Goal: Task Accomplishment & Management: Manage account settings

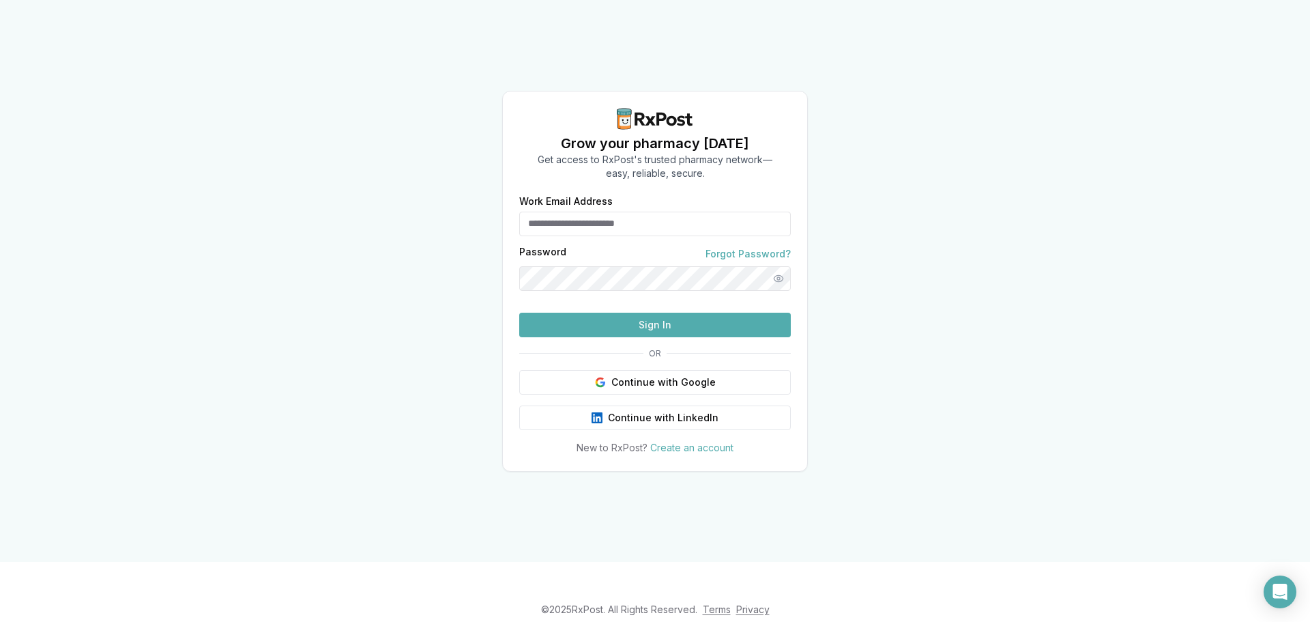
type input "**********"
click at [732, 337] on button "Sign In" at bounding box center [655, 325] width 272 height 25
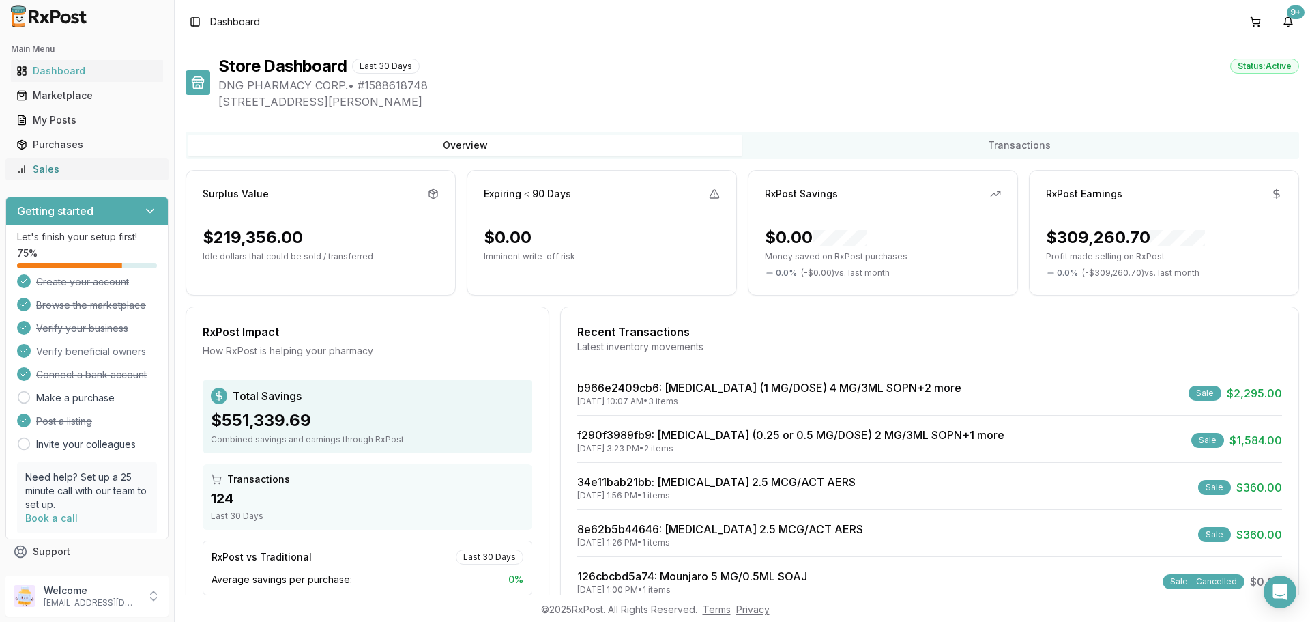
click at [87, 164] on div "Sales" at bounding box center [86, 169] width 141 height 14
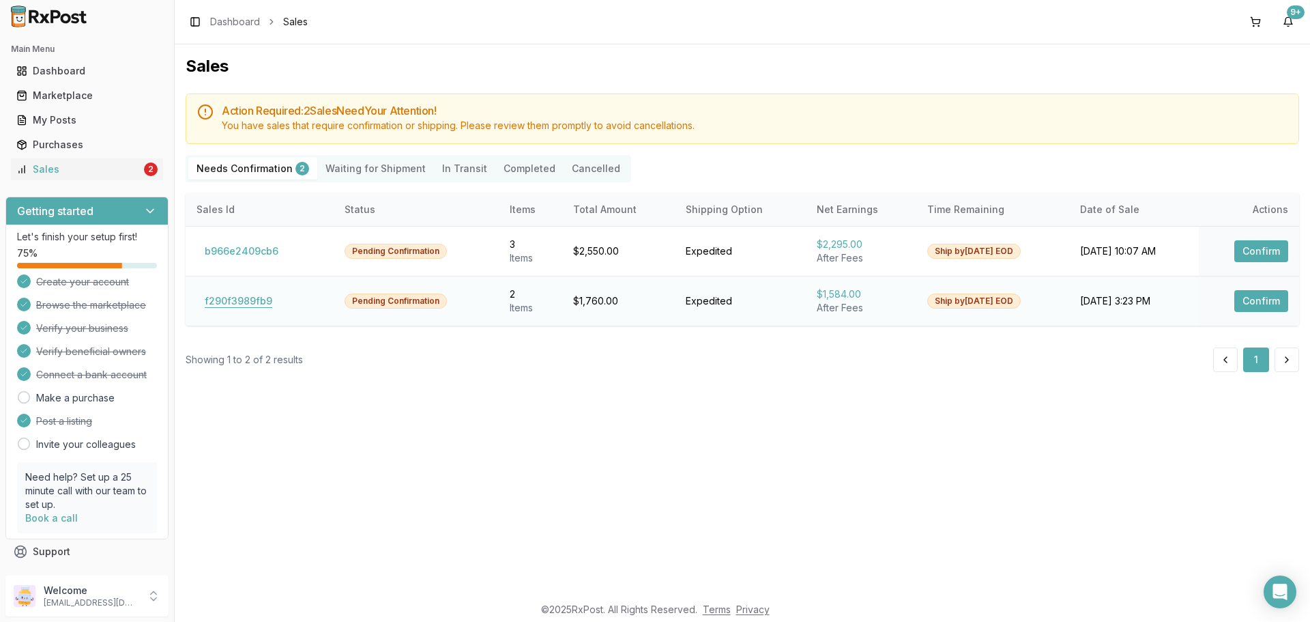
click at [263, 295] on button "f290f3989fb9" at bounding box center [239, 301] width 84 height 22
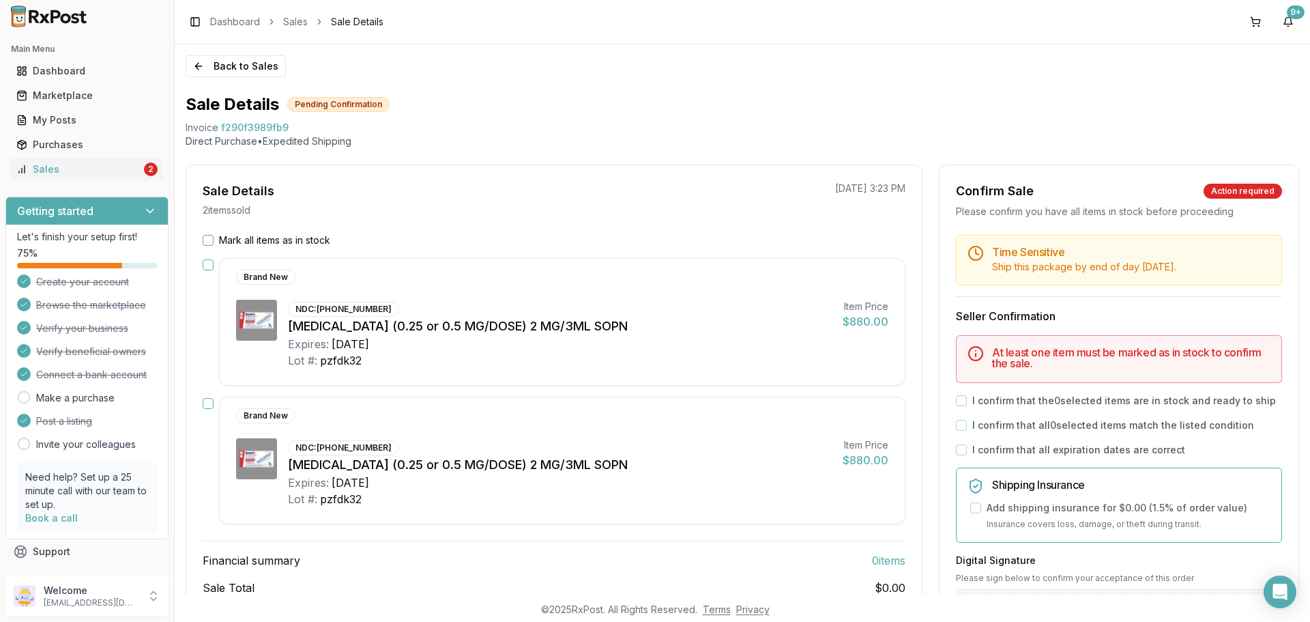
click at [535, 225] on div "Sale Details 2 item s sold 08/25/2025 3:23 PM Mark all items as in stock Brand …" at bounding box center [554, 420] width 737 height 512
drag, startPoint x: 219, startPoint y: 133, endPoint x: 302, endPoint y: 126, distance: 83.5
click at [302, 126] on div "Back to Sales Sale Details Pending Confirmation Invoice f290f3989fb9 Direct Pur…" at bounding box center [743, 319] width 1136 height 550
copy div "Invoice f290f3989fb9"
click at [1278, 599] on div "Open Intercom Messenger" at bounding box center [1280, 592] width 36 height 36
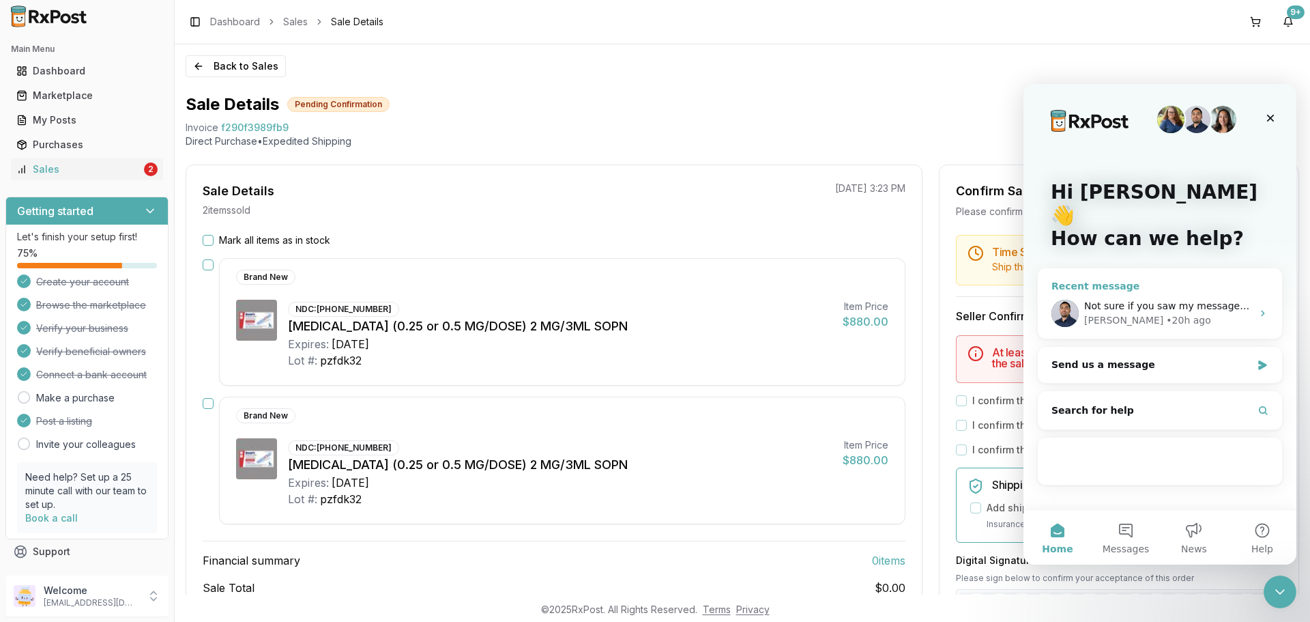
click at [1194, 300] on span "Not sure if you saw my message about Rukobia and Prezcobix" at bounding box center [1270, 305] width 373 height 11
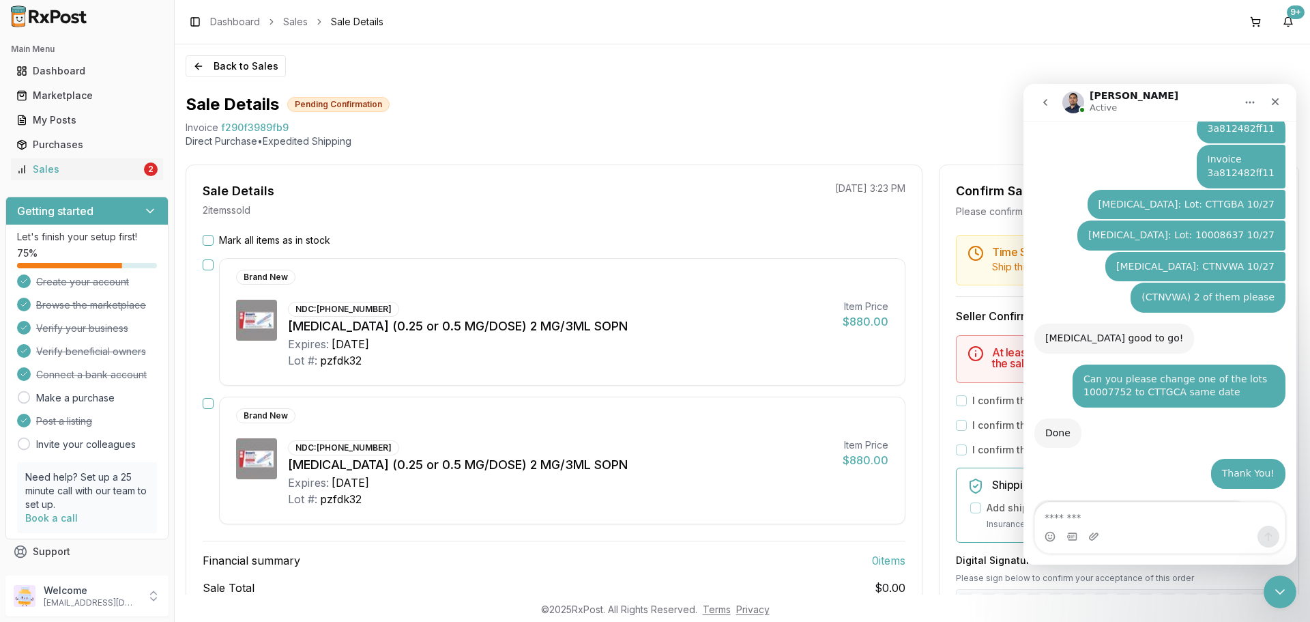
scroll to position [8890, 0]
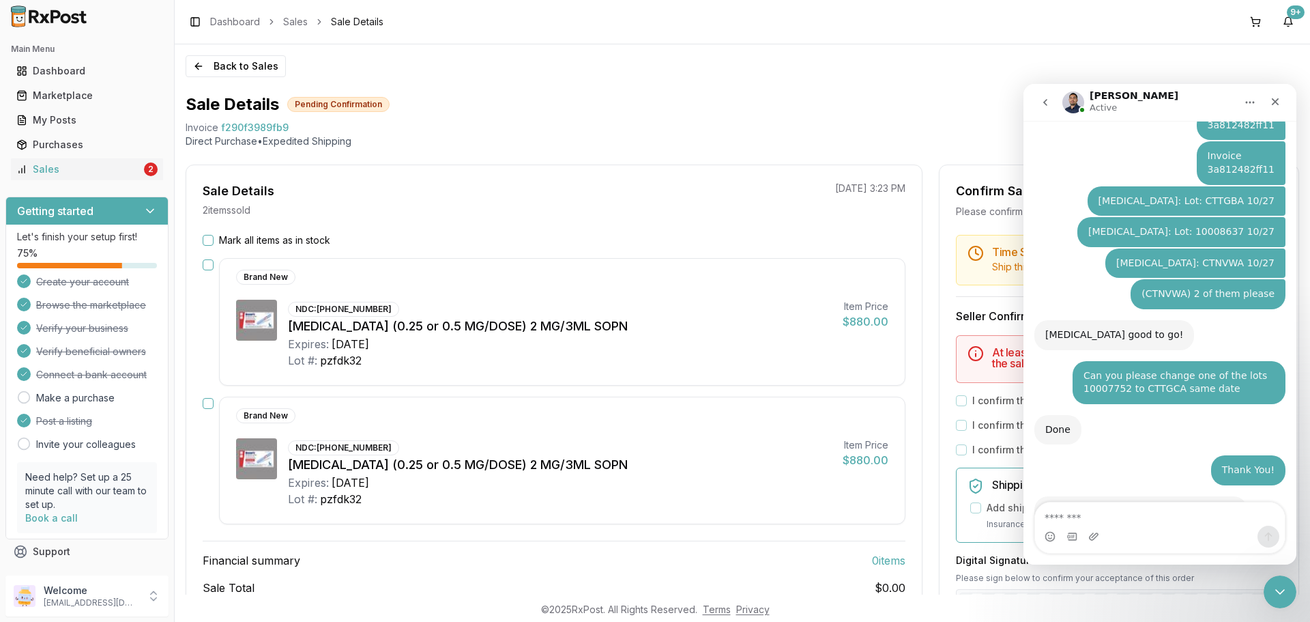
type textarea "**********"
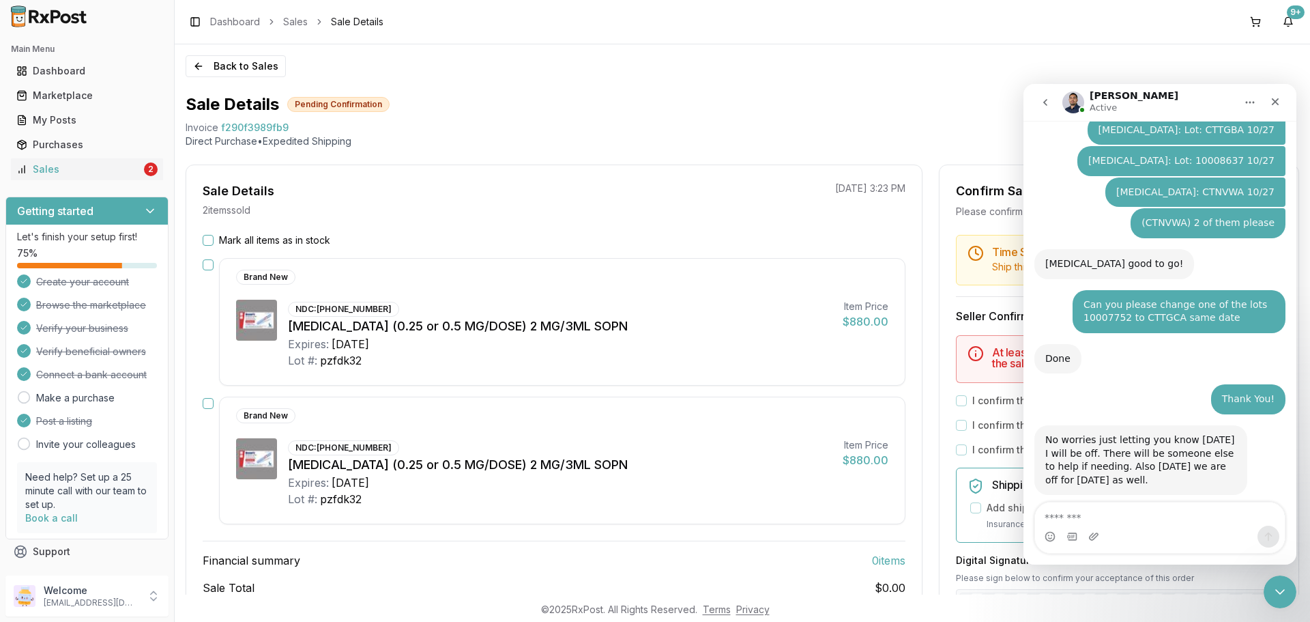
scroll to position [8963, 0]
type textarea "*"
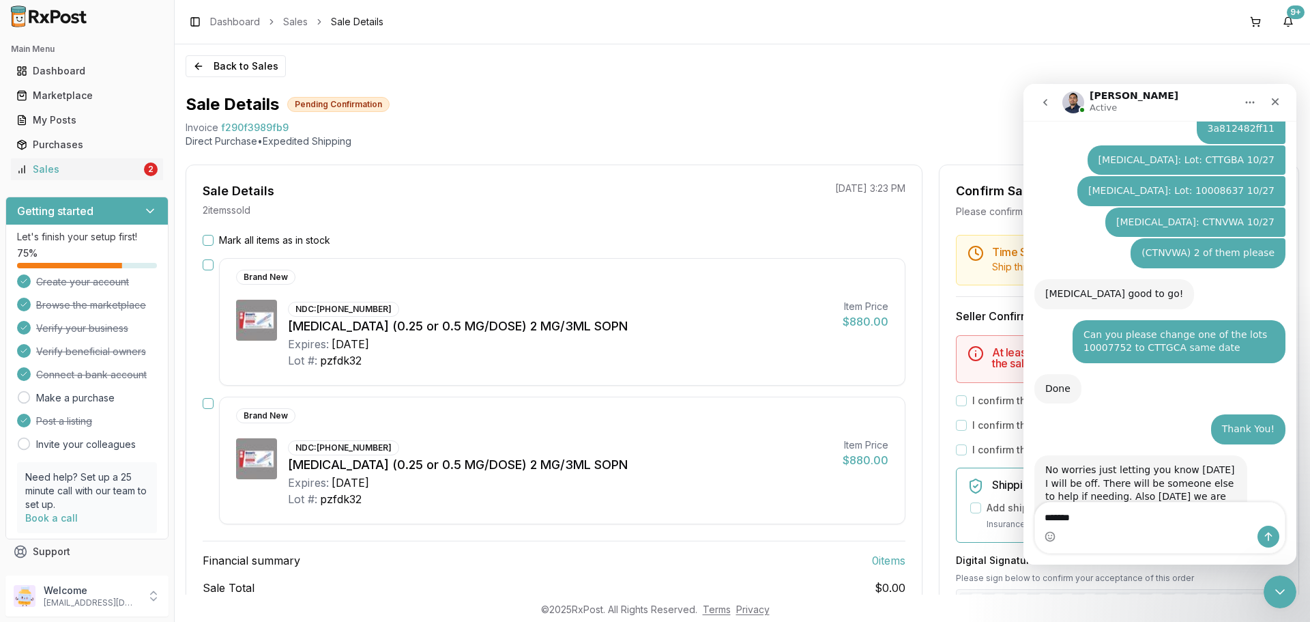
scroll to position [8994, 0]
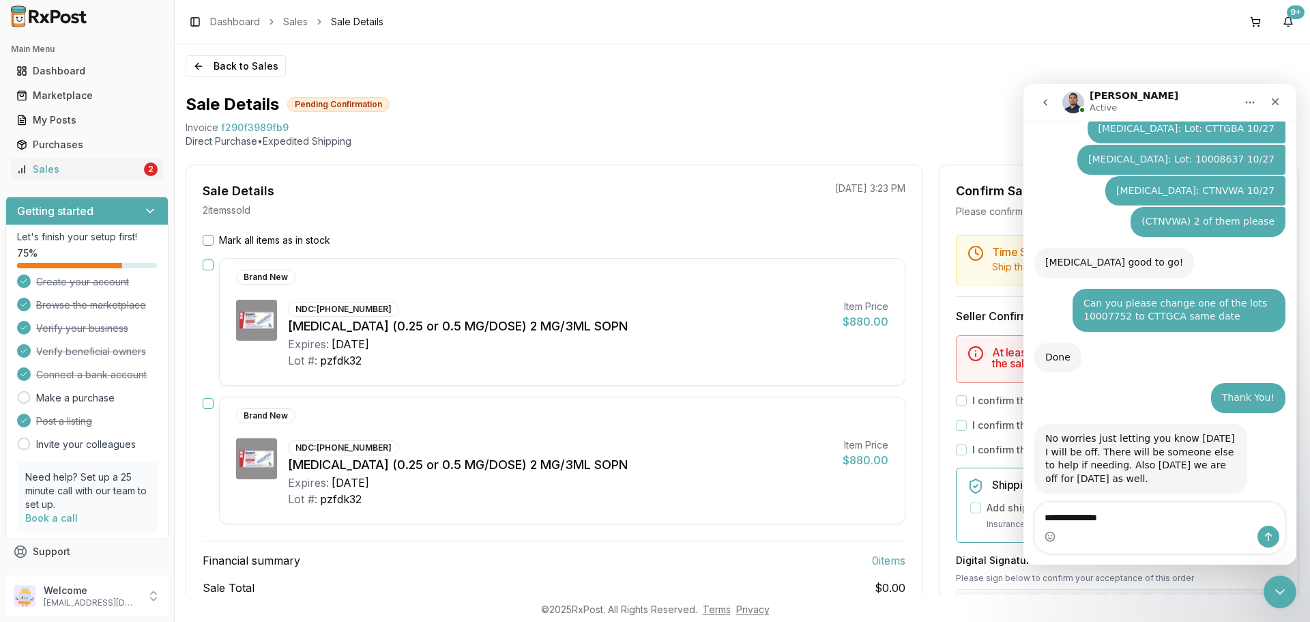
type textarea "**********"
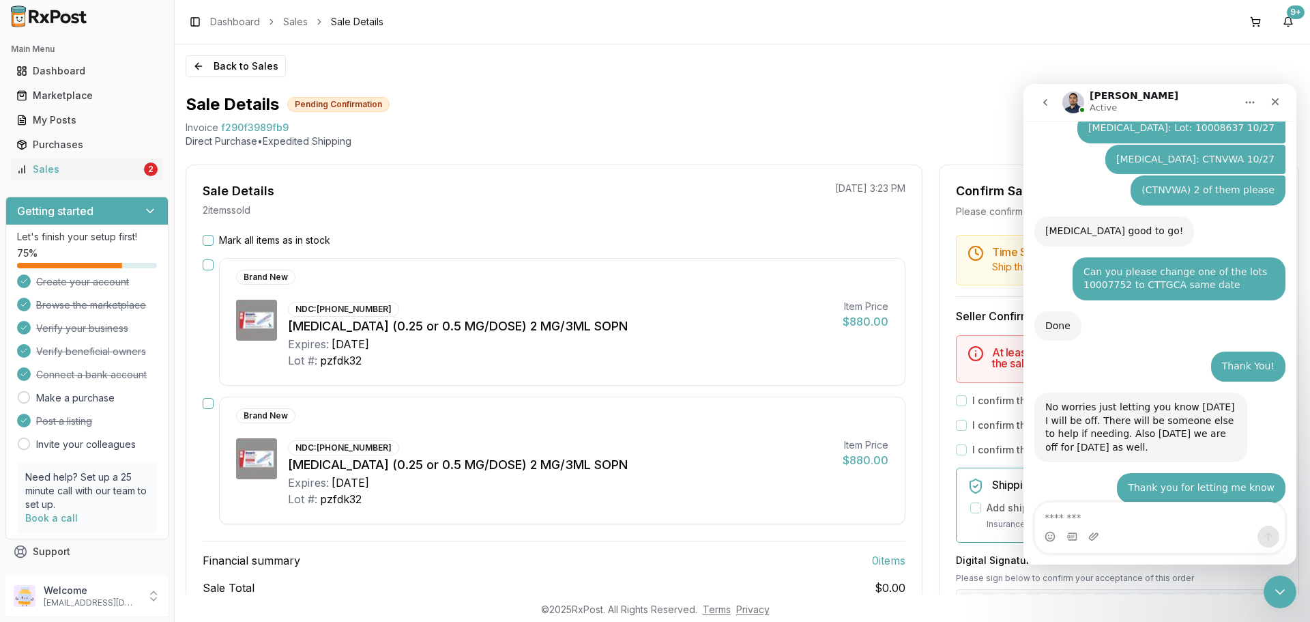
drag, startPoint x: 1273, startPoint y: 474, endPoint x: 1192, endPoint y: 478, distance: 80.6
copy div "RZFFF25 11/30/27"
click at [1167, 523] on textarea "Message…" at bounding box center [1160, 513] width 250 height 23
paste textarea "**********"
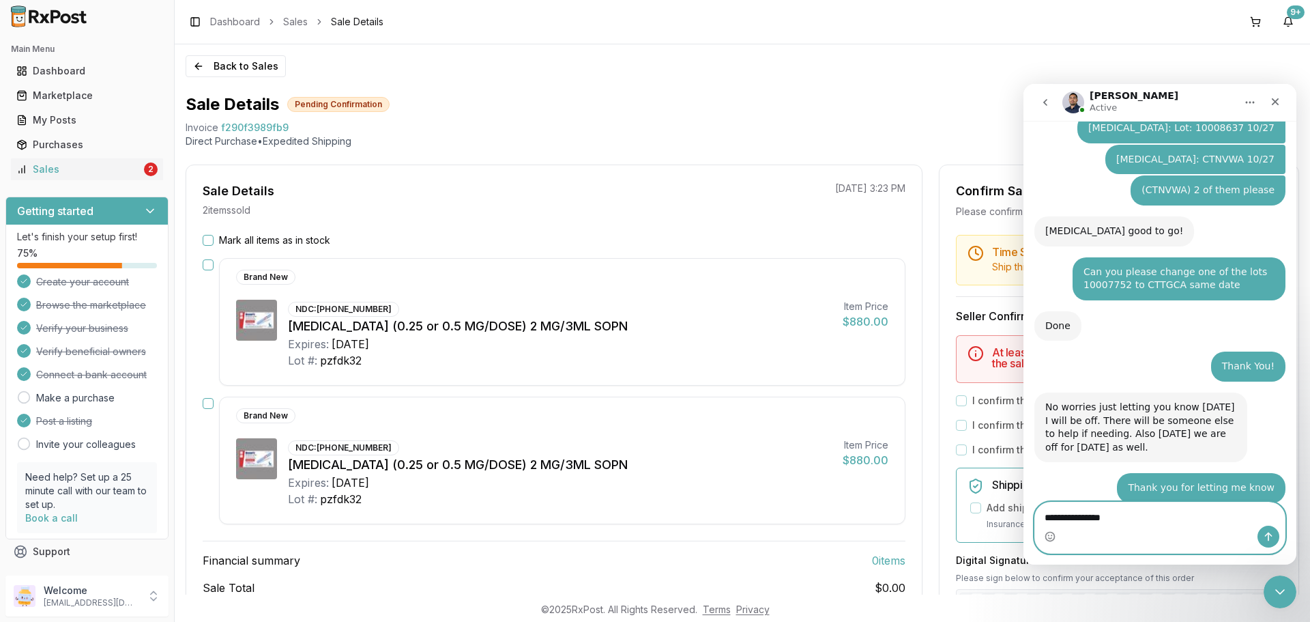
type textarea "**********"
click at [1273, 534] on icon "Send a message…" at bounding box center [1268, 536] width 11 height 11
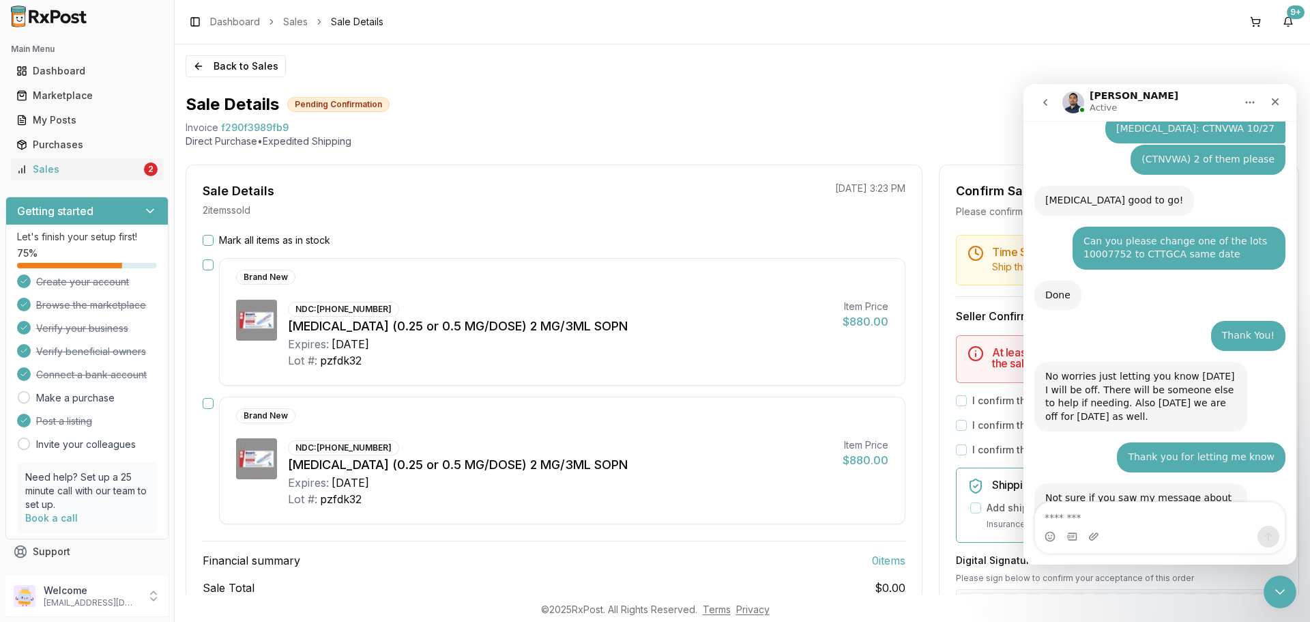
click at [949, 121] on div "Invoice f290f3989fb9" at bounding box center [743, 128] width 1114 height 14
click at [1045, 103] on icon "go back" at bounding box center [1045, 102] width 4 height 7
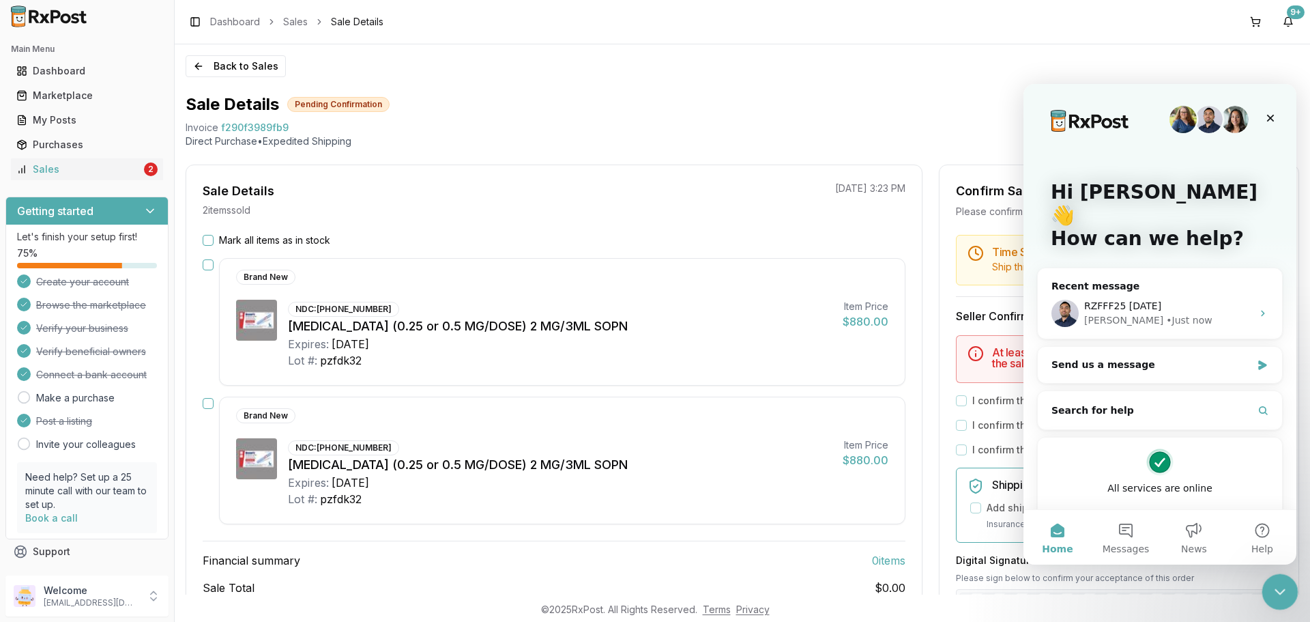
click at [1288, 587] on div "Close Intercom Messenger" at bounding box center [1278, 589] width 33 height 33
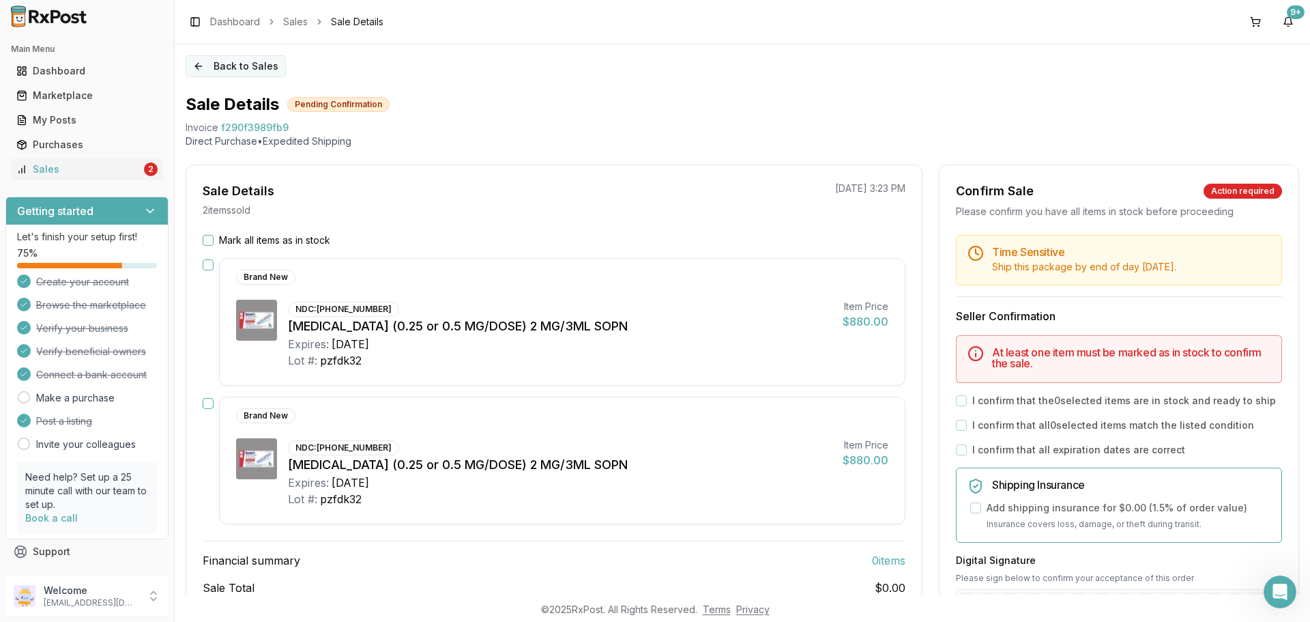
click at [248, 56] on button "Back to Sales" at bounding box center [236, 66] width 100 height 22
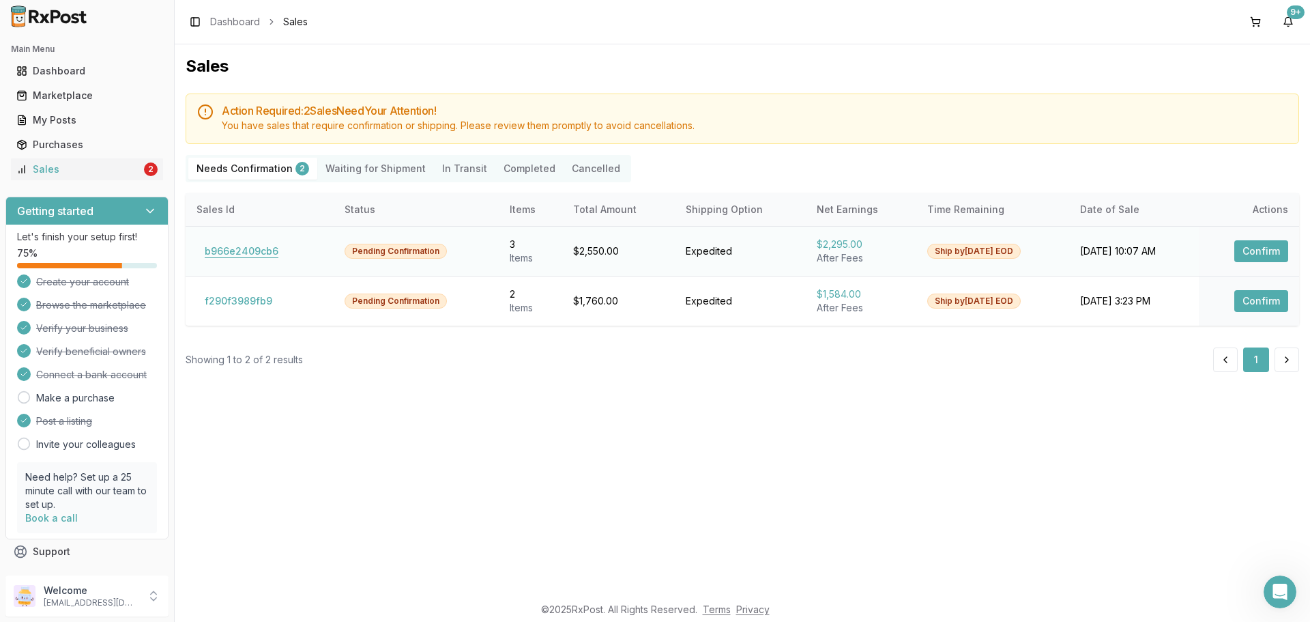
click at [273, 254] on button "b966e2409cb6" at bounding box center [242, 251] width 90 height 22
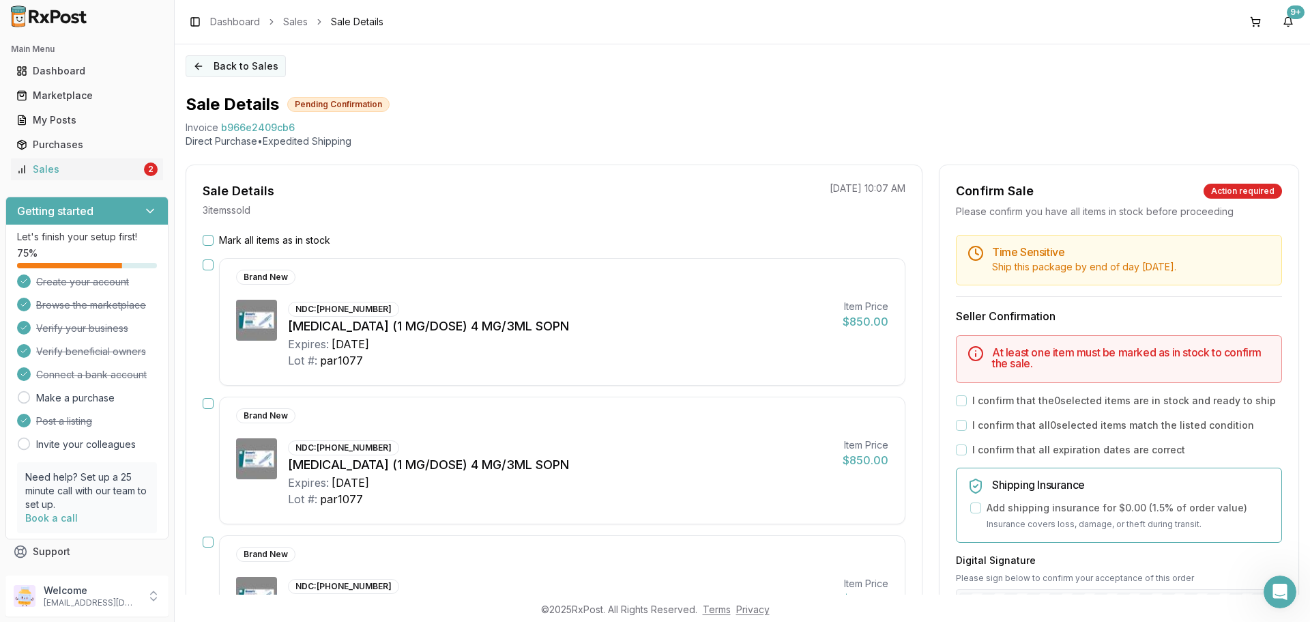
click at [248, 59] on button "Back to Sales" at bounding box center [236, 66] width 100 height 22
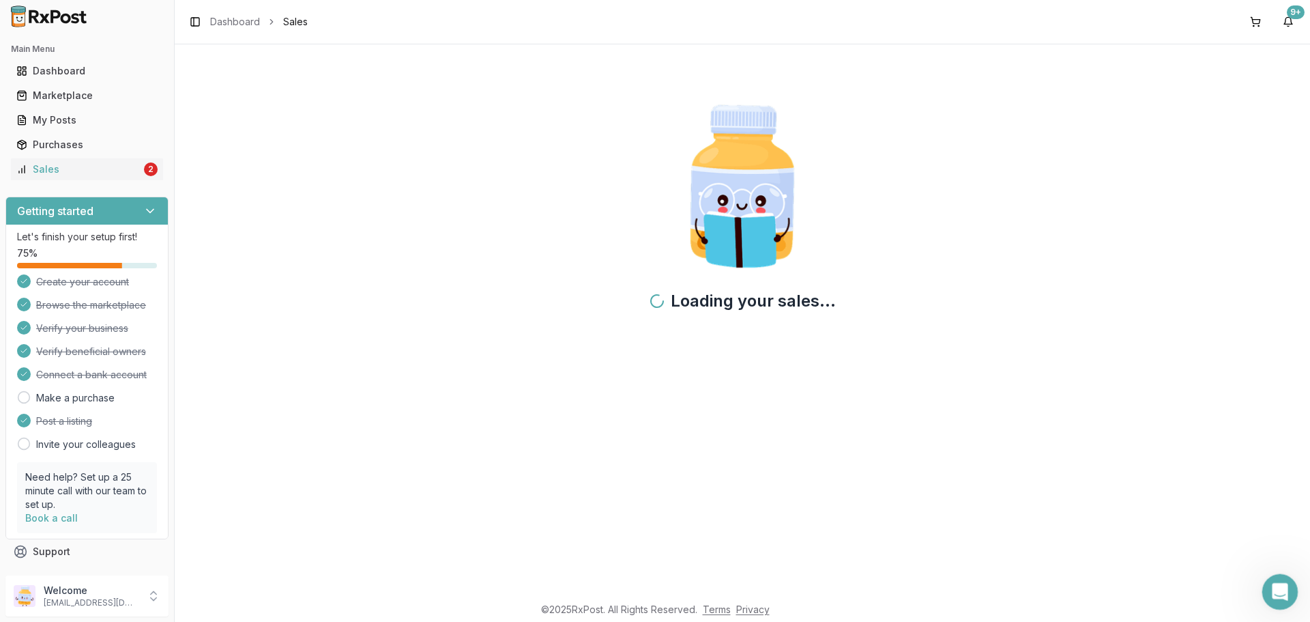
click at [1273, 593] on icon "Open Intercom Messenger" at bounding box center [1278, 590] width 23 height 23
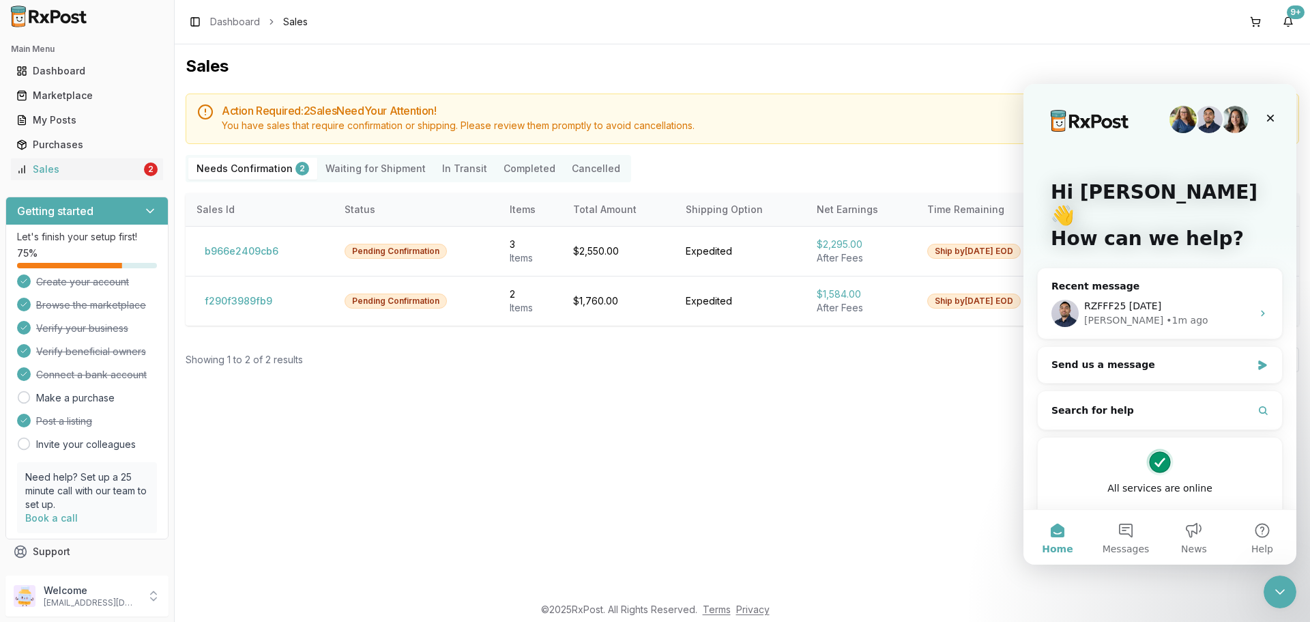
click at [898, 503] on div "Sales Action Required: 2 Sale s Need Your Attention! You have sales that requir…" at bounding box center [743, 319] width 1136 height 550
click at [255, 302] on button "f290f3989fb9" at bounding box center [239, 301] width 84 height 22
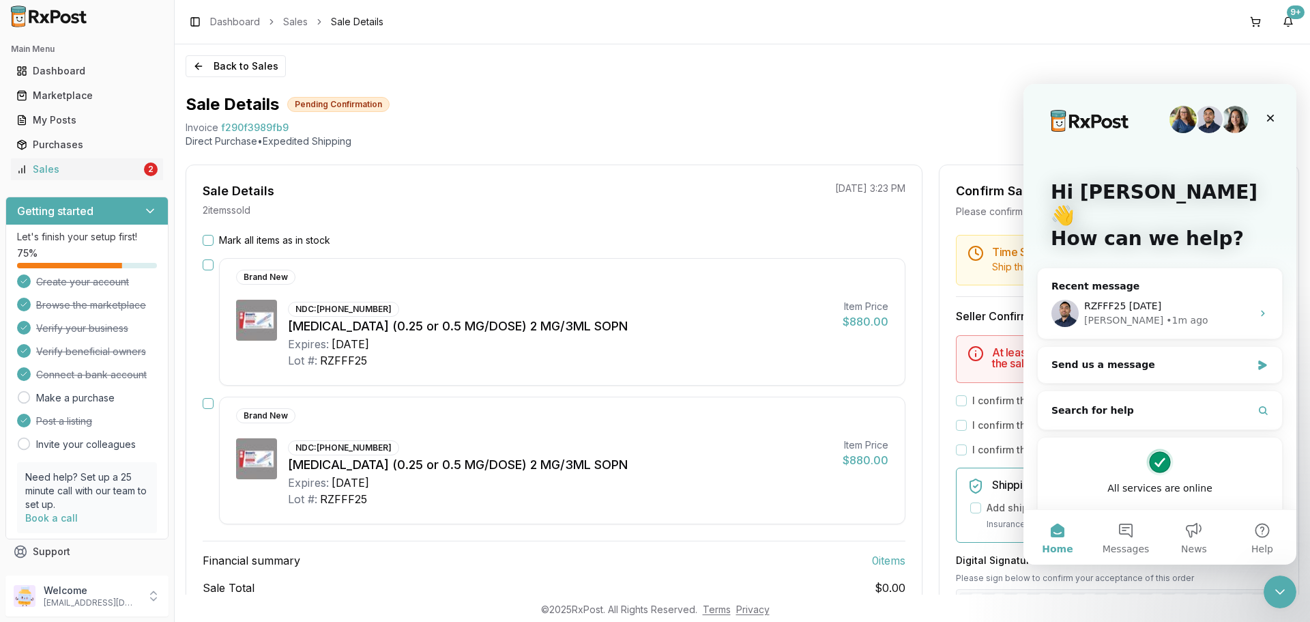
click at [211, 237] on button "Mark all items as in stock" at bounding box center [208, 240] width 11 height 11
click at [1288, 591] on div "Close Intercom Messenger" at bounding box center [1278, 589] width 33 height 33
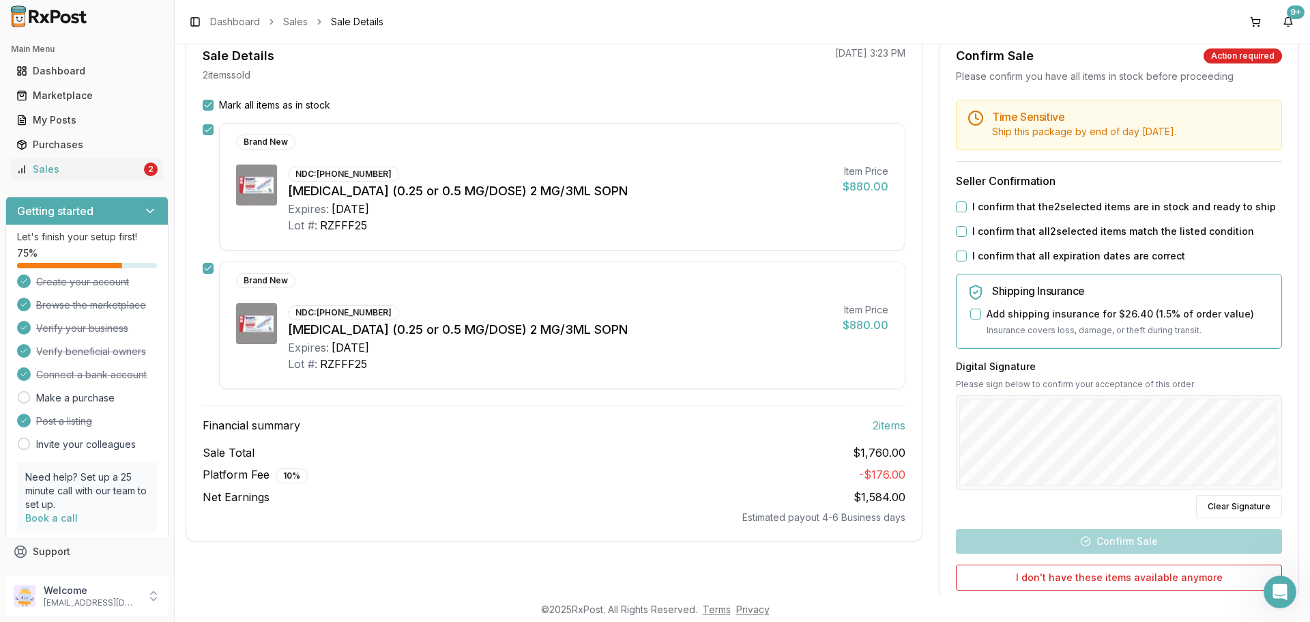
scroll to position [136, 0]
click at [979, 205] on label "I confirm that the 2 selected items are in stock and ready to ship" at bounding box center [1124, 206] width 304 height 14
click at [967, 205] on button "I confirm that the 2 selected items are in stock and ready to ship" at bounding box center [961, 205] width 11 height 11
click at [984, 231] on label "I confirm that all 2 selected items match the listed condition" at bounding box center [1113, 230] width 282 height 14
click at [967, 231] on button "I confirm that all 2 selected items match the listed condition" at bounding box center [961, 230] width 11 height 11
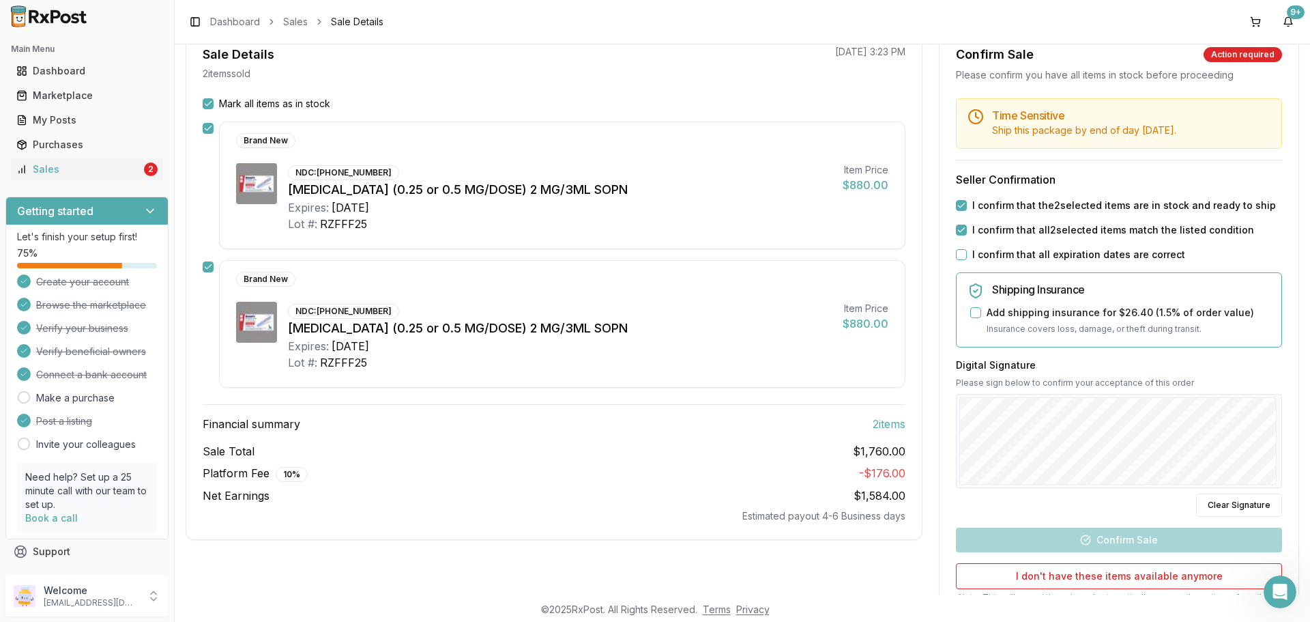
click at [981, 255] on label "I confirm that all expiration dates are correct" at bounding box center [1078, 255] width 213 height 14
click at [967, 255] on button "I confirm that all expiration dates are correct" at bounding box center [961, 254] width 11 height 11
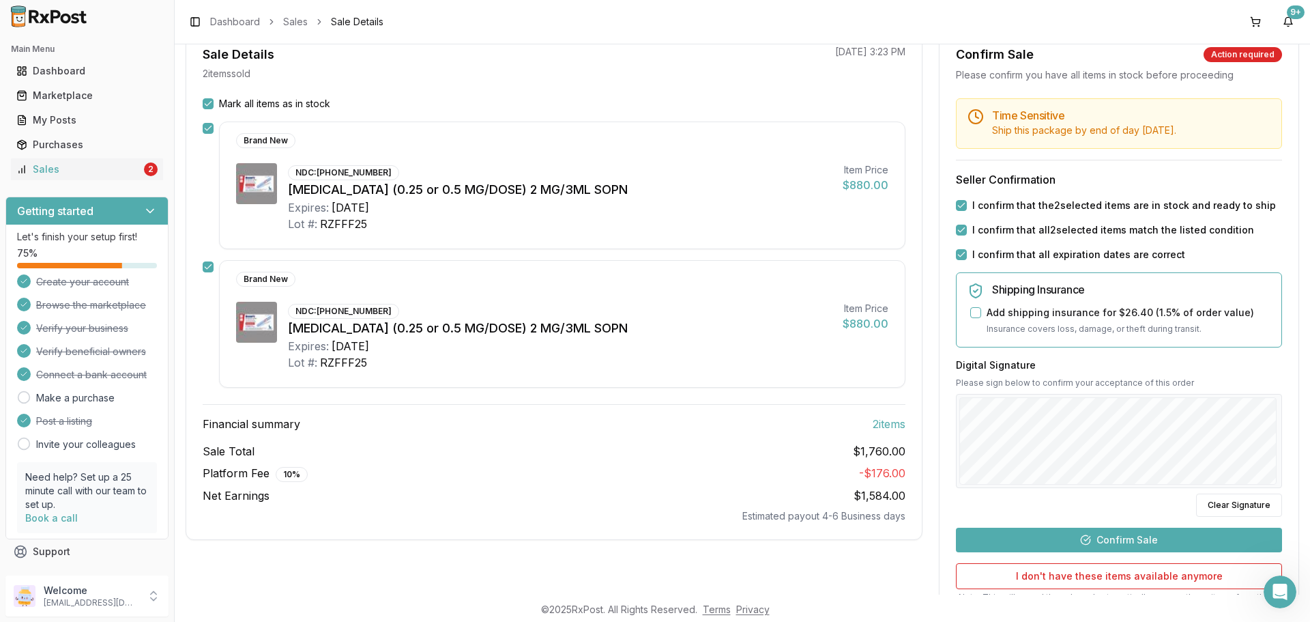
click at [1120, 546] on button "Confirm Sale" at bounding box center [1119, 539] width 326 height 25
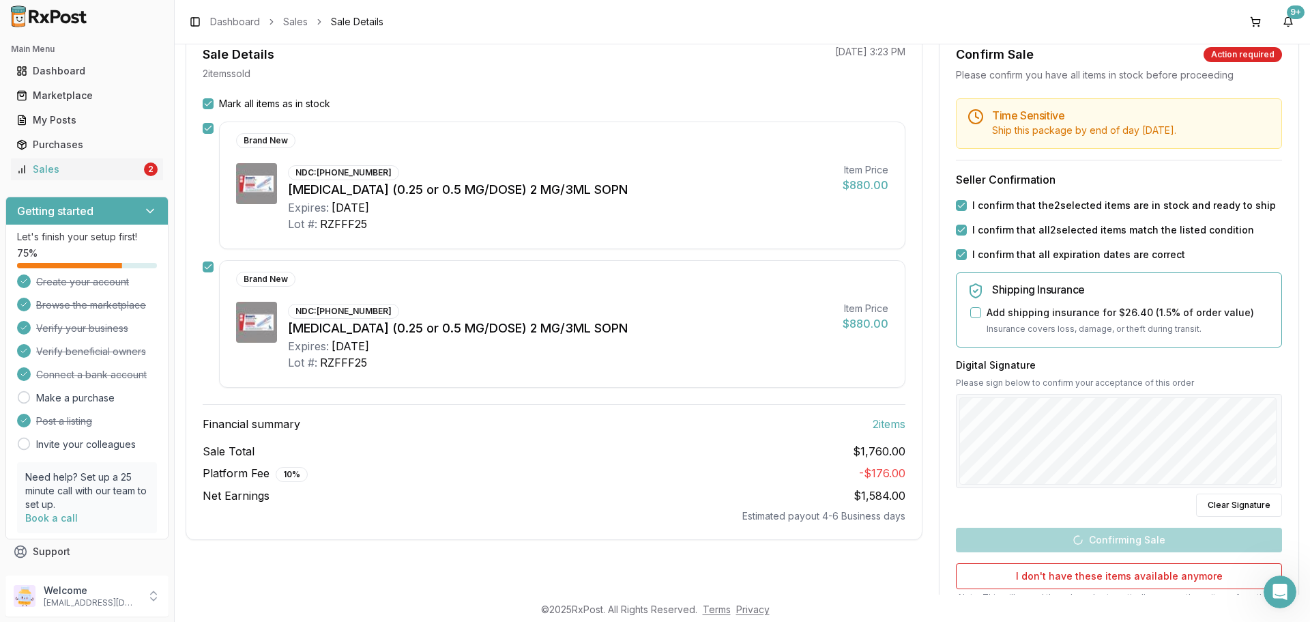
scroll to position [79, 0]
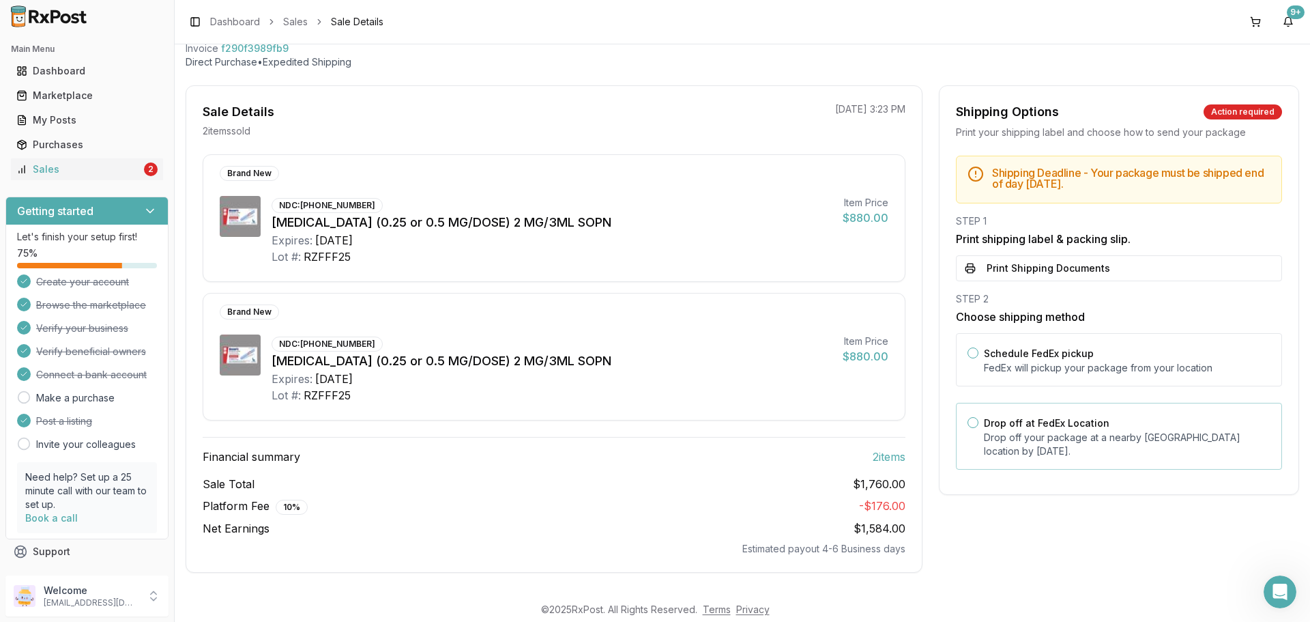
click at [1053, 419] on label "Drop off at FedEx Location" at bounding box center [1047, 423] width 126 height 12
click at [979, 419] on button "Drop off at FedEx Location" at bounding box center [973, 422] width 11 height 11
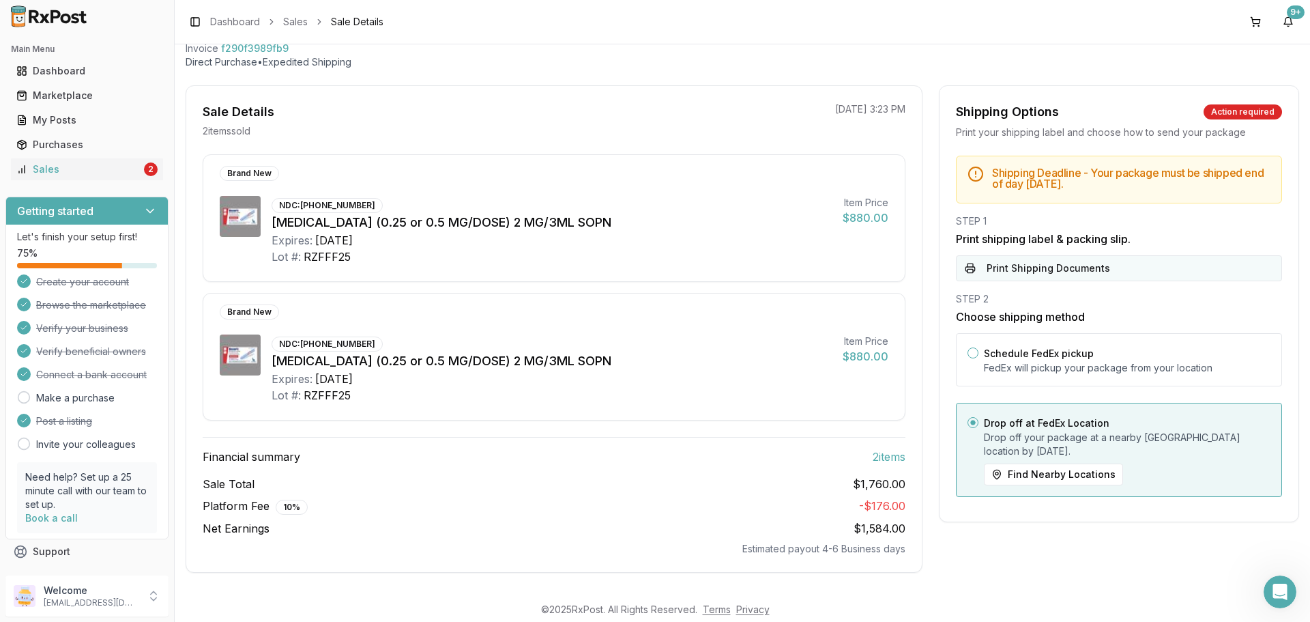
click at [1056, 267] on button "Print Shipping Documents" at bounding box center [1119, 268] width 326 height 26
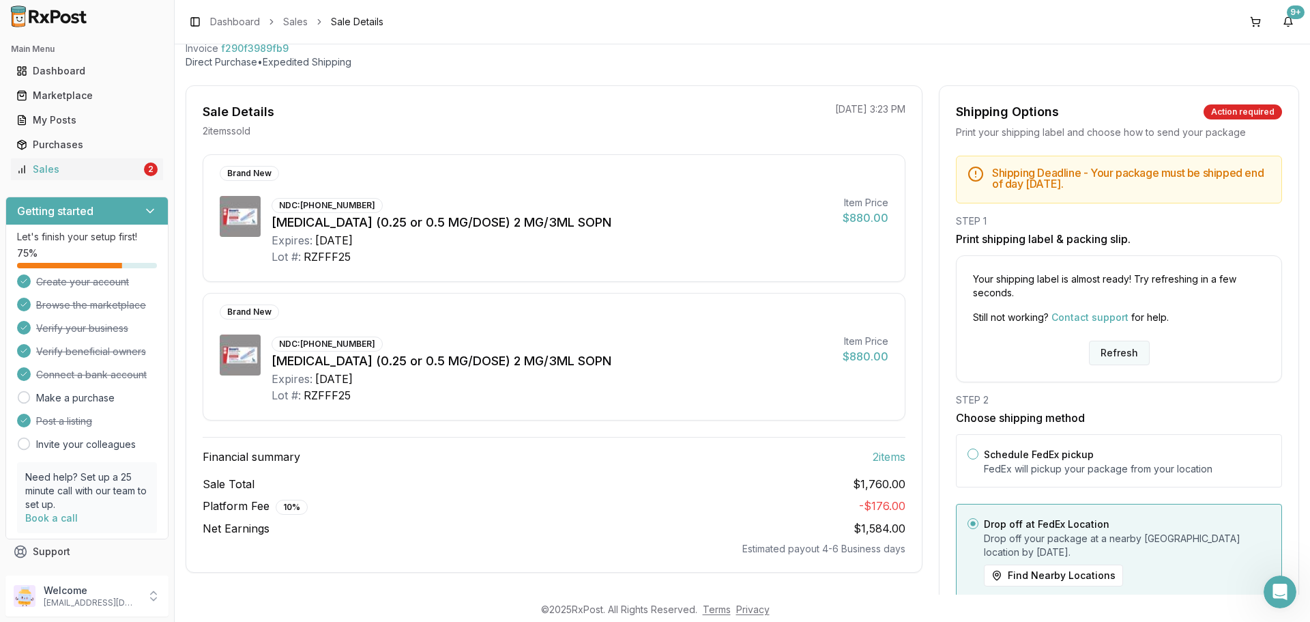
click at [1129, 360] on button "Refresh" at bounding box center [1119, 353] width 61 height 25
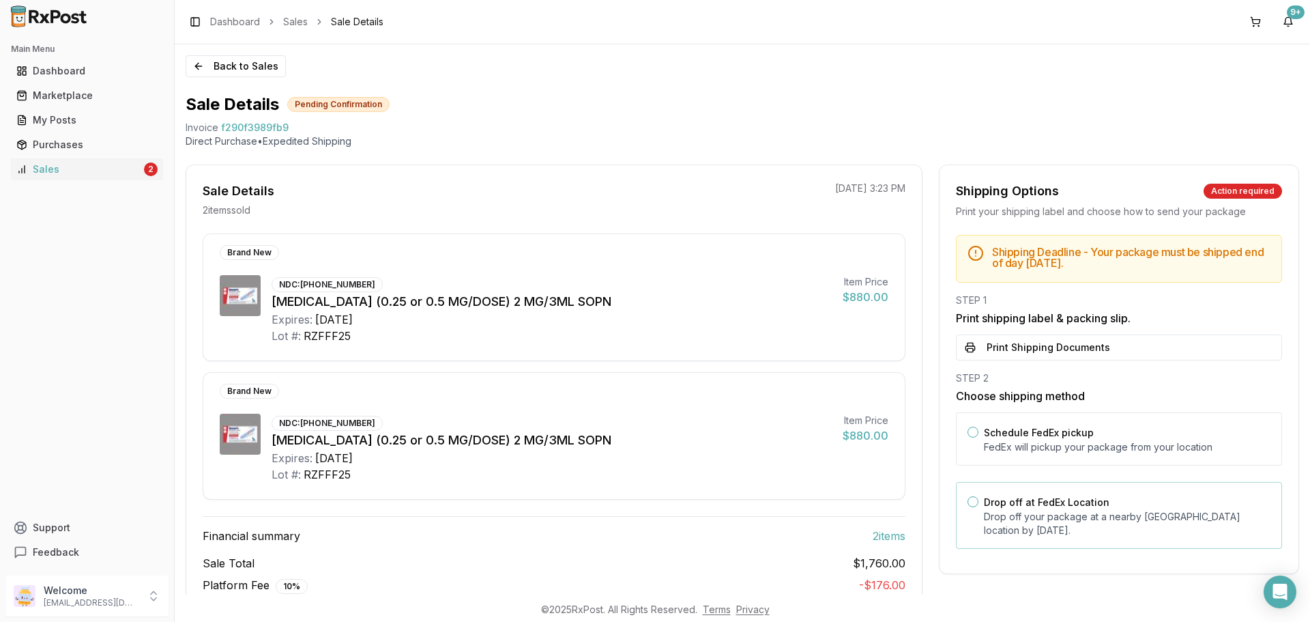
click at [1058, 511] on p "Drop off your package at a nearby FedEx location by August 26, 2025 ." at bounding box center [1127, 523] width 287 height 27
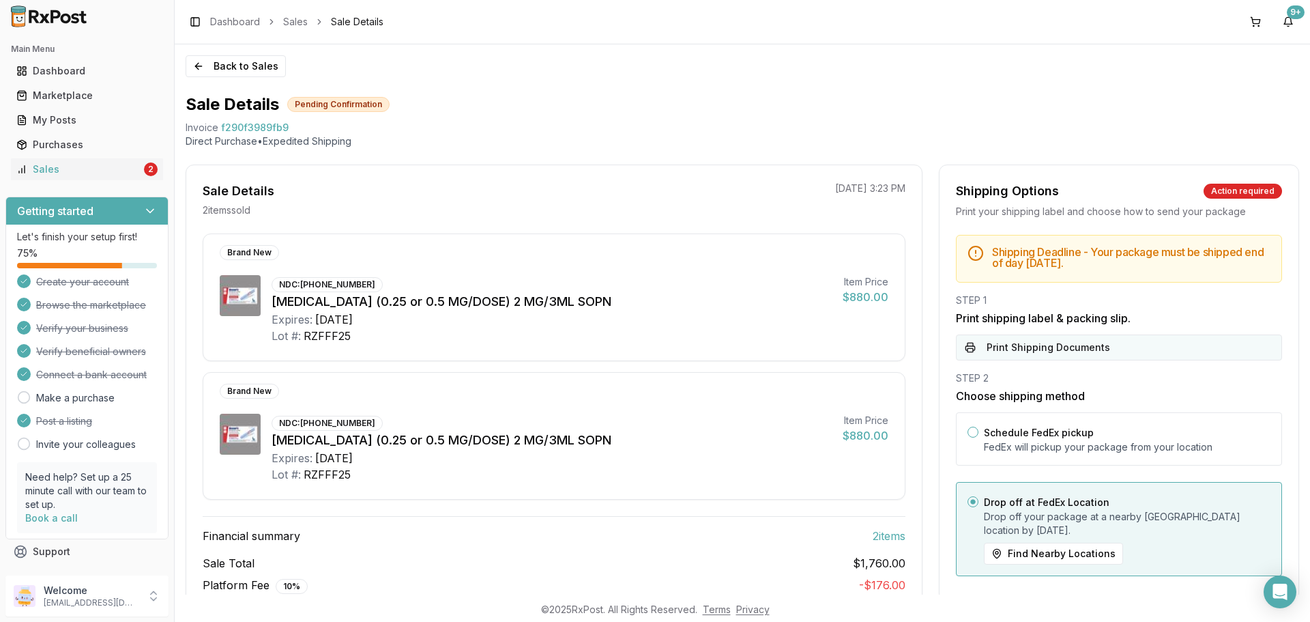
click at [1066, 354] on button "Print Shipping Documents" at bounding box center [1119, 347] width 326 height 26
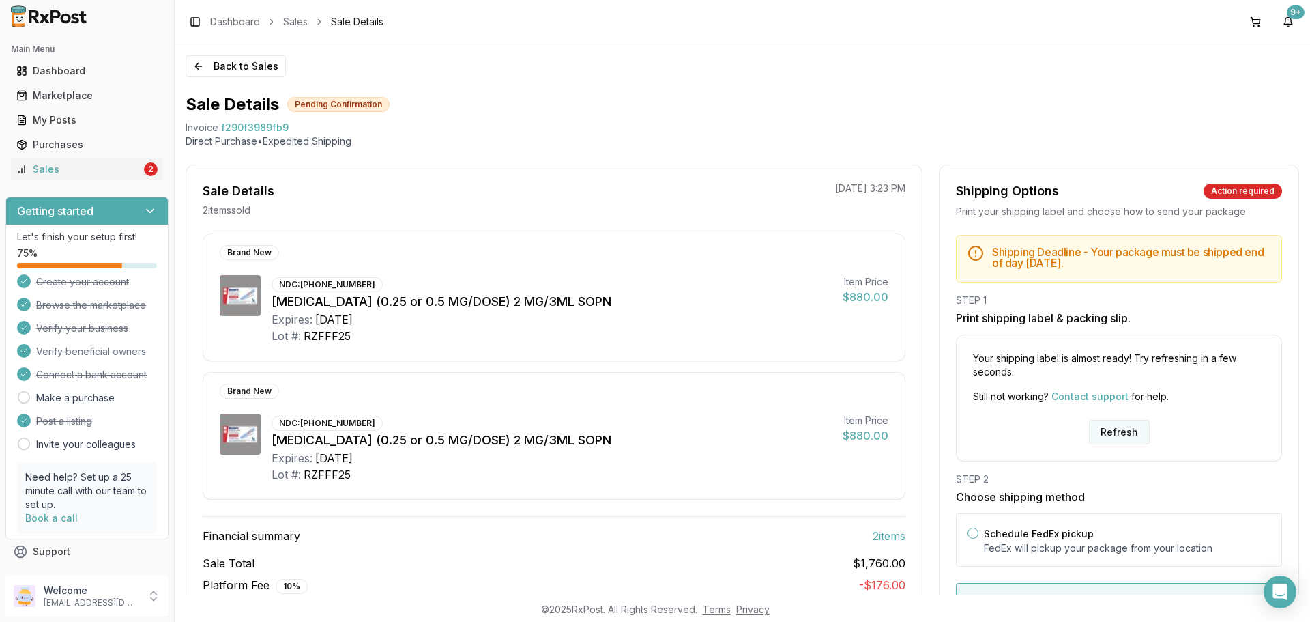
click at [1112, 438] on button "Refresh" at bounding box center [1119, 432] width 61 height 25
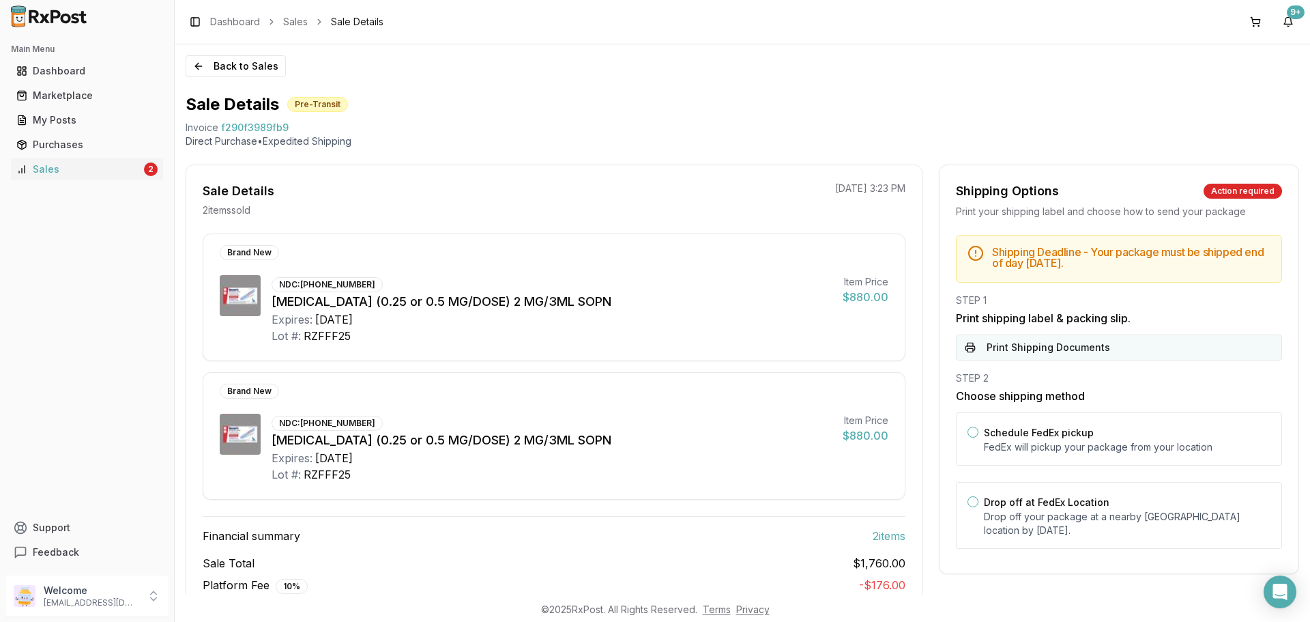
drag, startPoint x: 1064, startPoint y: 523, endPoint x: 1031, endPoint y: 350, distance: 175.7
click at [1061, 518] on p "Drop off your package at a nearby FedEx location by August 26, 2025 ." at bounding box center [1127, 523] width 287 height 27
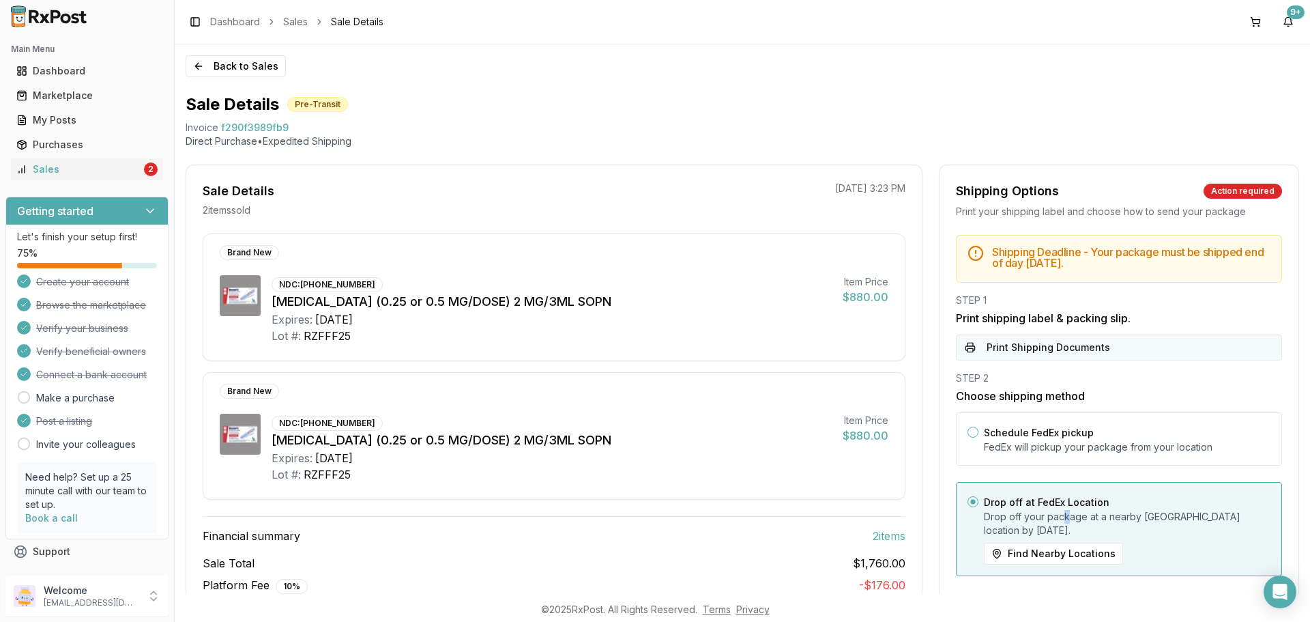
click at [1043, 344] on button "Print Shipping Documents" at bounding box center [1119, 347] width 326 height 26
click at [248, 61] on button "Back to Sales" at bounding box center [236, 66] width 100 height 22
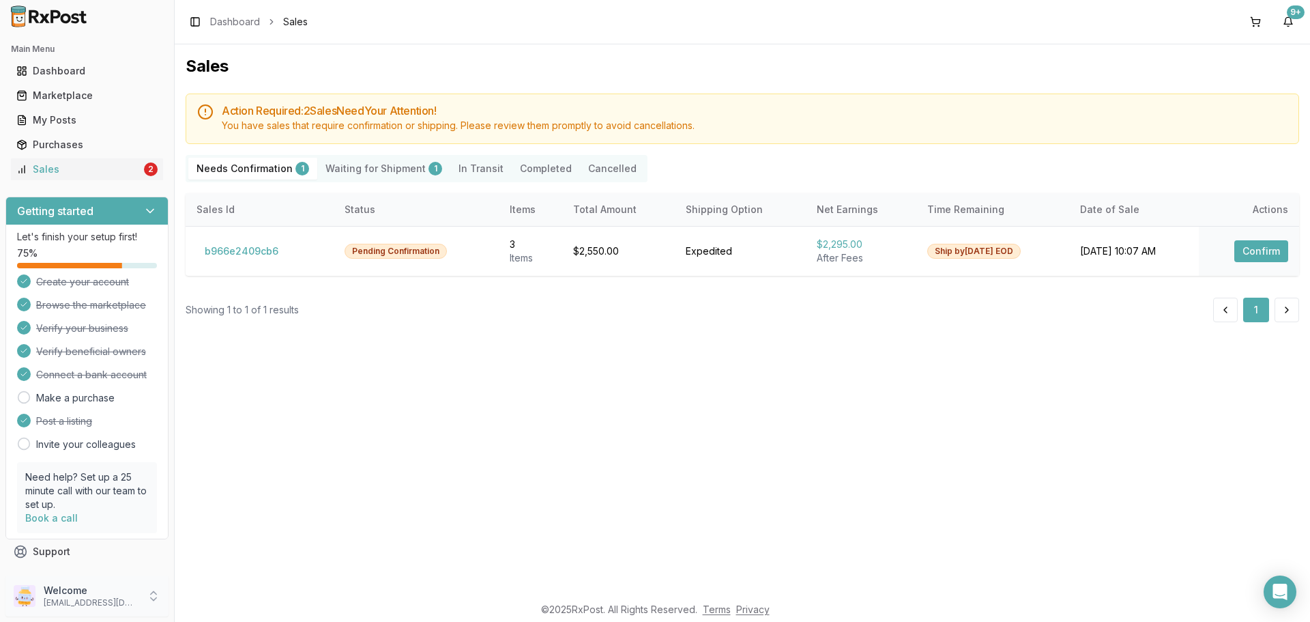
click at [98, 599] on p "dngpharmacy2@gmail.com" at bounding box center [91, 602] width 95 height 11
click at [201, 597] on span "Sign Out" at bounding box center [248, 599] width 130 height 14
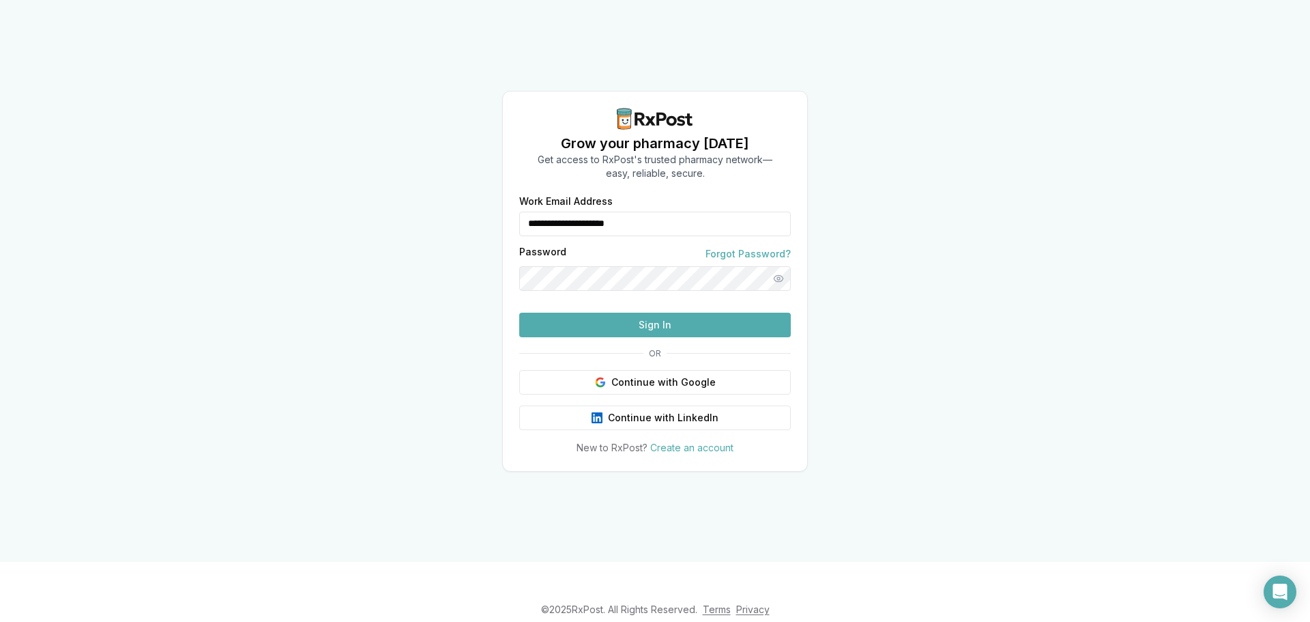
drag, startPoint x: 701, startPoint y: 196, endPoint x: 482, endPoint y: 214, distance: 219.8
click at [482, 214] on div "**********" at bounding box center [655, 281] width 1310 height 562
type input "**********"
click at [688, 337] on button "Sign In" at bounding box center [655, 325] width 272 height 25
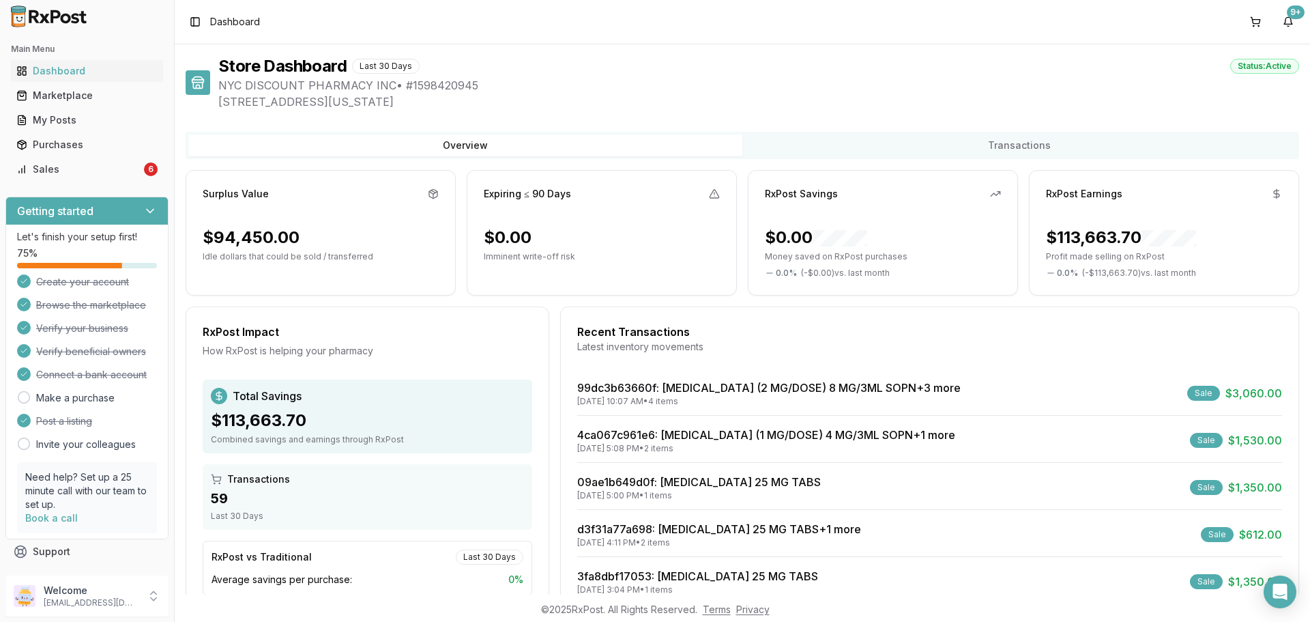
click at [87, 183] on div "Main Menu Dashboard Marketplace My Posts Purchases Sales 6 Getting started Let'…" at bounding box center [87, 301] width 174 height 537
click at [89, 177] on link "Sales 6" at bounding box center [87, 169] width 152 height 25
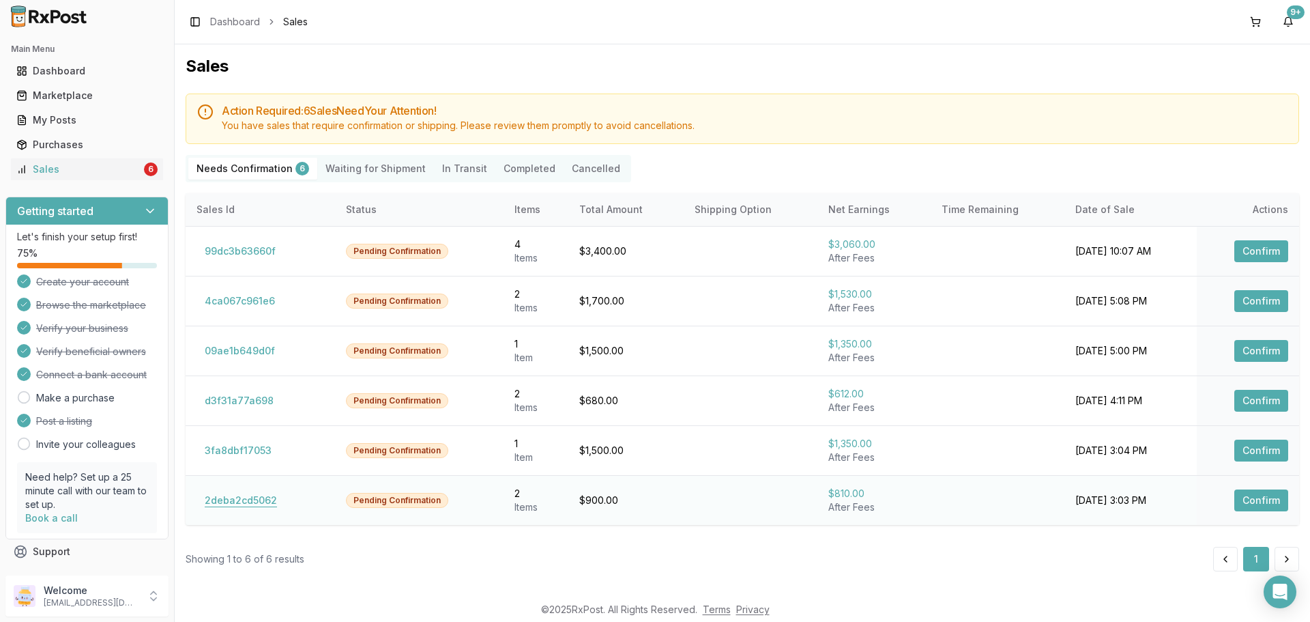
click at [242, 501] on button "2deba2cd5062" at bounding box center [241, 500] width 89 height 22
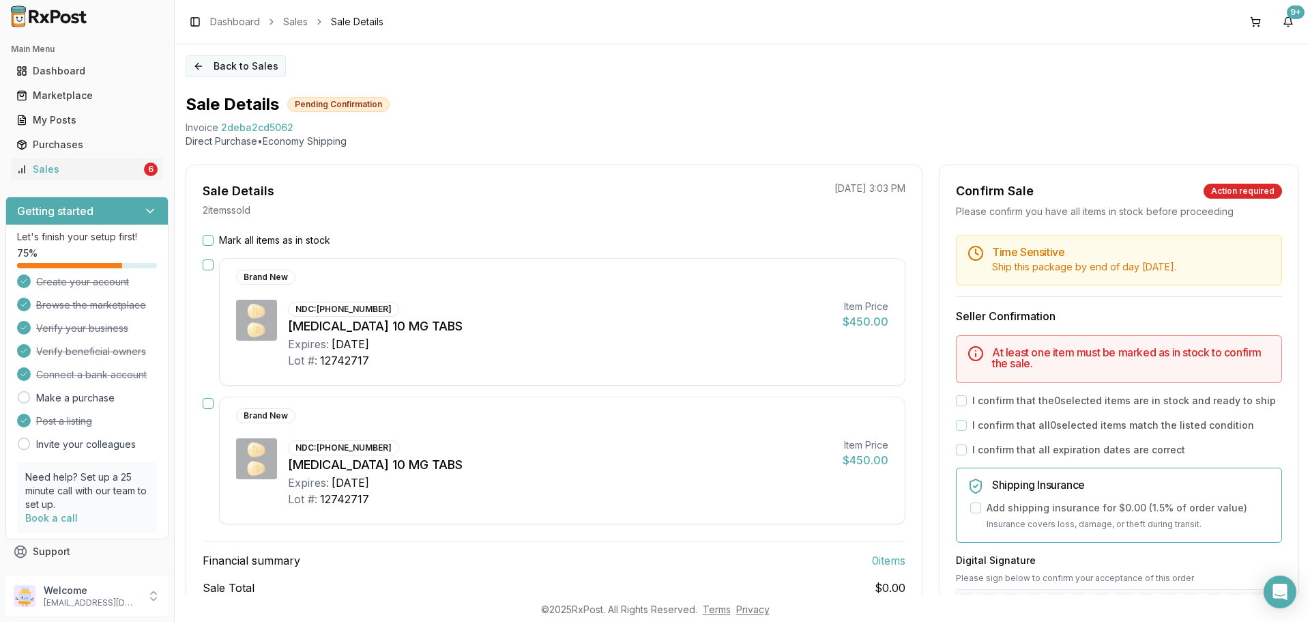
click at [242, 66] on button "Back to Sales" at bounding box center [236, 66] width 100 height 22
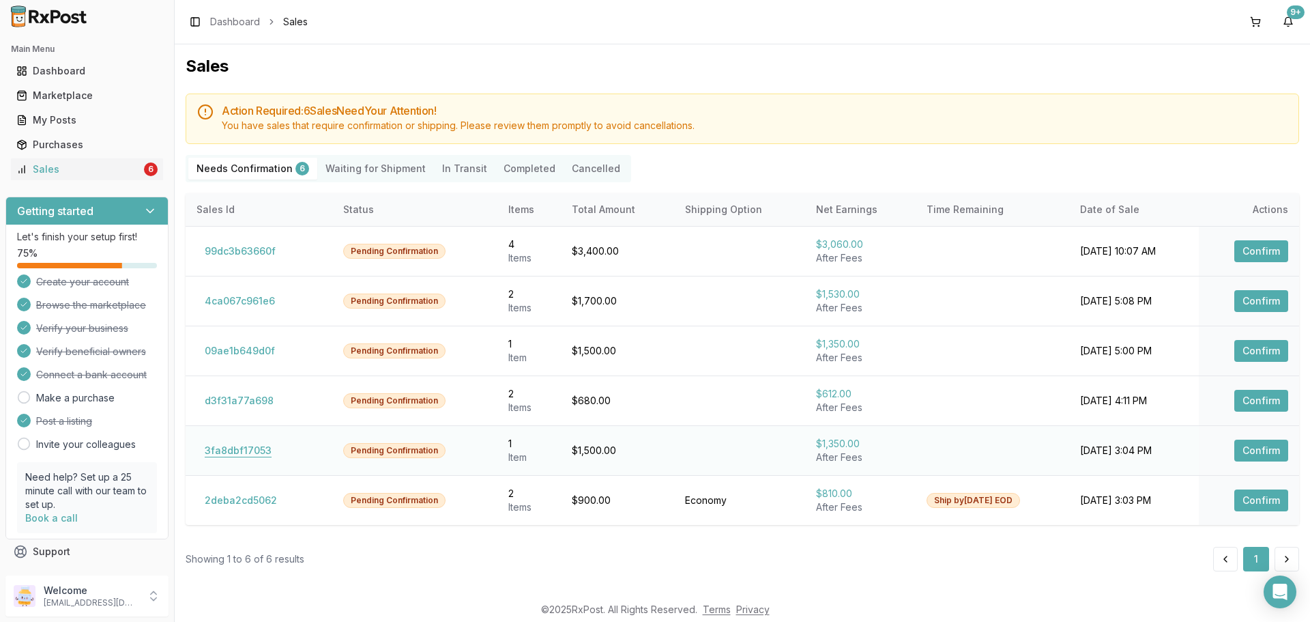
click at [241, 448] on button "3fa8dbf17053" at bounding box center [238, 450] width 83 height 22
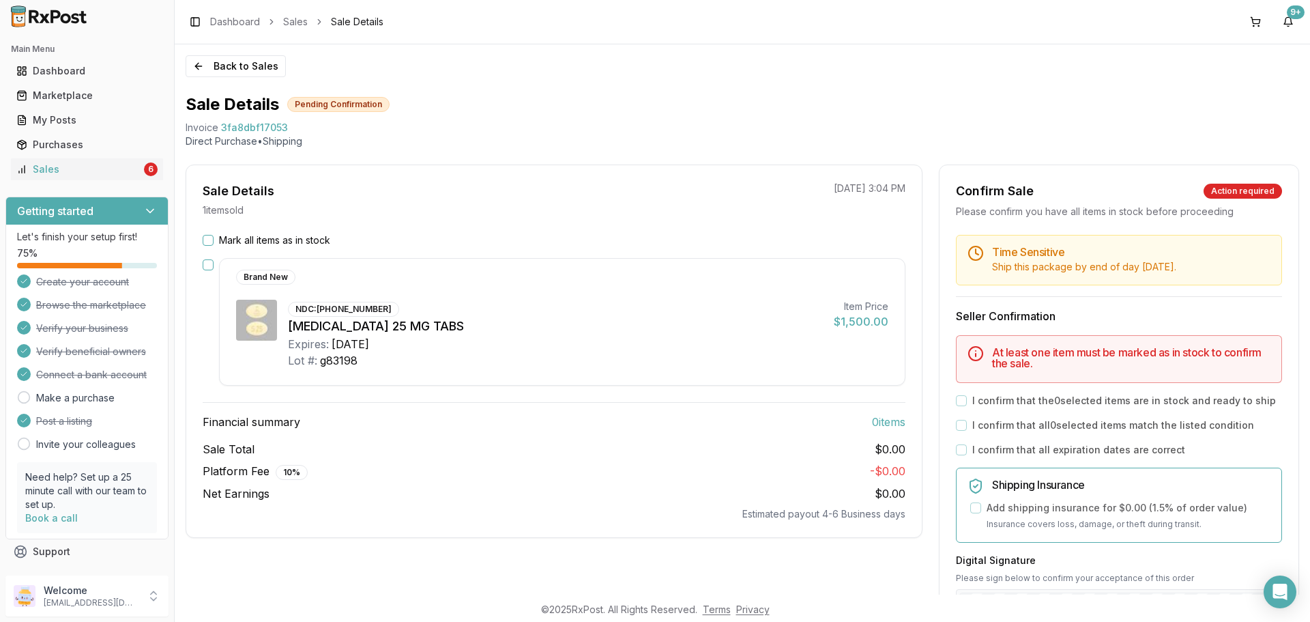
click at [382, 433] on div "Financial summary 0 item s Sale Total $0.00 Platform Fee 10 % - $0.00 Net Earni…" at bounding box center [554, 461] width 703 height 119
drag, startPoint x: 184, startPoint y: 128, endPoint x: 306, endPoint y: 128, distance: 122.1
click at [306, 128] on div "Back to Sales Sale Details Pending Confirmation Invoice 3fa8dbf17053 Direct Pur…" at bounding box center [743, 319] width 1136 height 550
copy div "Invoice 3fa8dbf17053"
click at [1282, 596] on icon "Open Intercom Messenger" at bounding box center [1280, 592] width 18 height 18
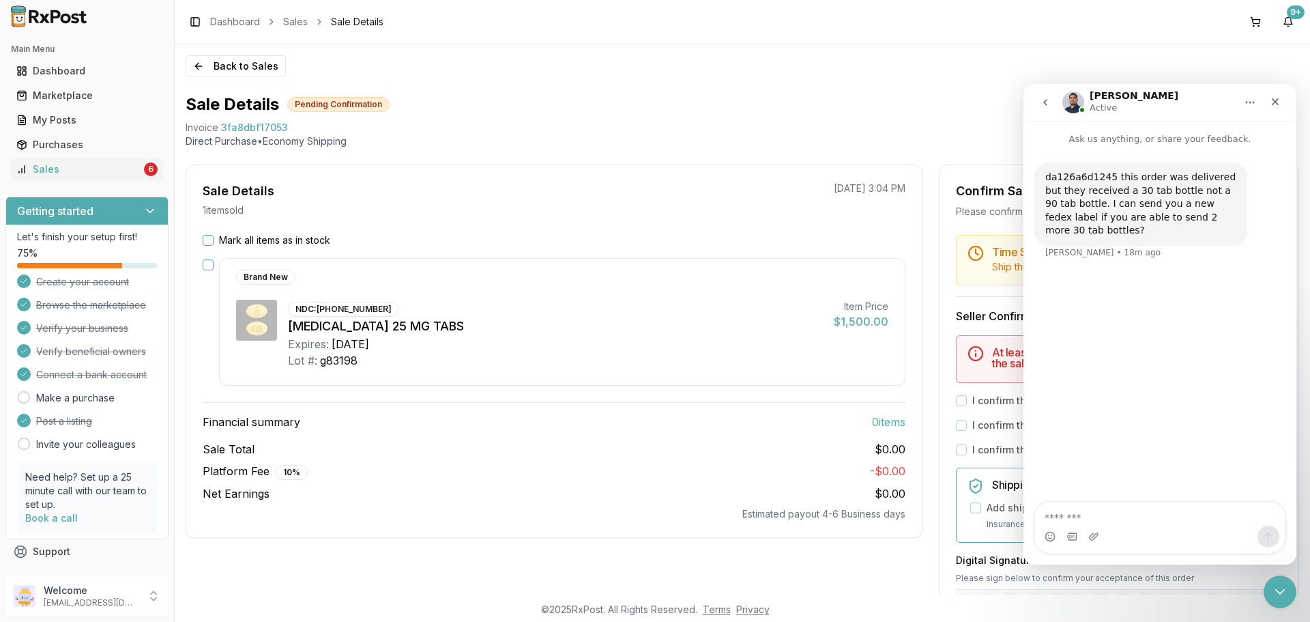
click at [1157, 513] on textarea "Message…" at bounding box center [1160, 513] width 250 height 23
type textarea "**********"
drag, startPoint x: 1118, startPoint y: 497, endPoint x: 2046, endPoint y: 573, distance: 930.5
click html "**********"
drag, startPoint x: 1043, startPoint y: 177, endPoint x: 1110, endPoint y: 177, distance: 66.9
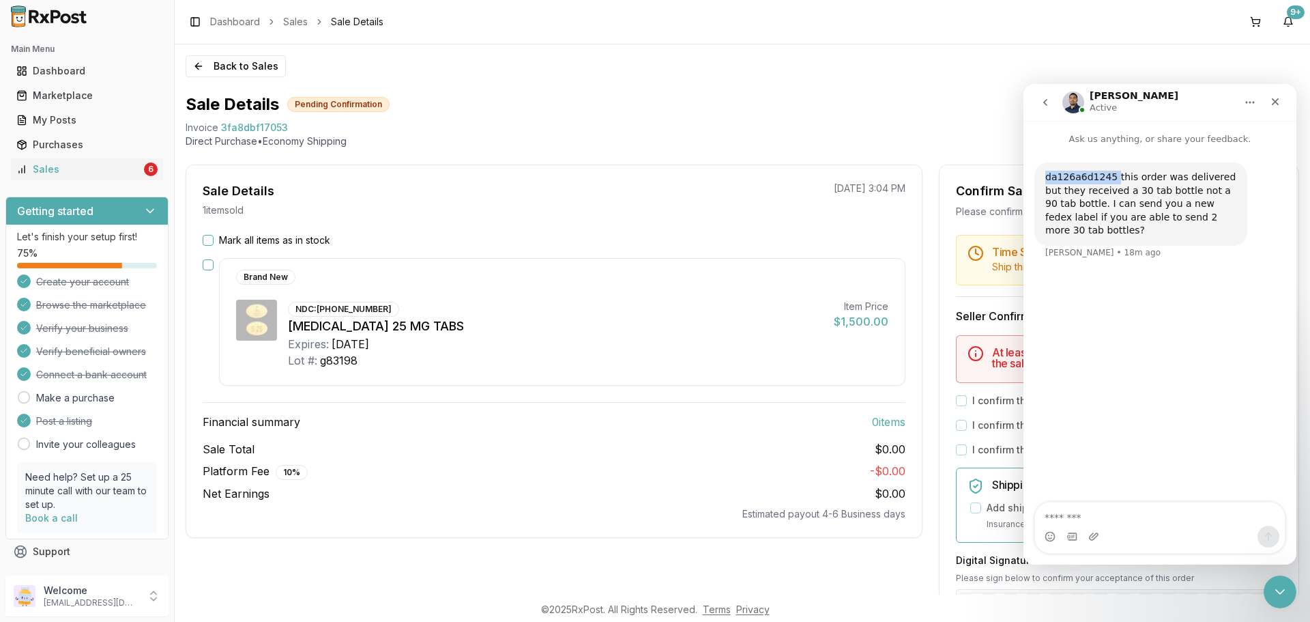
click at [1110, 177] on div "da126a6d1245 this order was delivered but they received a 30 tab bottle not a 9…" at bounding box center [1141, 203] width 213 height 83
copy div "da126a6d1245"
click at [96, 91] on div "Marketplace" at bounding box center [86, 96] width 141 height 14
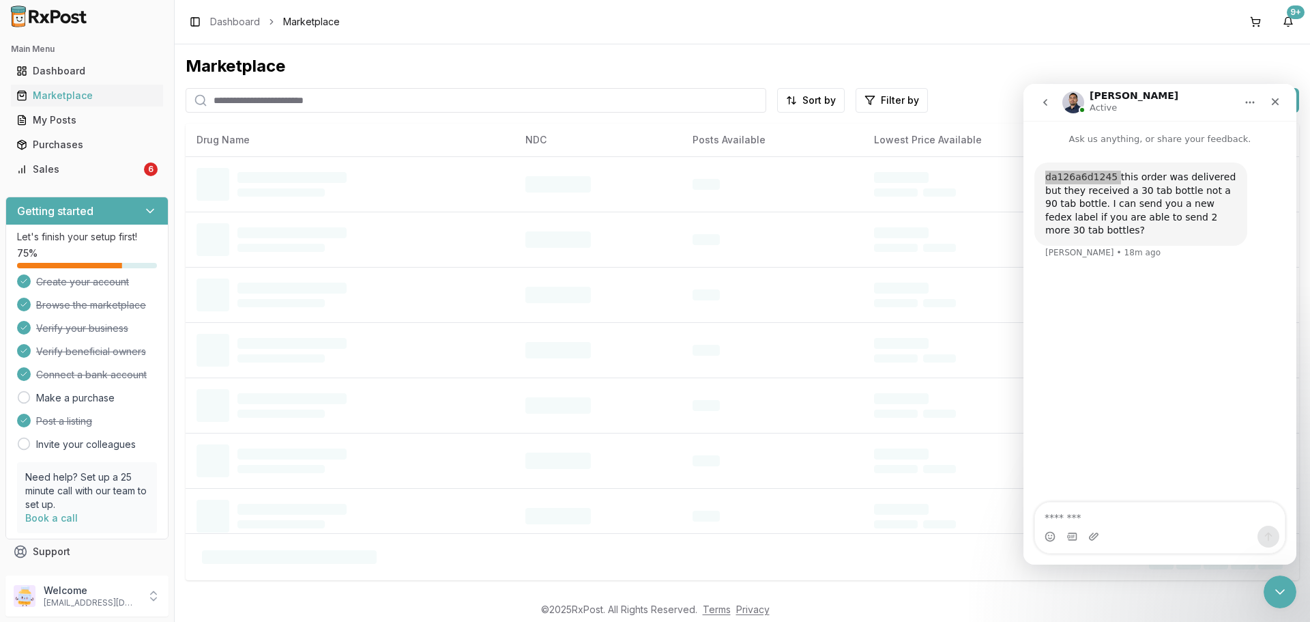
click at [298, 104] on input "search" at bounding box center [476, 100] width 581 height 25
click at [92, 147] on div "Purchases" at bounding box center [86, 145] width 141 height 14
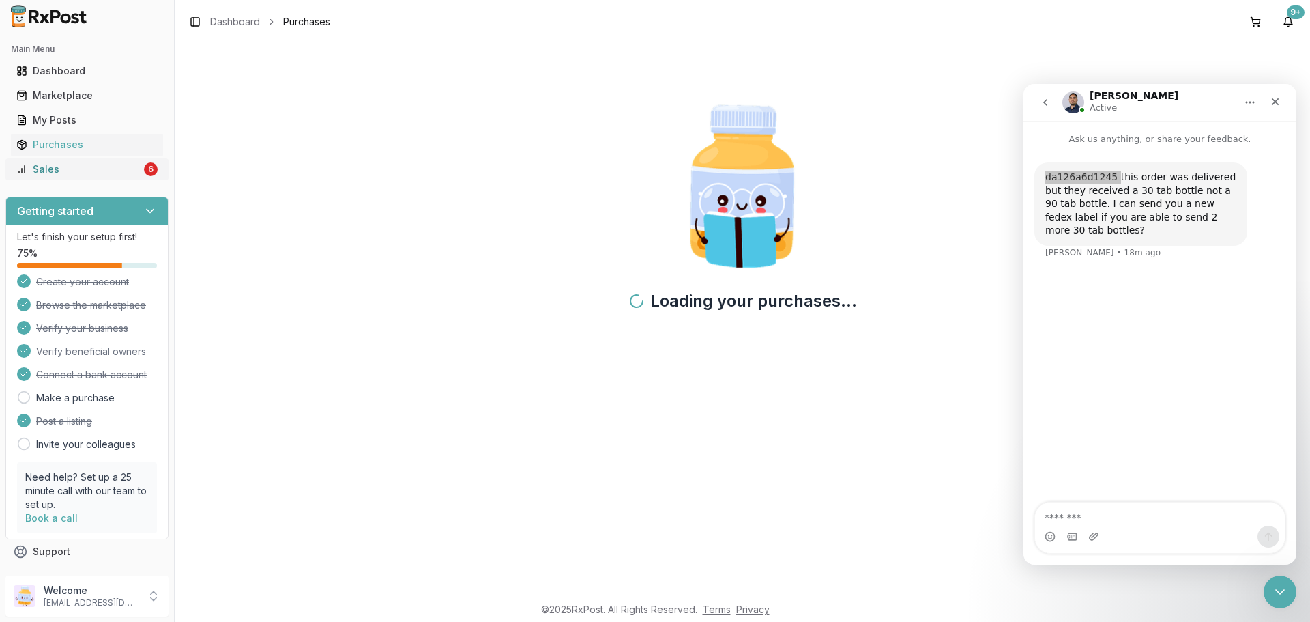
click at [78, 171] on div "Sales" at bounding box center [78, 169] width 125 height 14
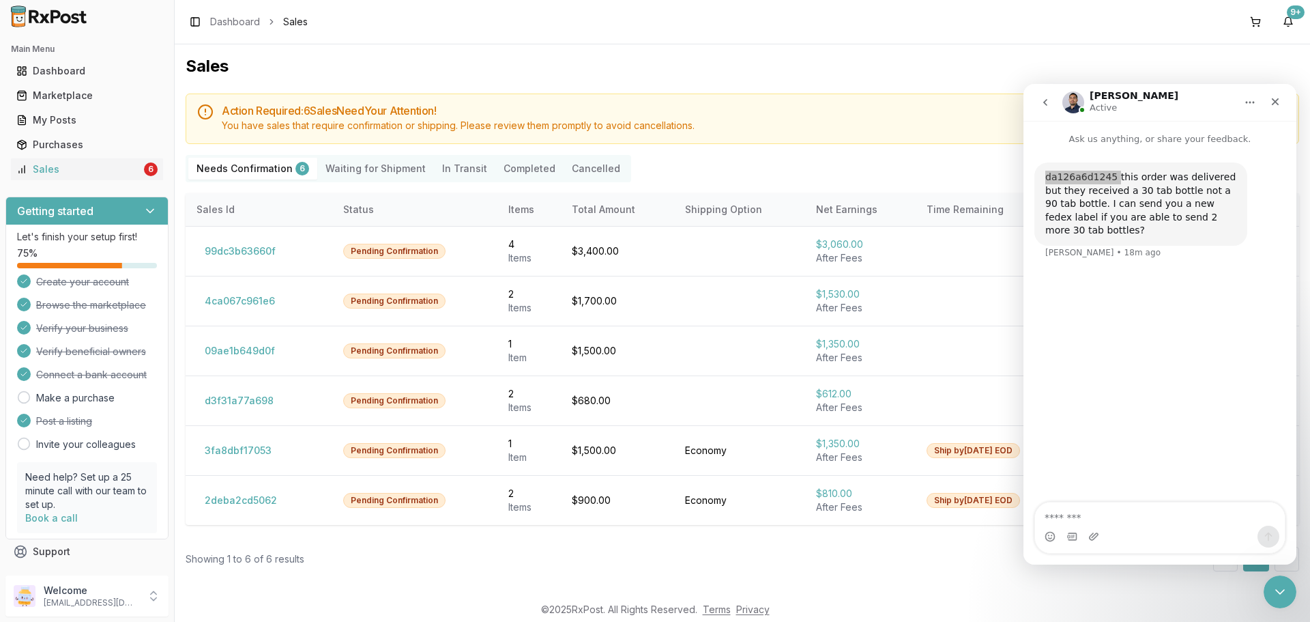
click at [508, 166] on button "Completed" at bounding box center [529, 169] width 68 height 22
click at [515, 168] on button "Completed" at bounding box center [529, 169] width 68 height 22
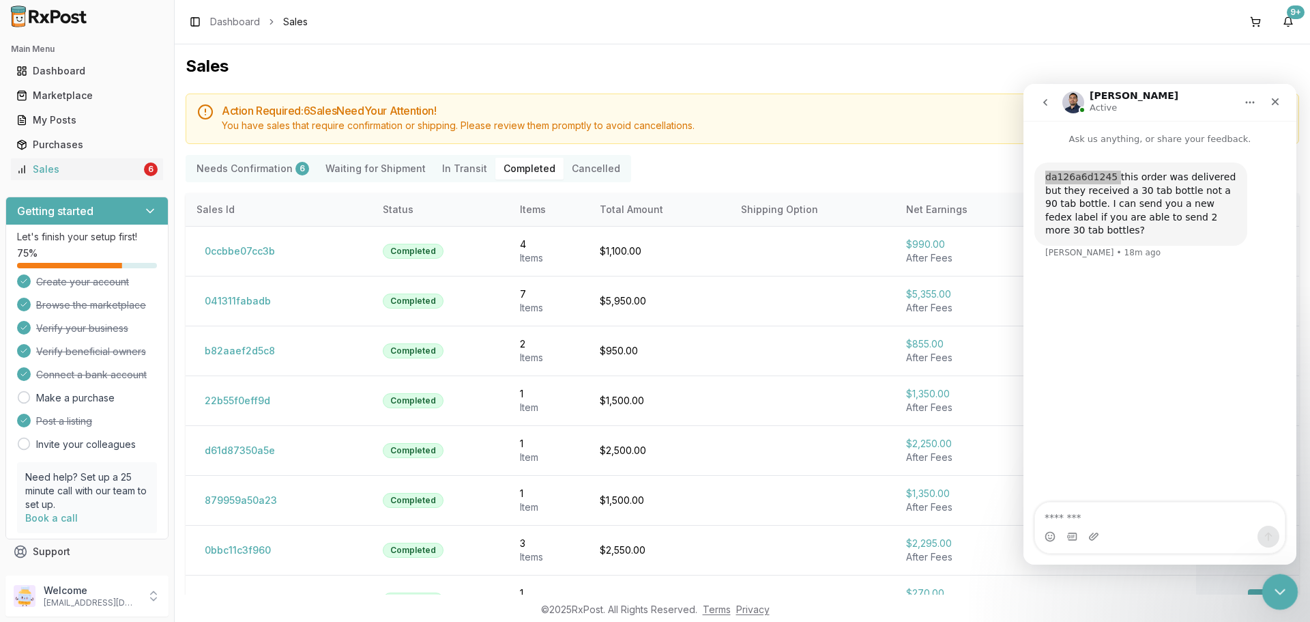
click at [1273, 585] on icon "Close Intercom Messenger" at bounding box center [1278, 589] width 16 height 16
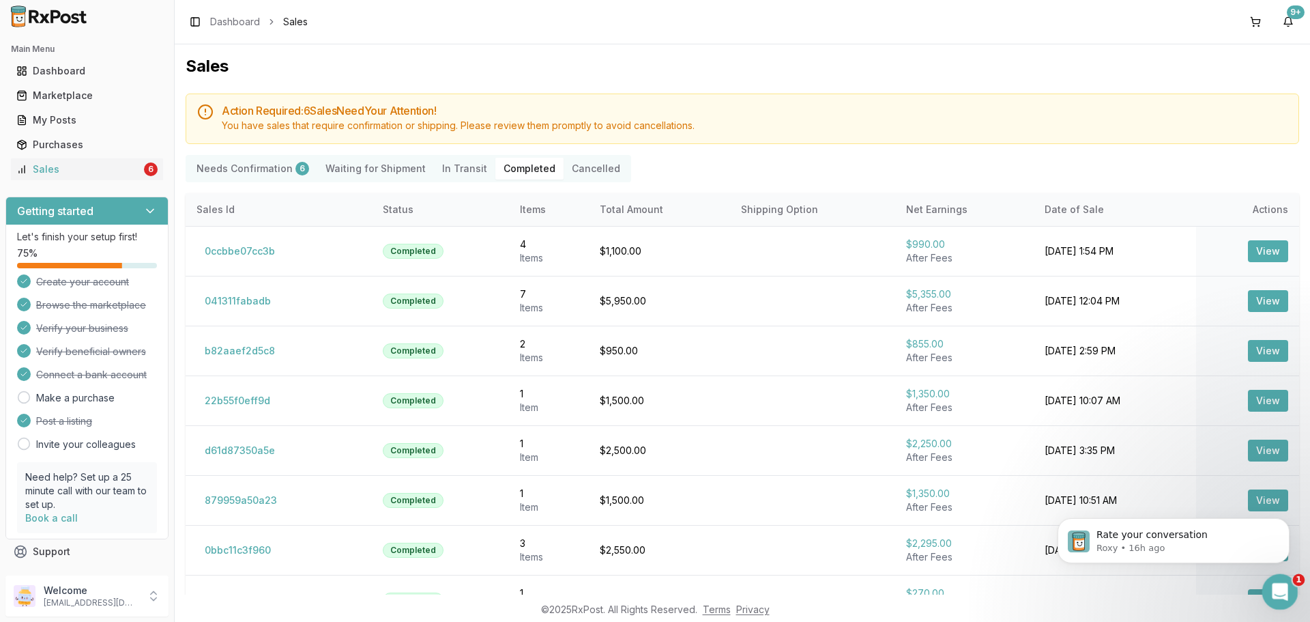
click at [1274, 596] on icon "Open Intercom Messenger" at bounding box center [1278, 590] width 23 height 23
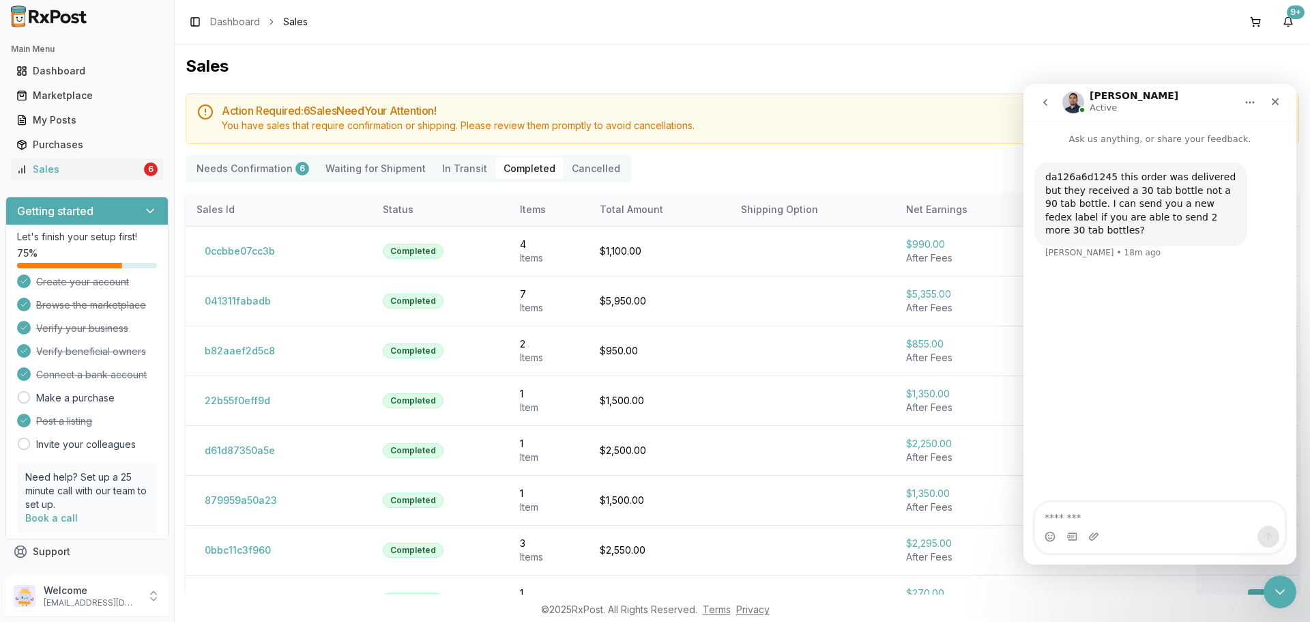
click at [880, 142] on div "Action Required: 6 Sale s Need Your Attention! You have sales that require conf…" at bounding box center [743, 118] width 1114 height 50
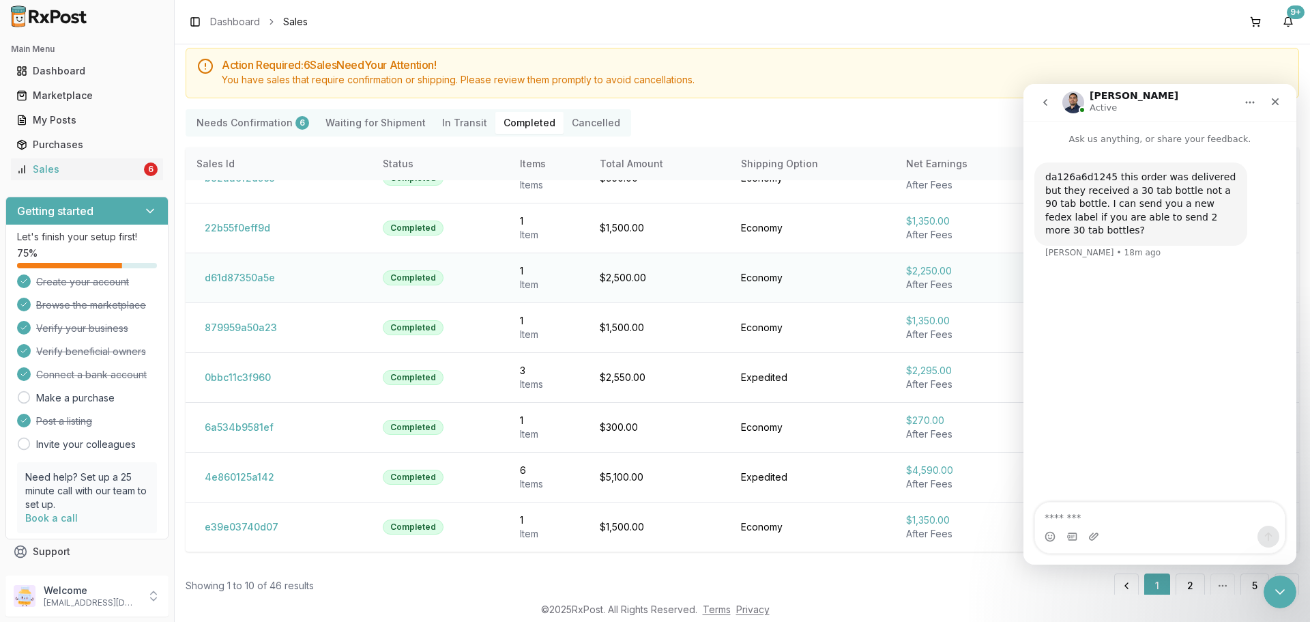
scroll to position [71, 0]
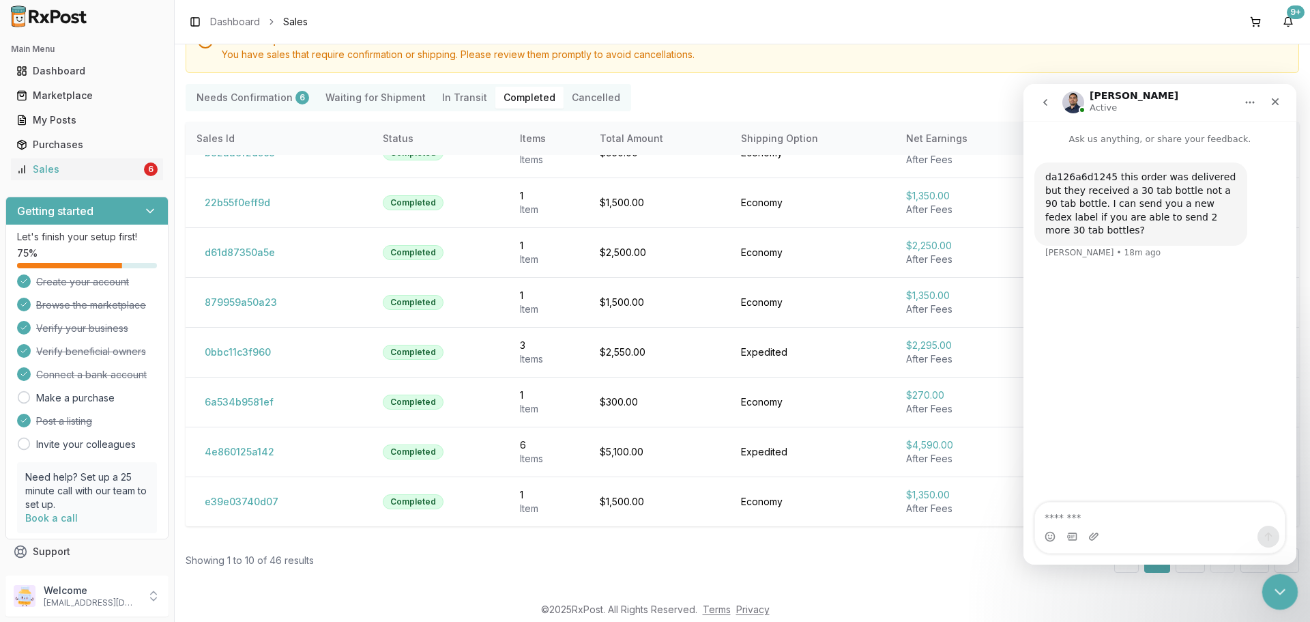
click at [1280, 590] on icon "Close Intercom Messenger" at bounding box center [1278, 589] width 16 height 16
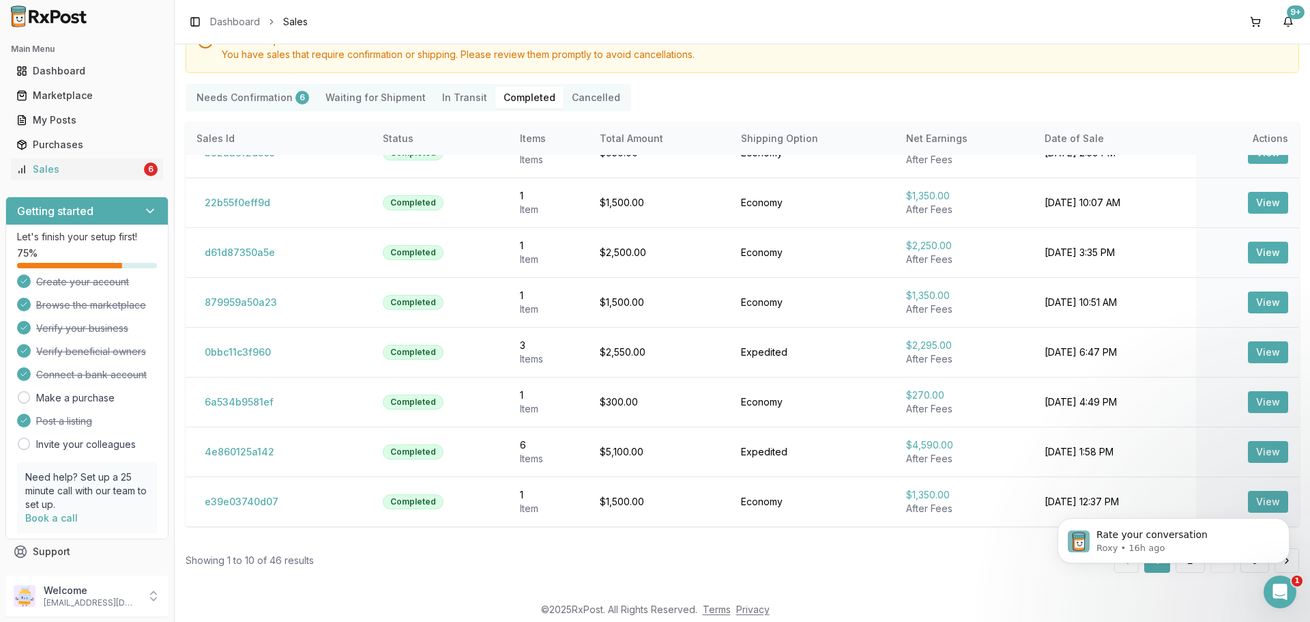
scroll to position [0, 0]
click html "Rate your conversation Roxy • 16h ago"
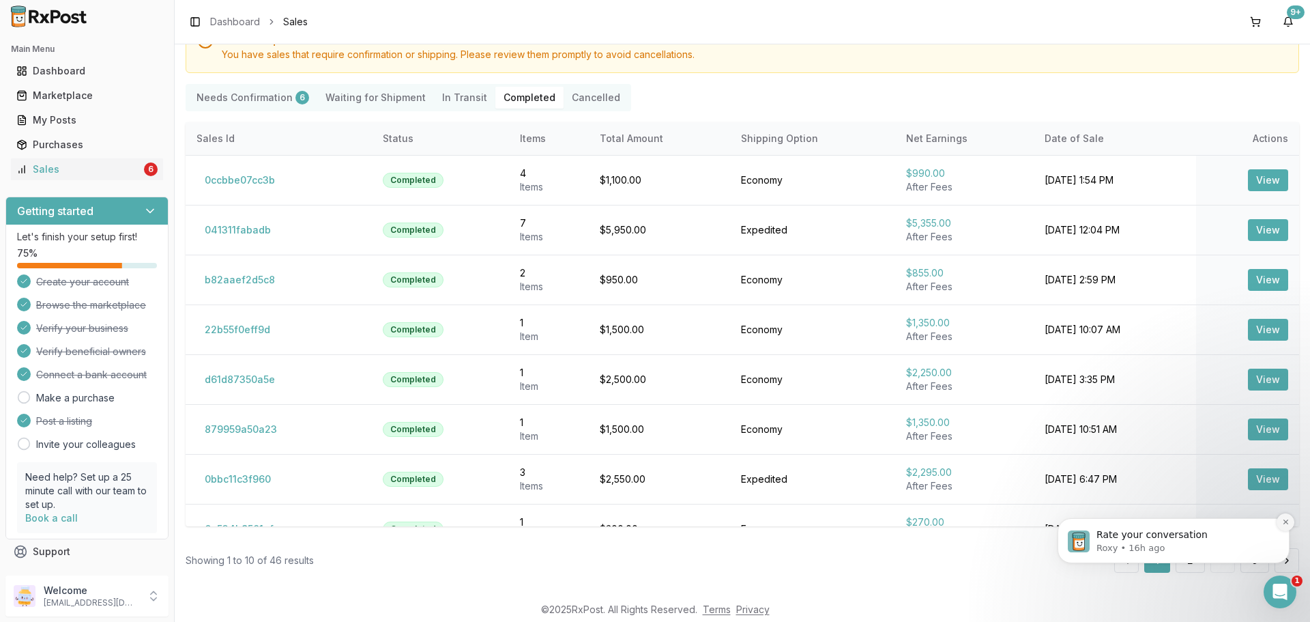
click at [1288, 523] on icon "Dismiss notification" at bounding box center [1286, 522] width 8 height 8
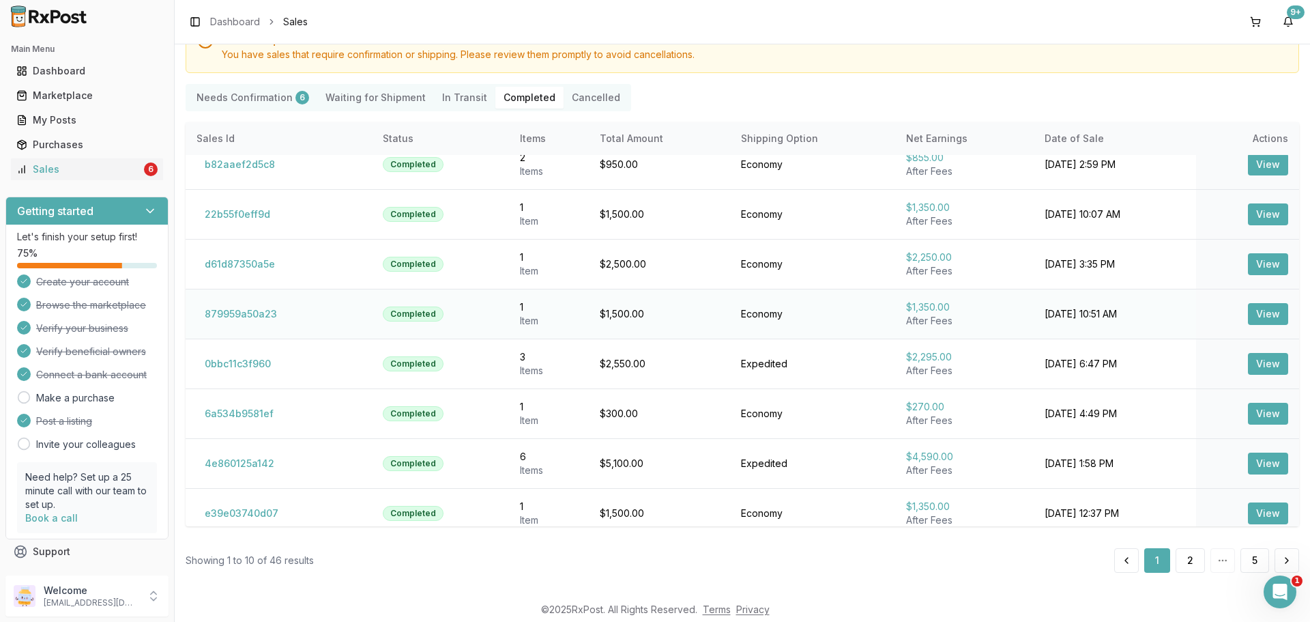
scroll to position [127, 0]
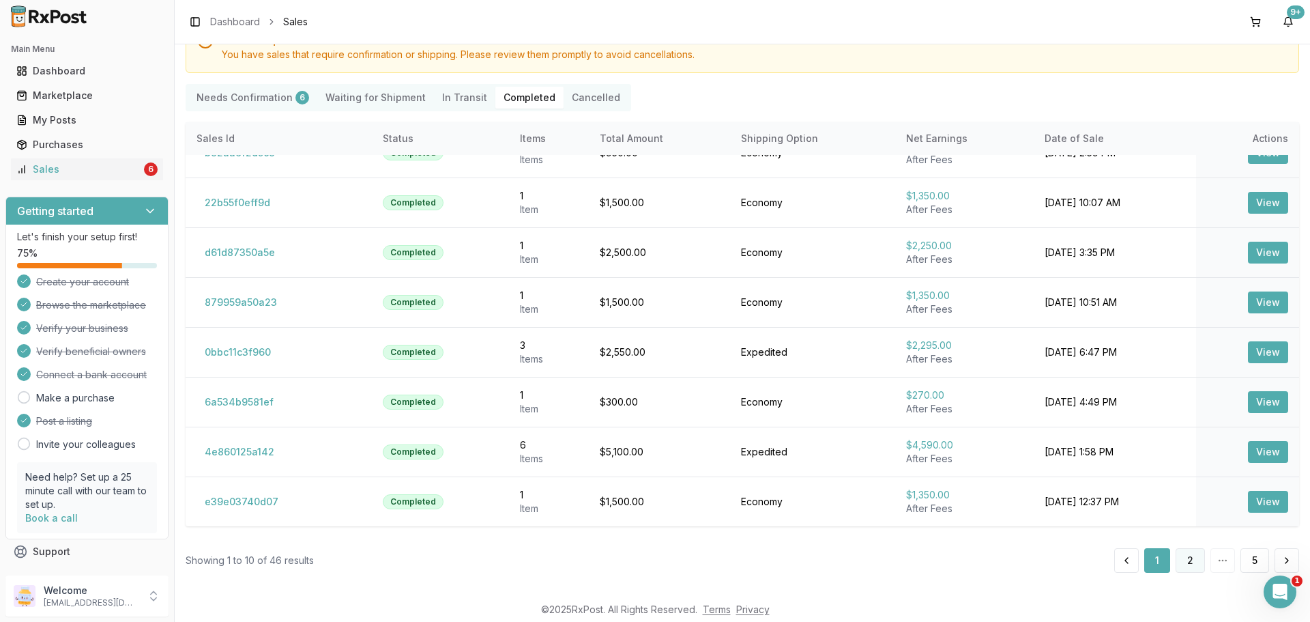
click at [1181, 557] on button "2" at bounding box center [1190, 560] width 29 height 25
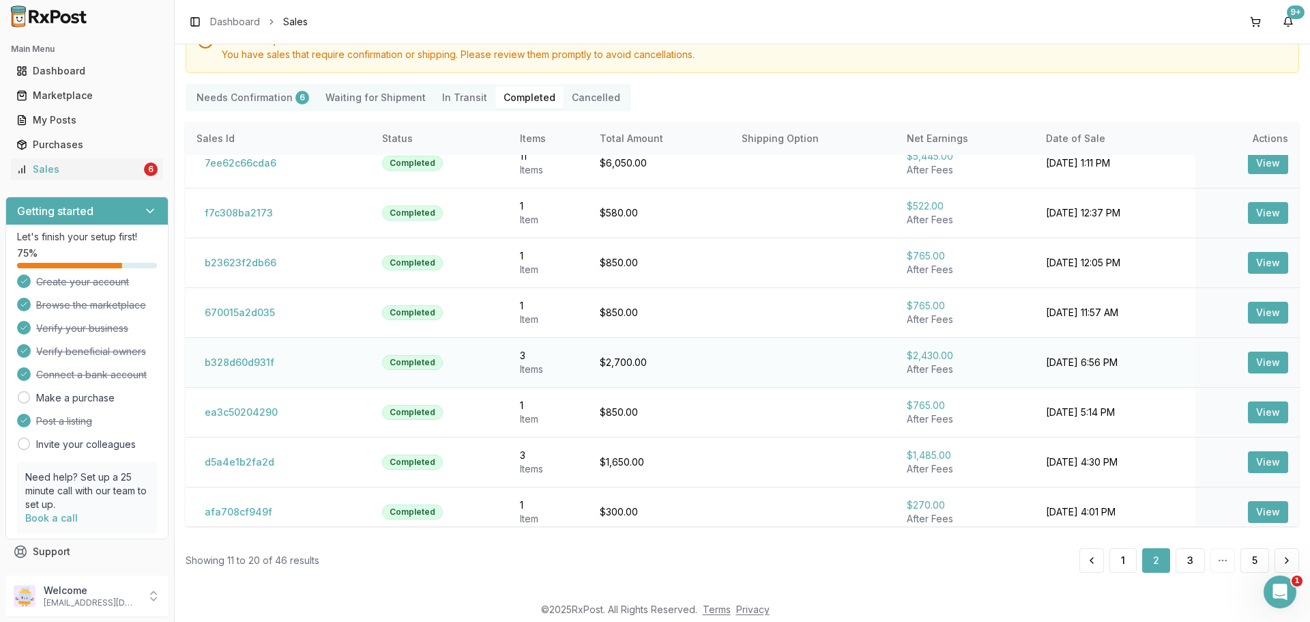
scroll to position [127, 0]
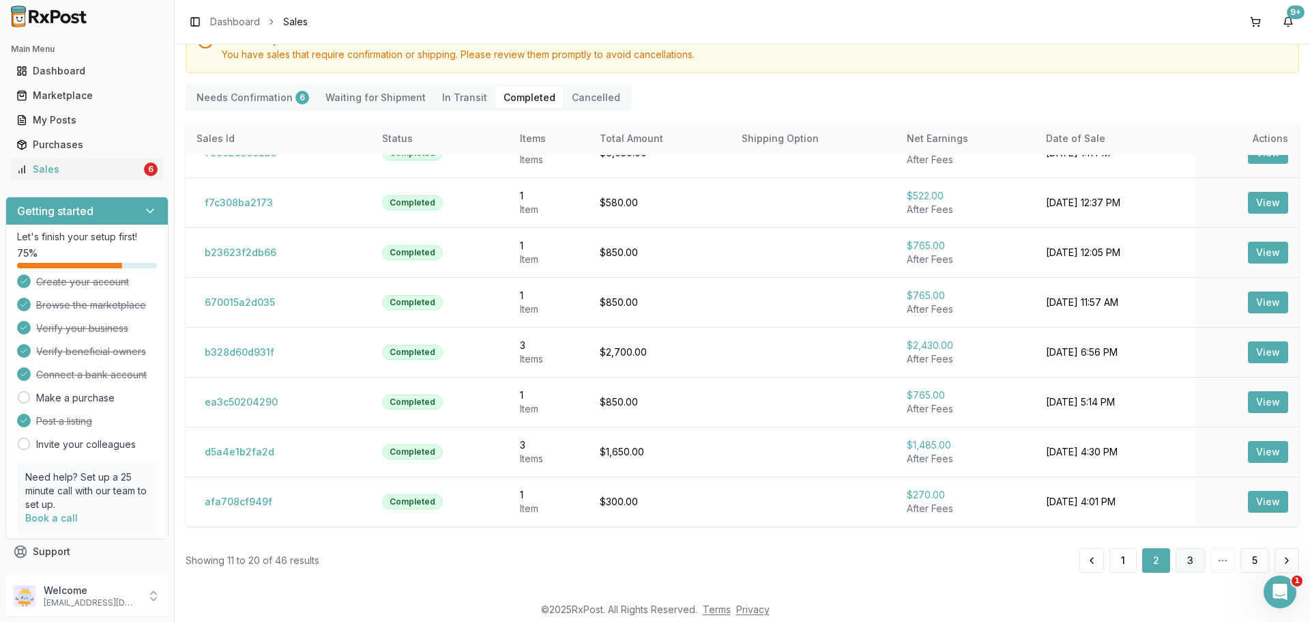
click at [1181, 553] on button "3" at bounding box center [1190, 560] width 29 height 25
click at [1213, 560] on button "4" at bounding box center [1220, 560] width 30 height 25
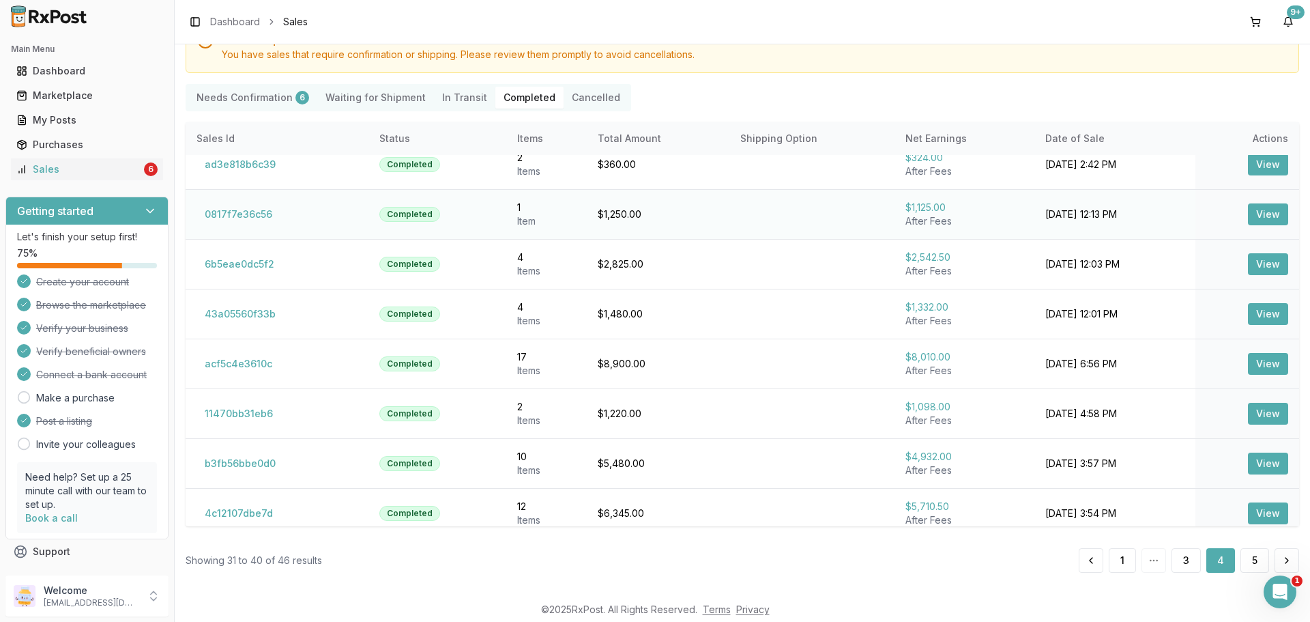
scroll to position [127, 0]
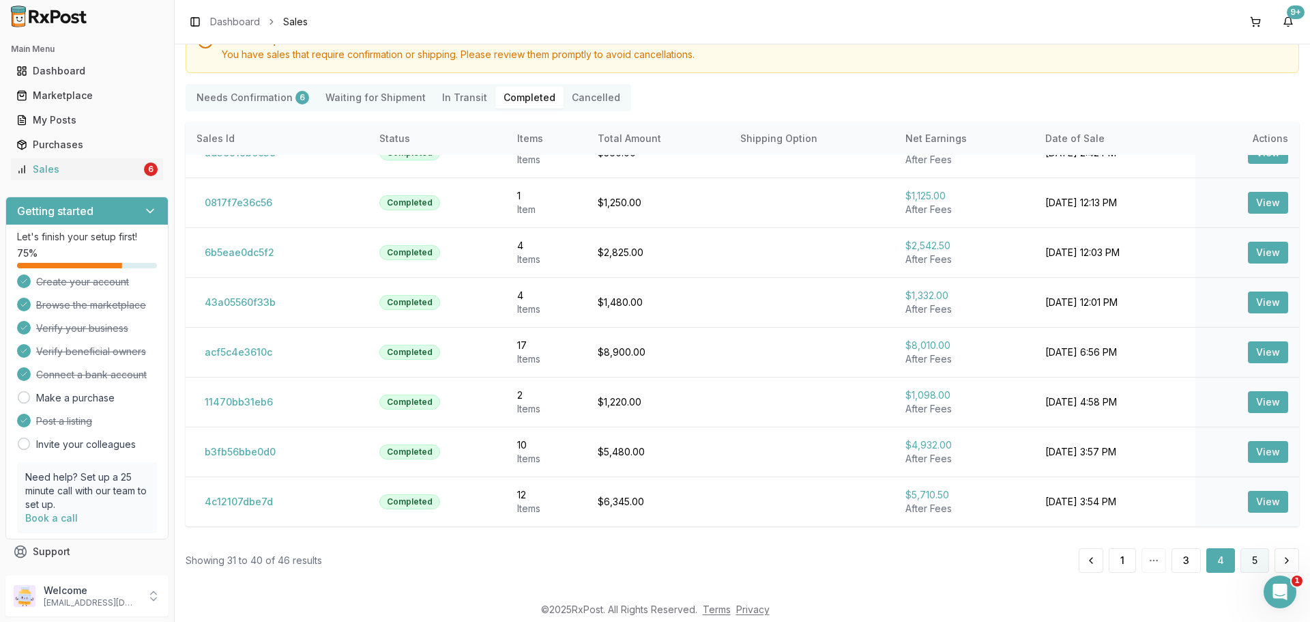
click at [1247, 562] on button "5" at bounding box center [1255, 560] width 29 height 25
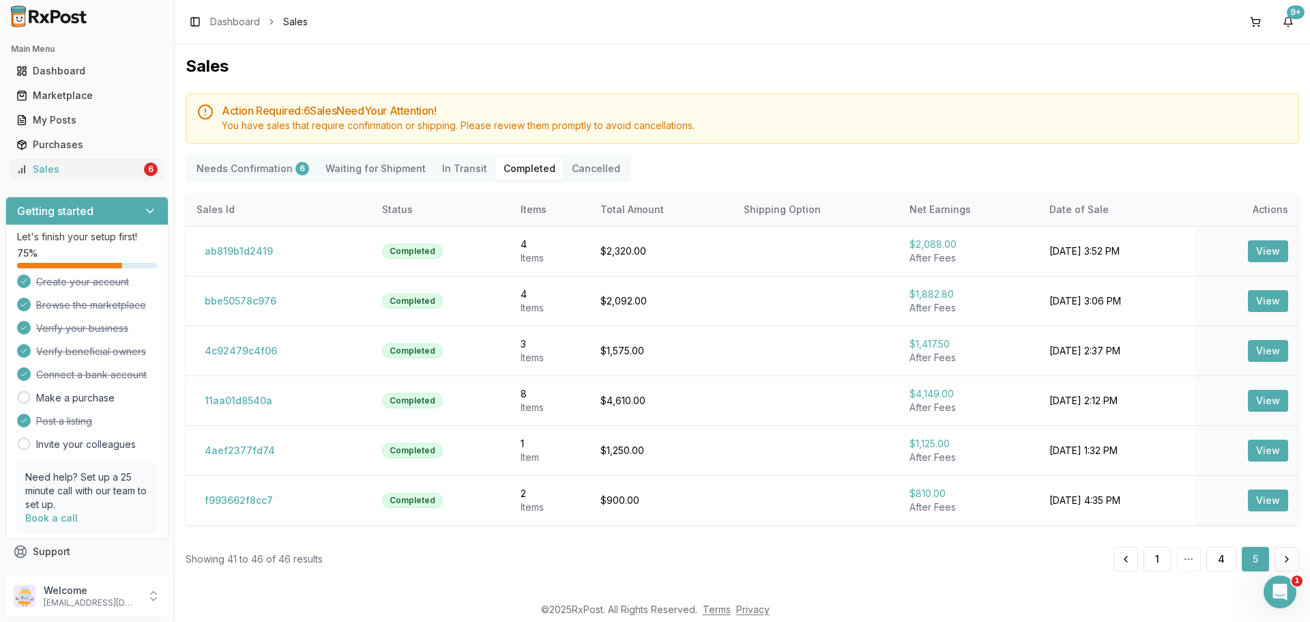
click at [447, 171] on Transit "In Transit" at bounding box center [464, 169] width 61 height 22
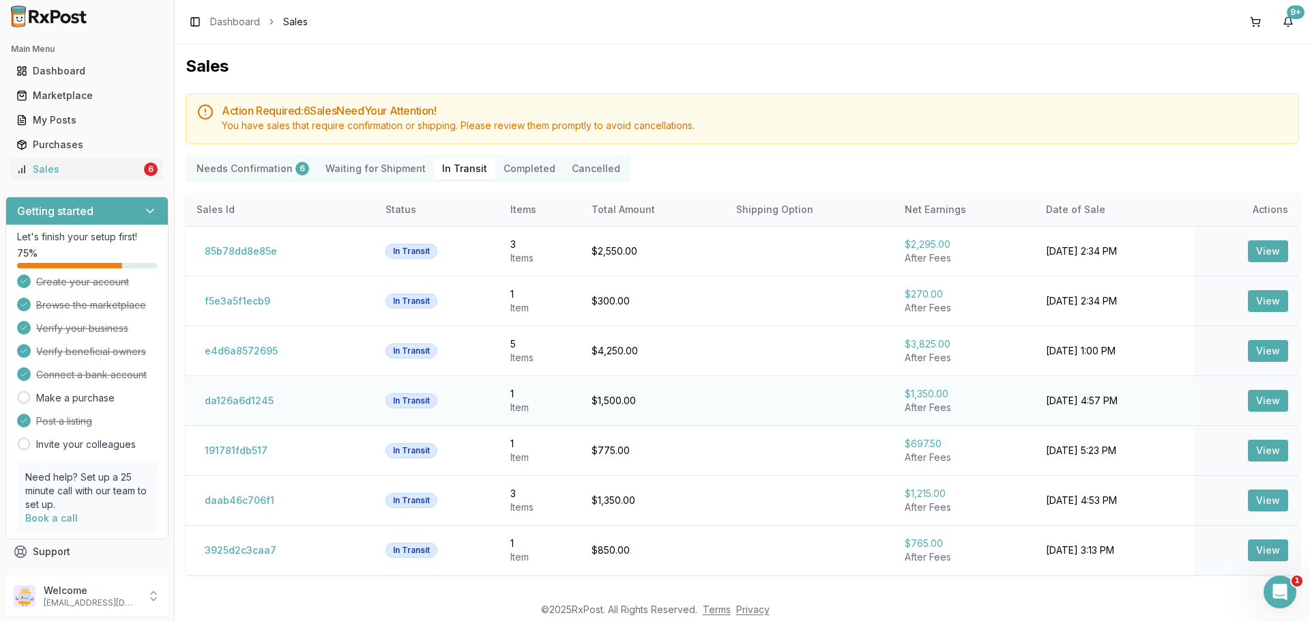
click at [1262, 402] on button "View" at bounding box center [1268, 401] width 40 height 22
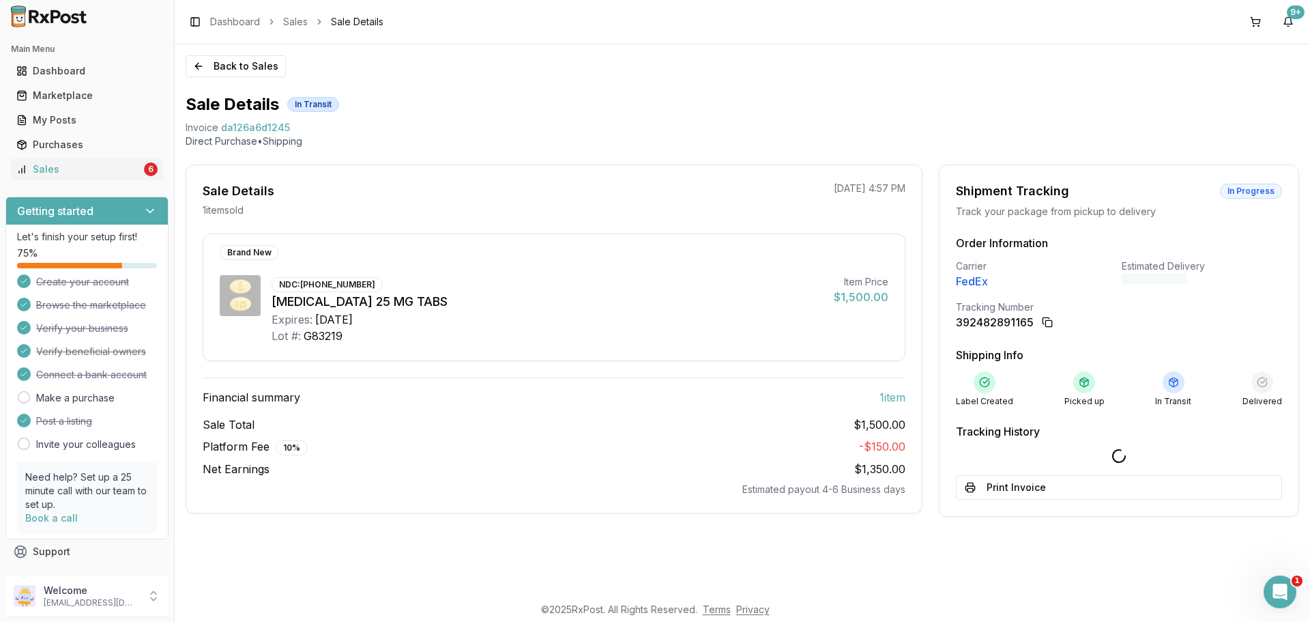
click at [545, 412] on div "Financial summary 1 item Sale Total $1,500.00 Platform Fee 10 % - $150.00 Net E…" at bounding box center [554, 436] width 703 height 119
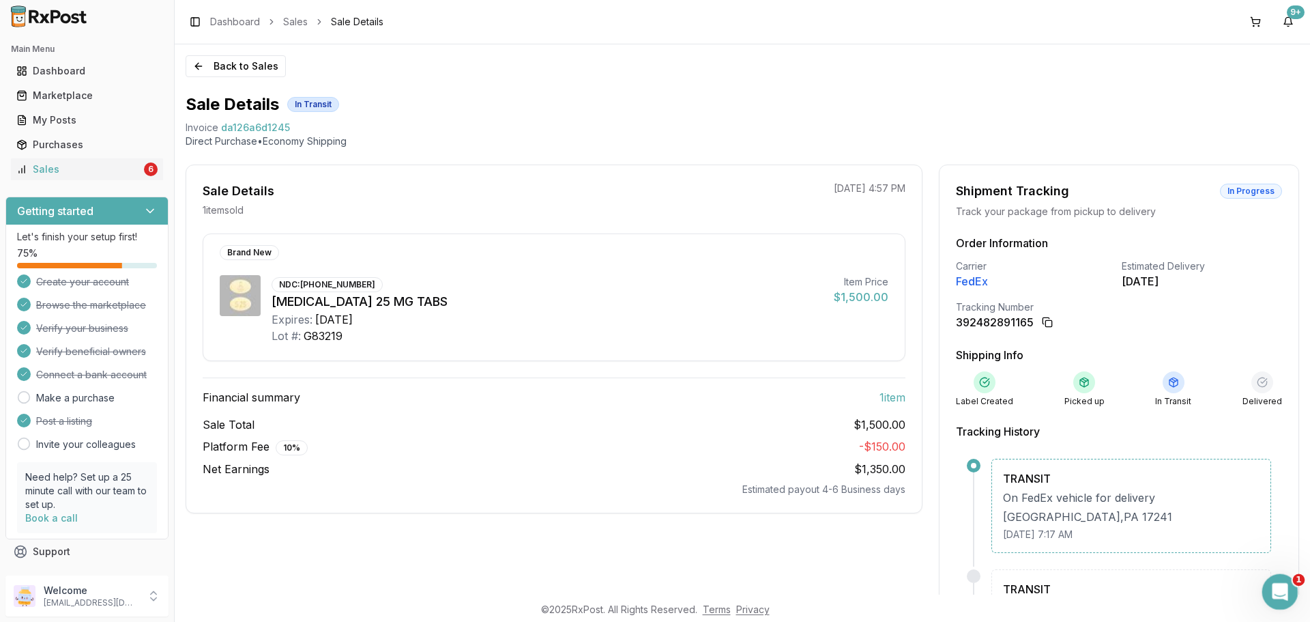
click html
click at [1286, 598] on div "Open Intercom Messenger" at bounding box center [1278, 589] width 45 height 45
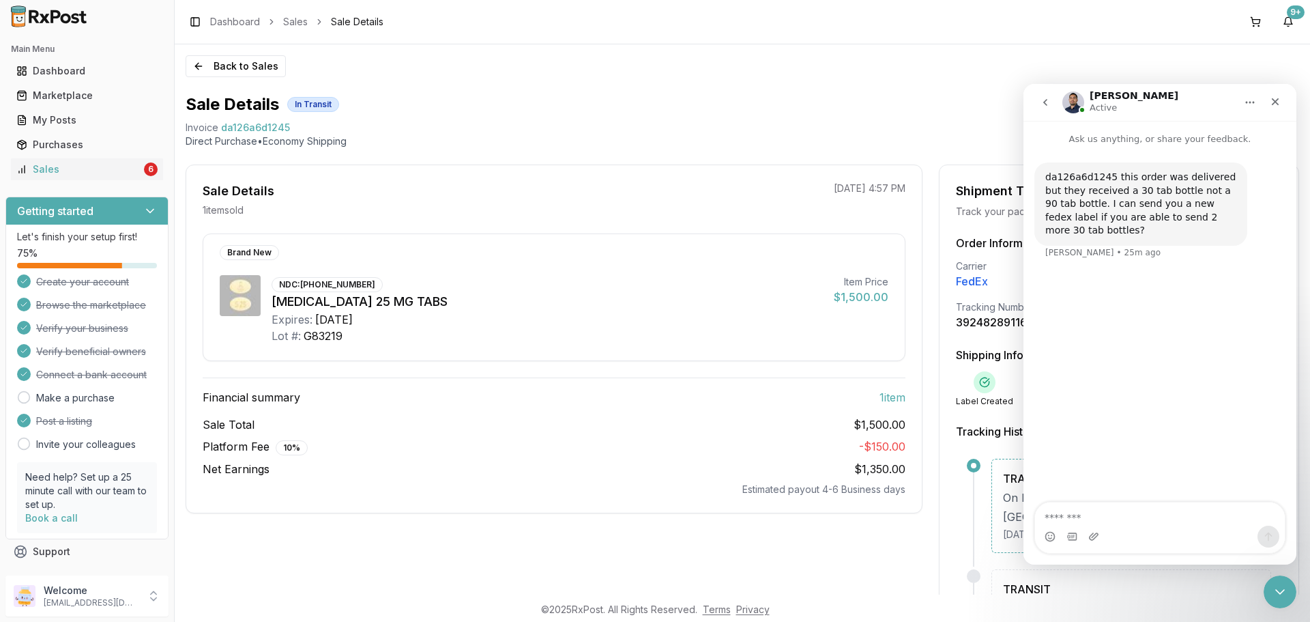
click at [1046, 106] on icon "go back" at bounding box center [1045, 102] width 11 height 11
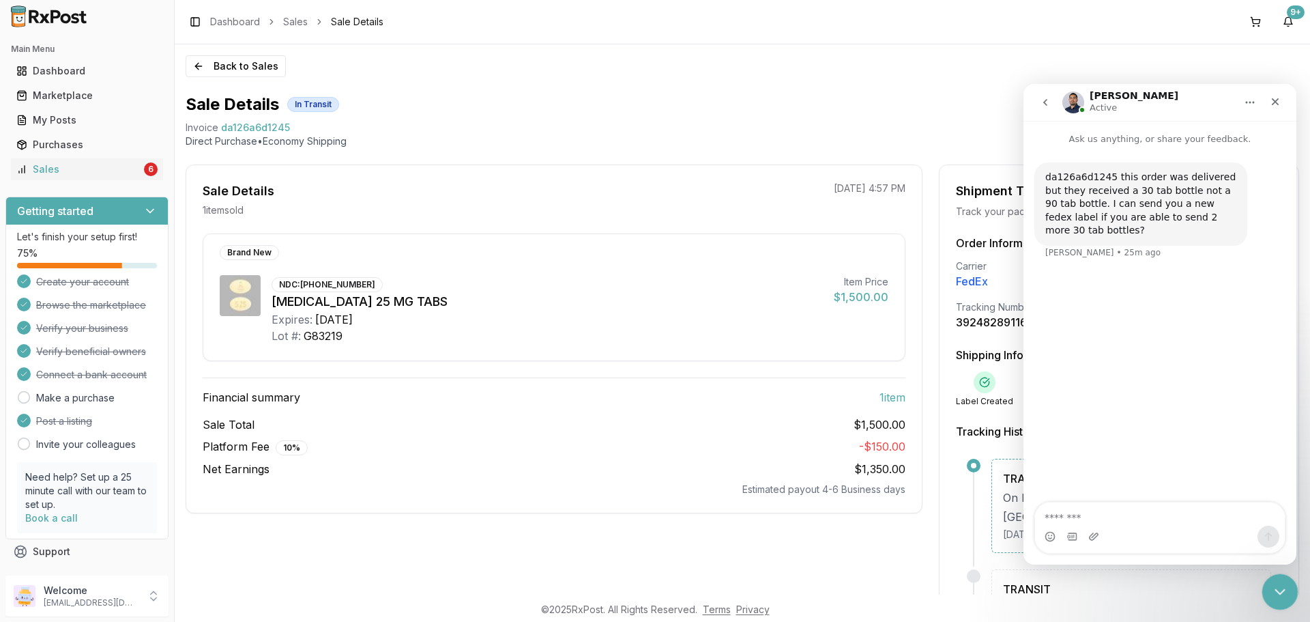
click at [1277, 590] on icon "Close Intercom Messenger" at bounding box center [1278, 589] width 10 height 5
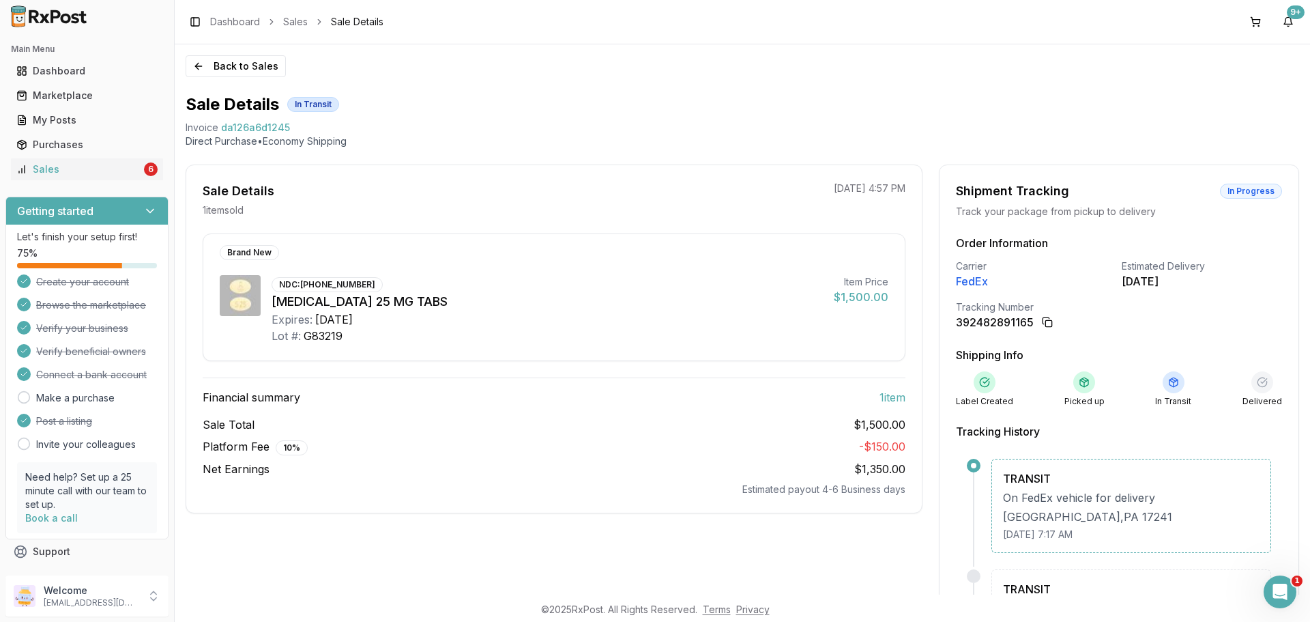
click at [721, 130] on div "Invoice da126a6d1245" at bounding box center [743, 128] width 1114 height 14
click at [231, 70] on button "Back to Sales" at bounding box center [236, 66] width 100 height 22
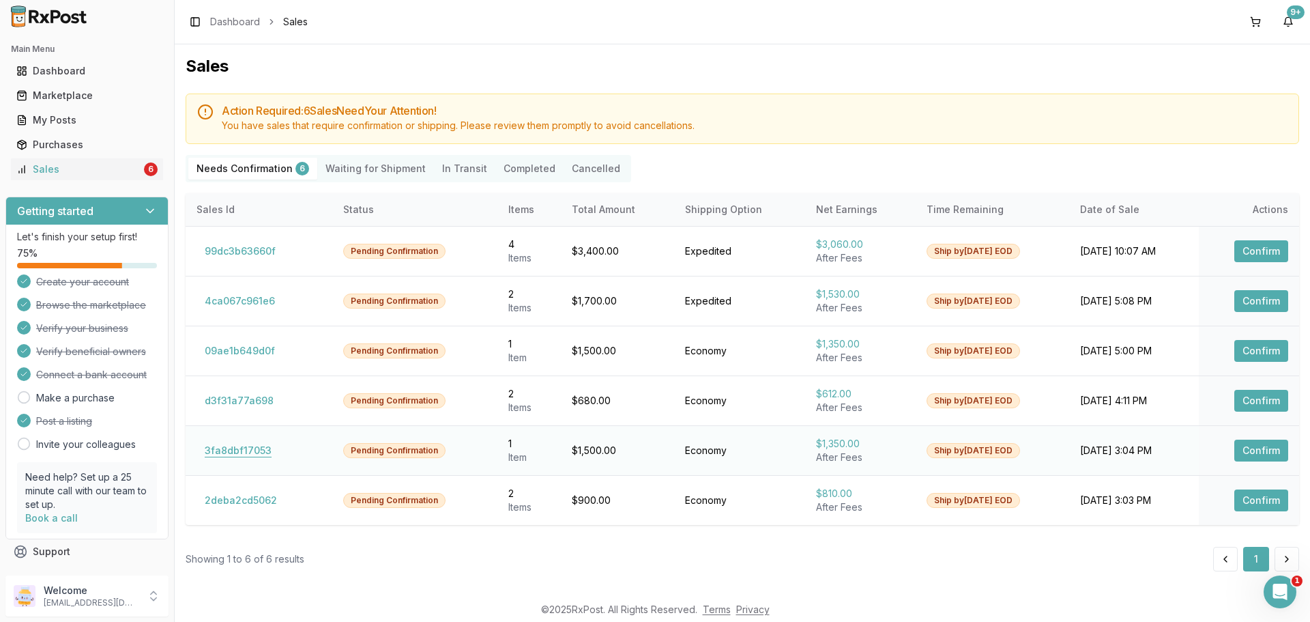
click at [263, 452] on button "3fa8dbf17053" at bounding box center [238, 450] width 83 height 22
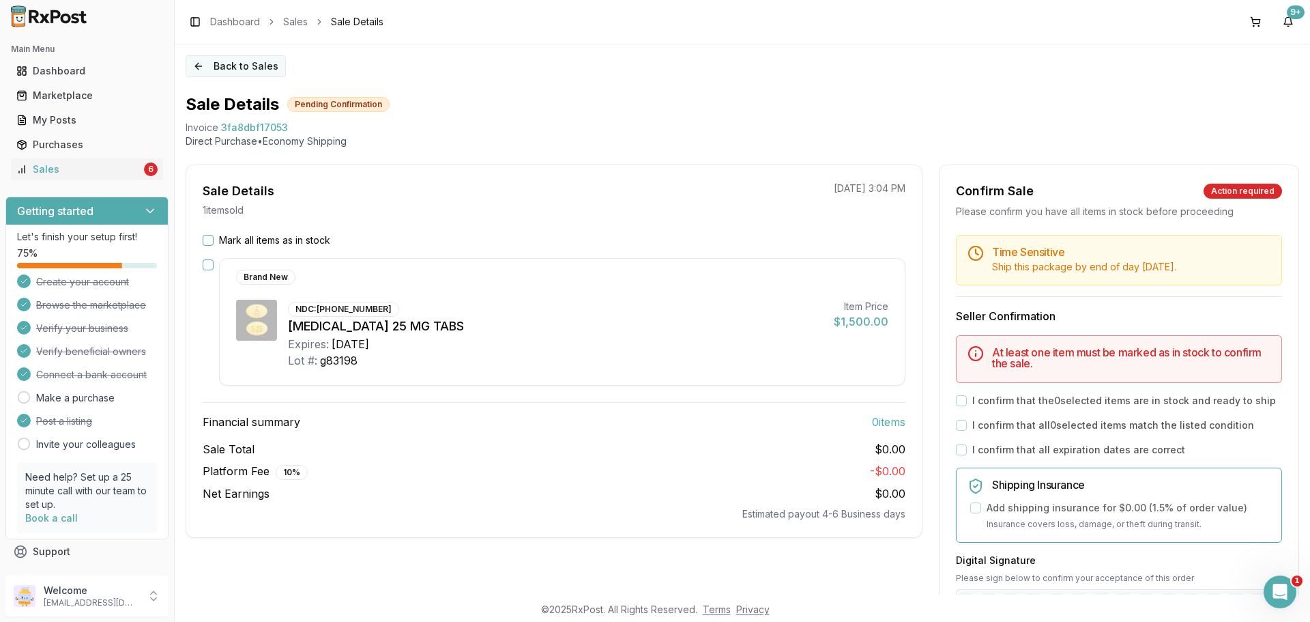
click at [220, 68] on button "Back to Sales" at bounding box center [236, 66] width 100 height 22
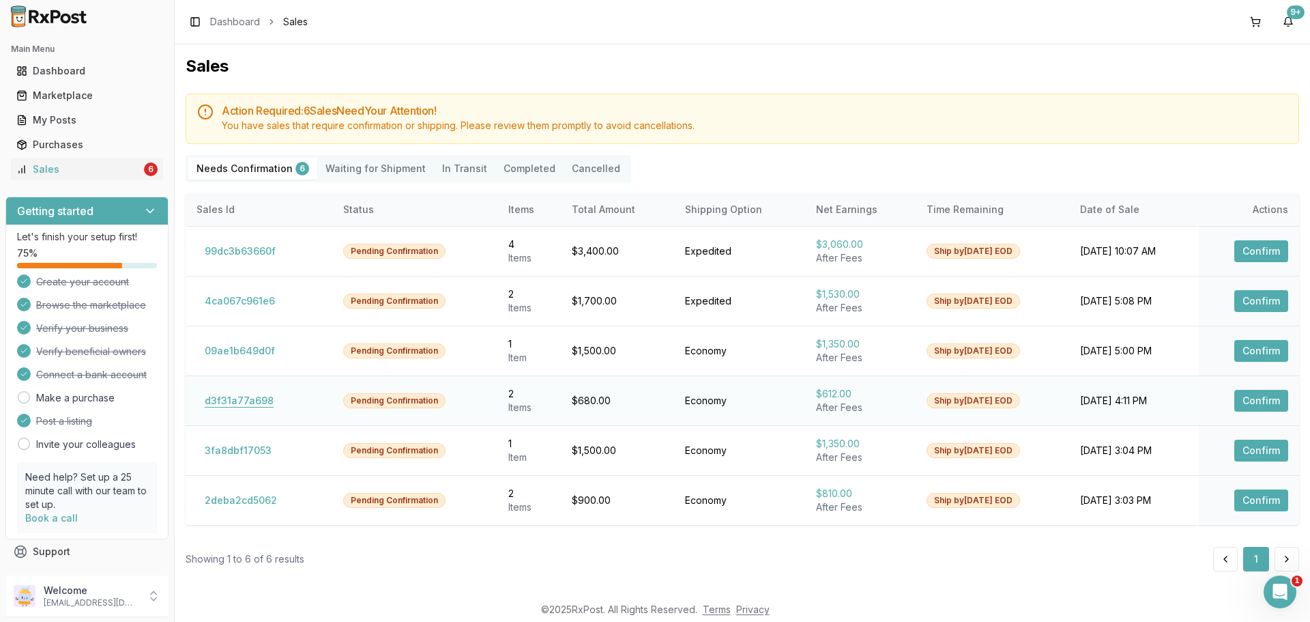
click at [255, 402] on button "d3f31a77a698" at bounding box center [239, 401] width 85 height 22
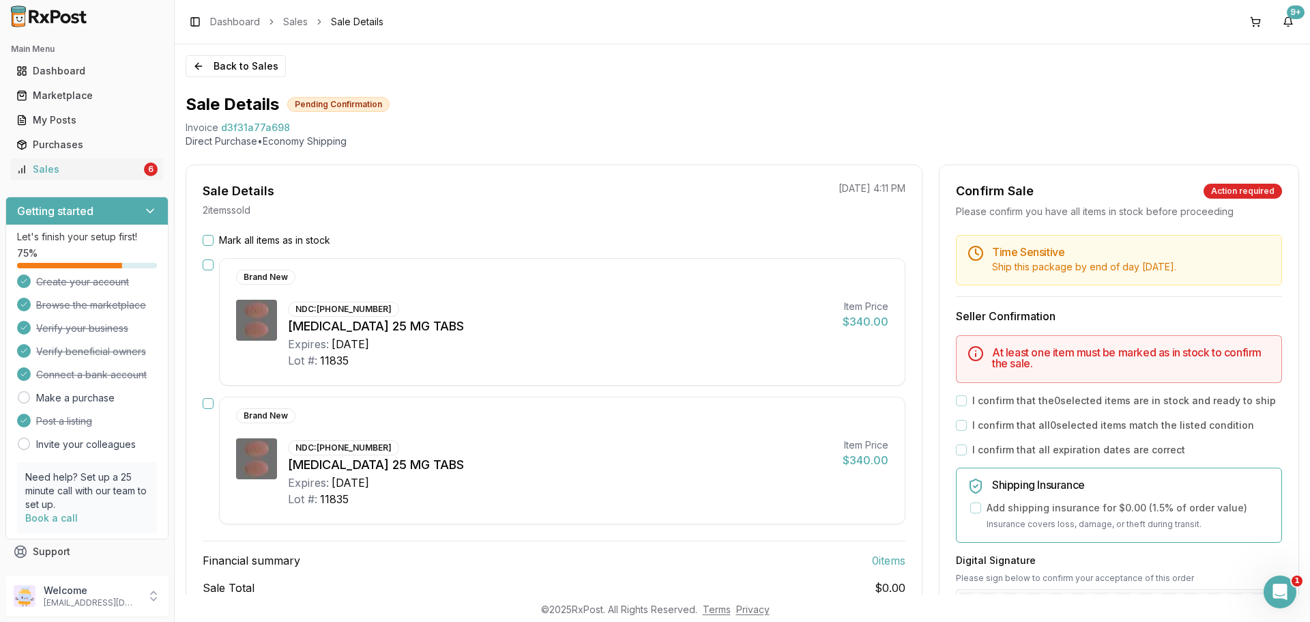
click at [308, 236] on label "Mark all items as in stock" at bounding box center [274, 240] width 111 height 14
click at [214, 236] on button "Mark all items as in stock" at bounding box center [208, 240] width 11 height 11
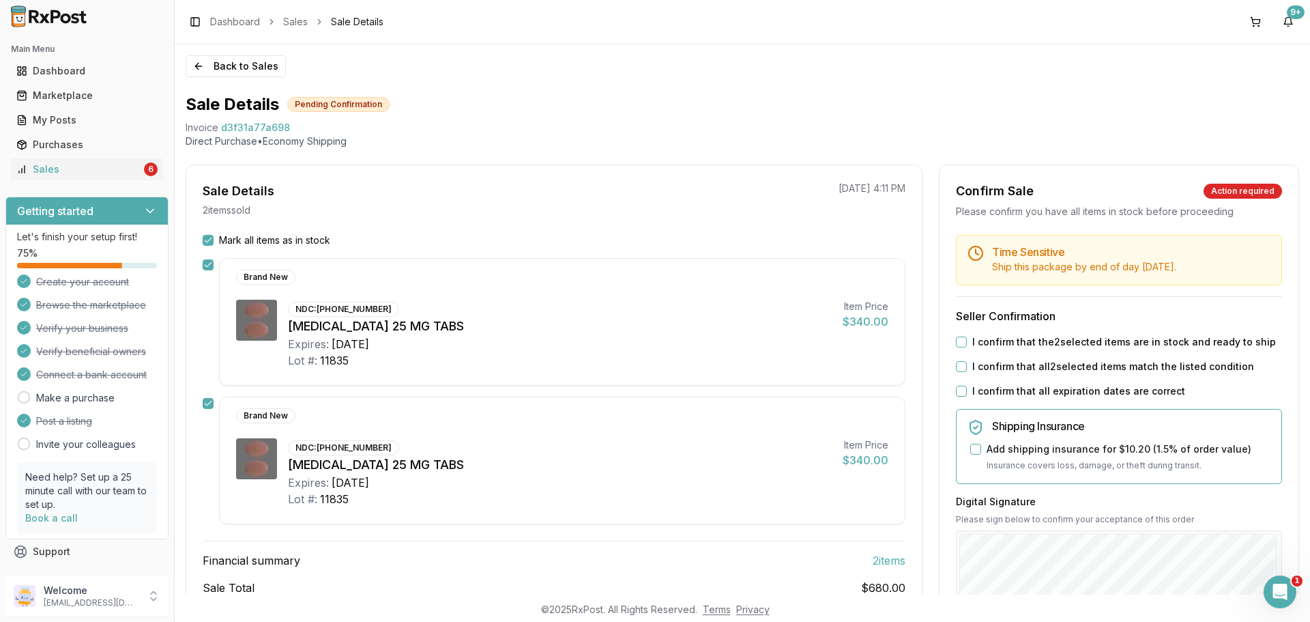
click at [997, 341] on label "I confirm that the 2 selected items are in stock and ready to ship" at bounding box center [1124, 342] width 304 height 14
click at [967, 341] on button "I confirm that the 2 selected items are in stock and ready to ship" at bounding box center [961, 341] width 11 height 11
click at [990, 366] on label "I confirm that all 2 selected items match the listed condition" at bounding box center [1113, 367] width 282 height 14
click at [967, 366] on button "I confirm that all 2 selected items match the listed condition" at bounding box center [961, 366] width 11 height 11
click at [984, 395] on label "I confirm that all expiration dates are correct" at bounding box center [1078, 391] width 213 height 14
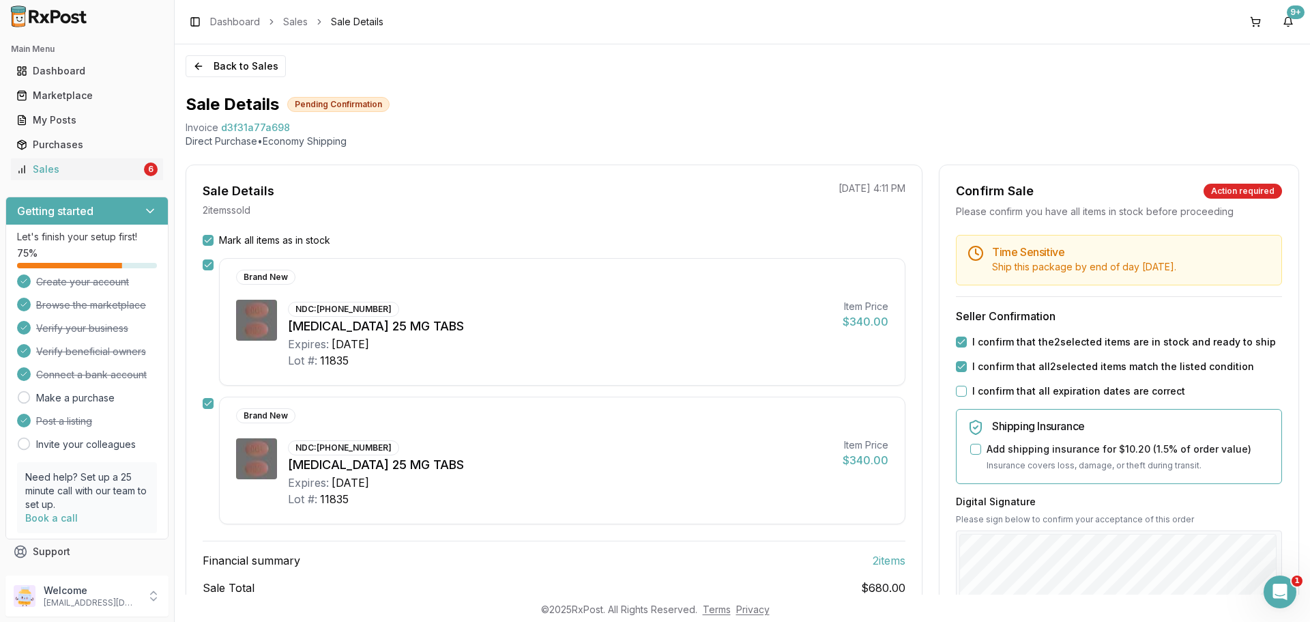
click at [967, 395] on button "I confirm that all expiration dates are correct" at bounding box center [961, 391] width 11 height 11
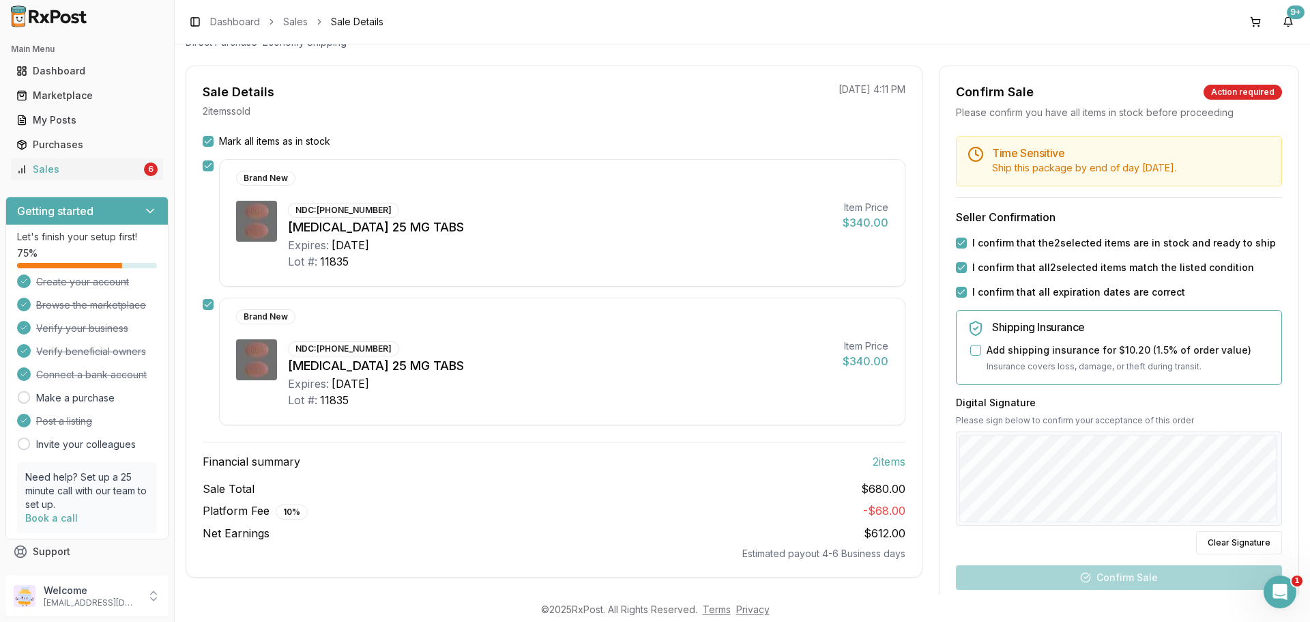
scroll to position [205, 0]
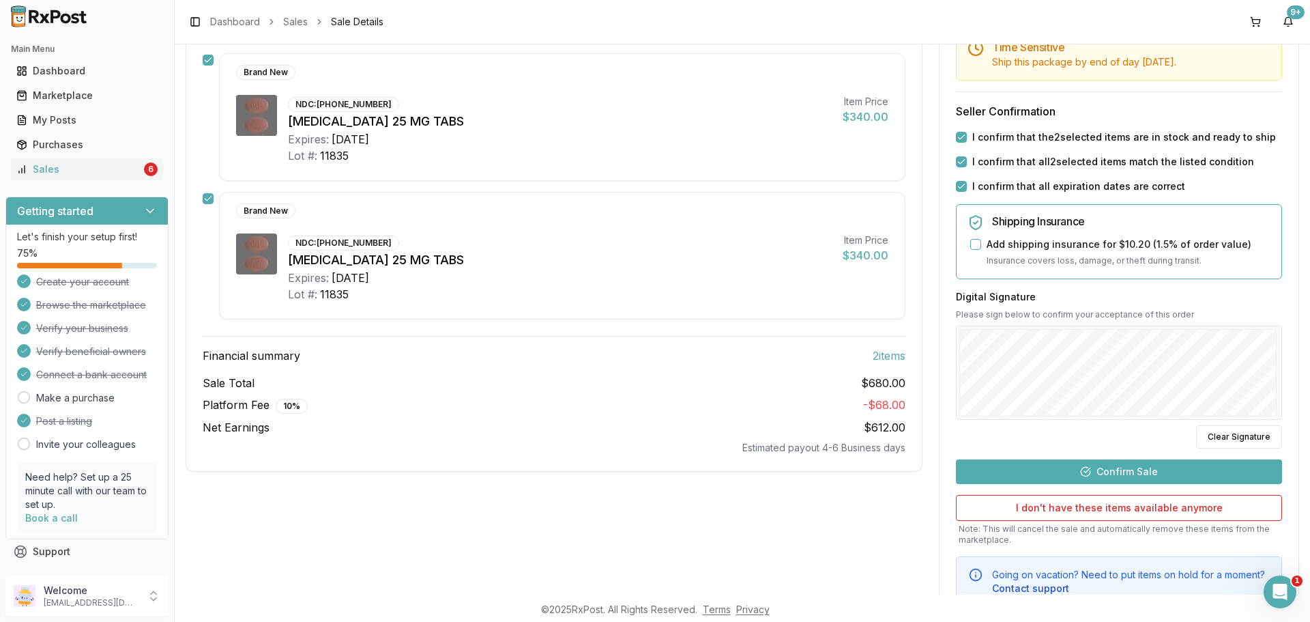
click at [1140, 470] on button "Confirm Sale" at bounding box center [1119, 471] width 326 height 25
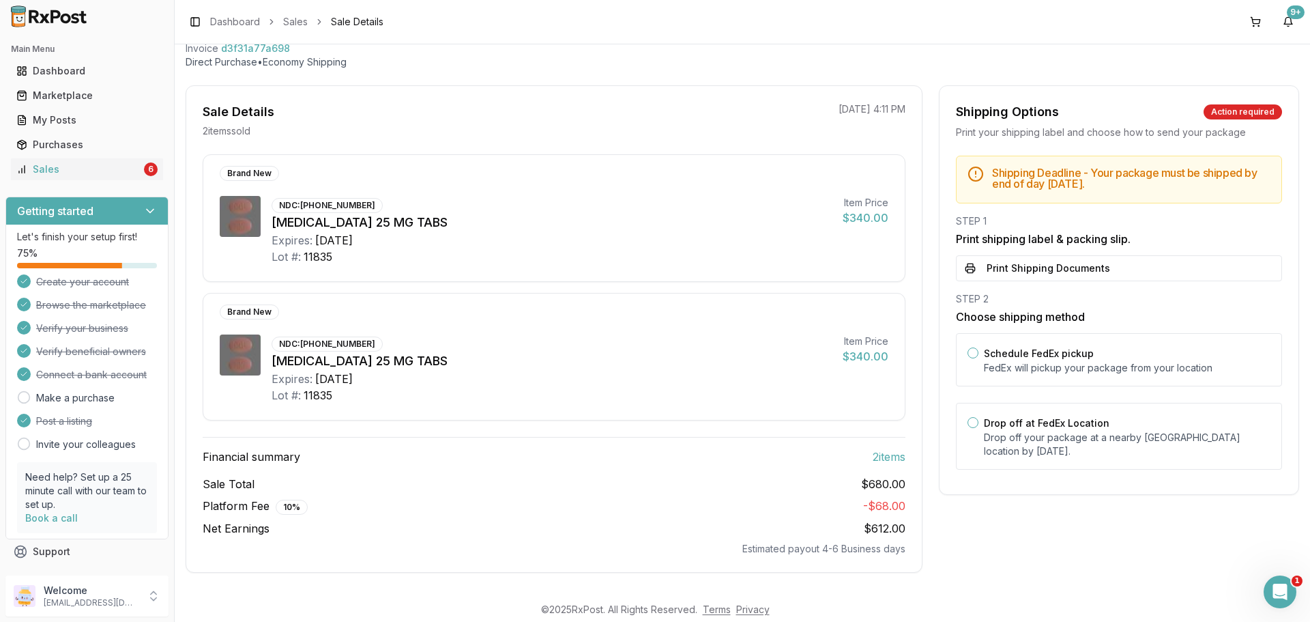
scroll to position [79, 0]
click at [1028, 422] on label "Drop off at FedEx Location" at bounding box center [1047, 423] width 126 height 12
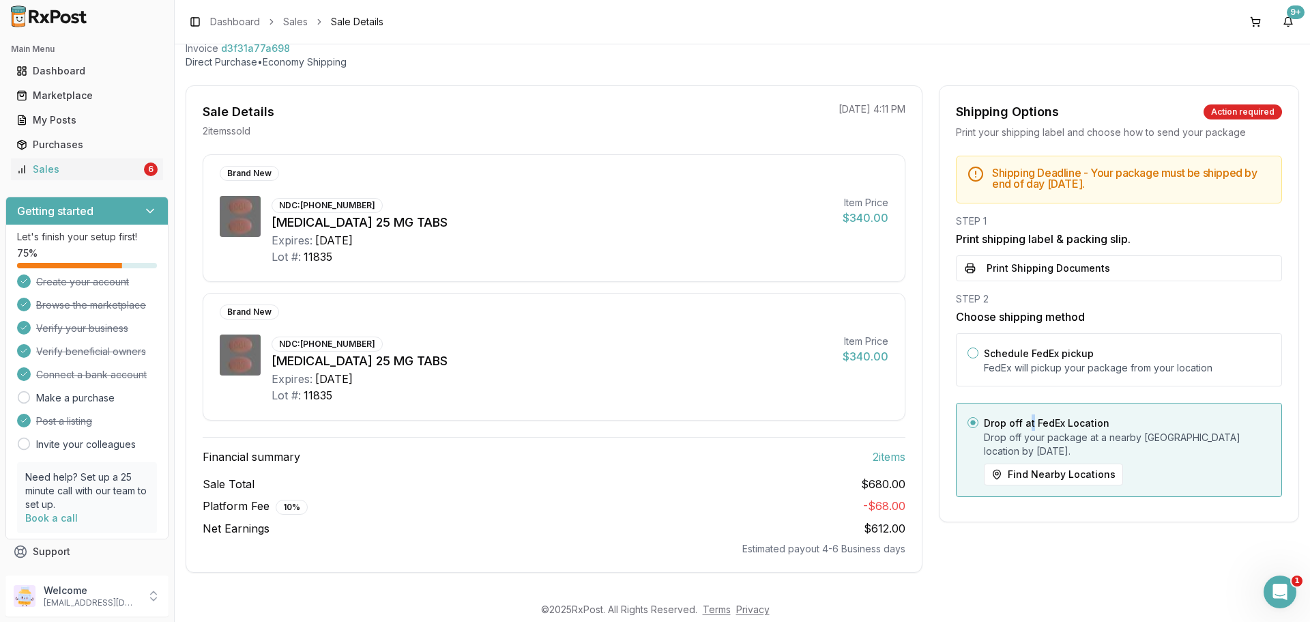
click at [1030, 274] on button "Print Shipping Documents" at bounding box center [1119, 268] width 326 height 26
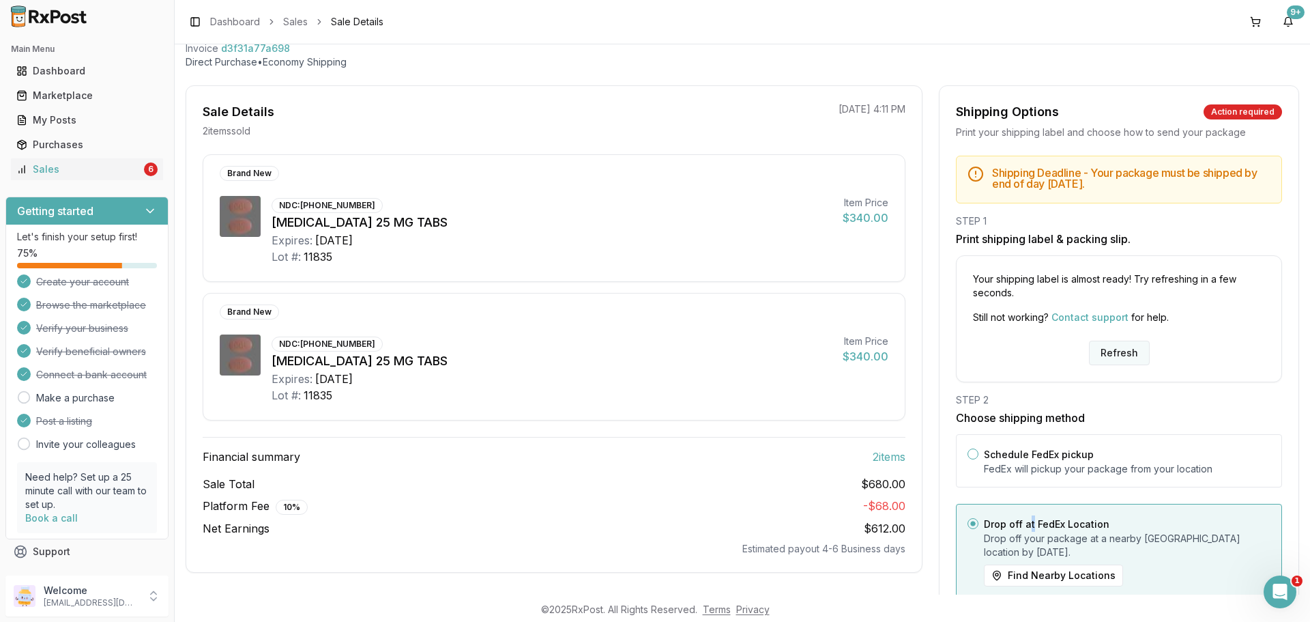
click at [1116, 355] on button "Refresh" at bounding box center [1119, 353] width 61 height 25
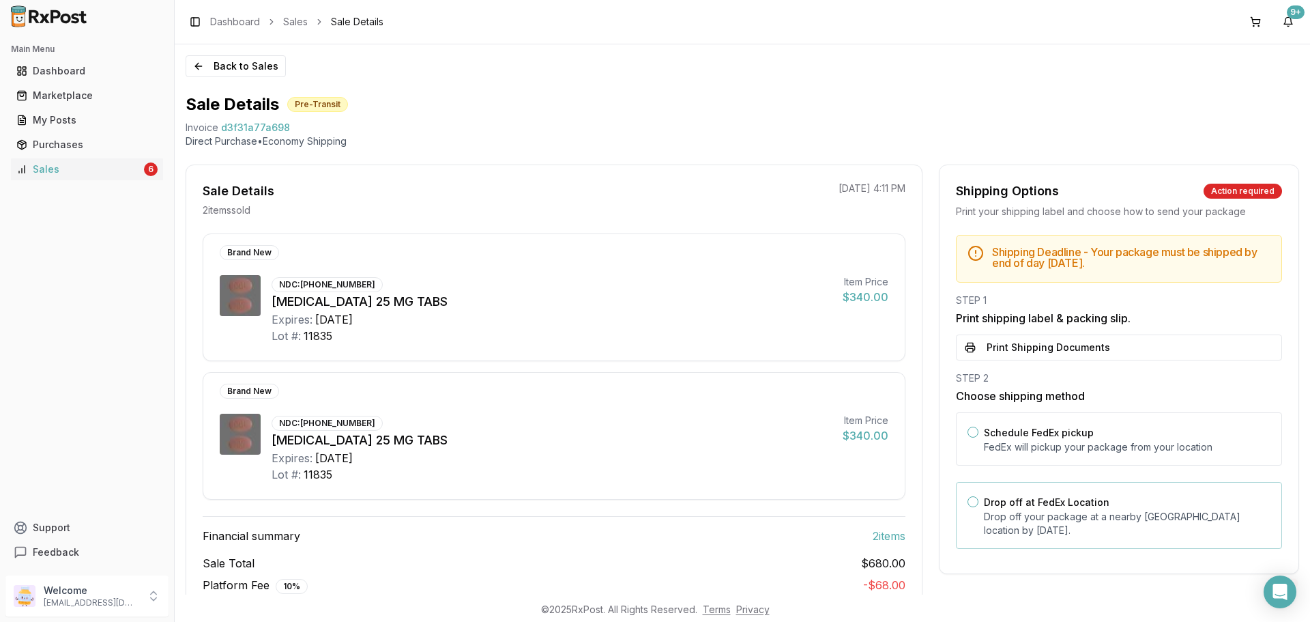
click at [1013, 545] on div "Drop off at FedEx Location Drop off your package at a nearby [GEOGRAPHIC_DATA] …" at bounding box center [1119, 515] width 326 height 67
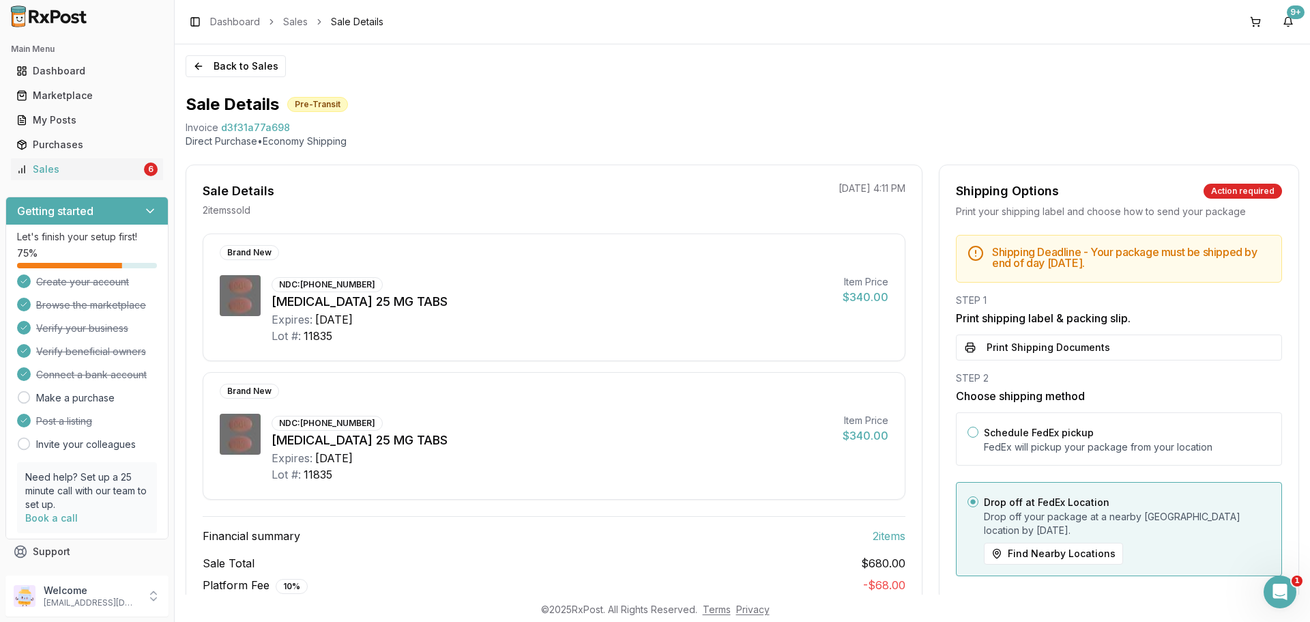
click at [1043, 343] on button "Print Shipping Documents" at bounding box center [1119, 347] width 326 height 26
click at [257, 66] on button "Back to Sales" at bounding box center [236, 66] width 100 height 22
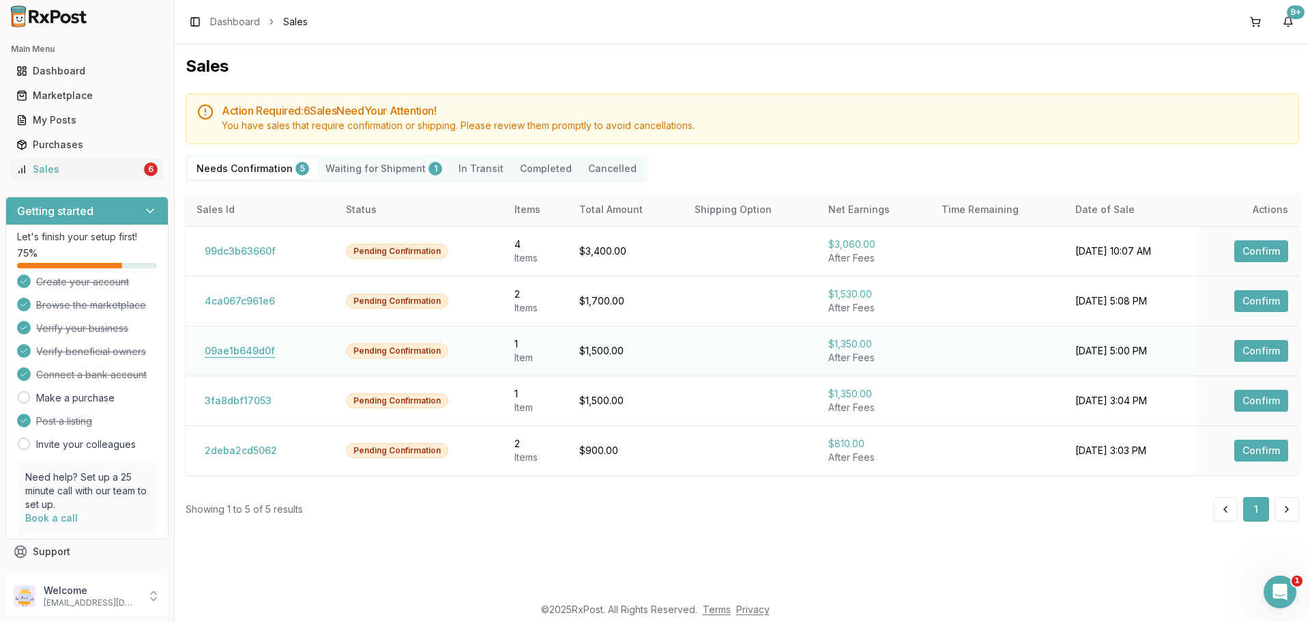
click at [249, 352] on button "09ae1b649d0f" at bounding box center [240, 351] width 87 height 22
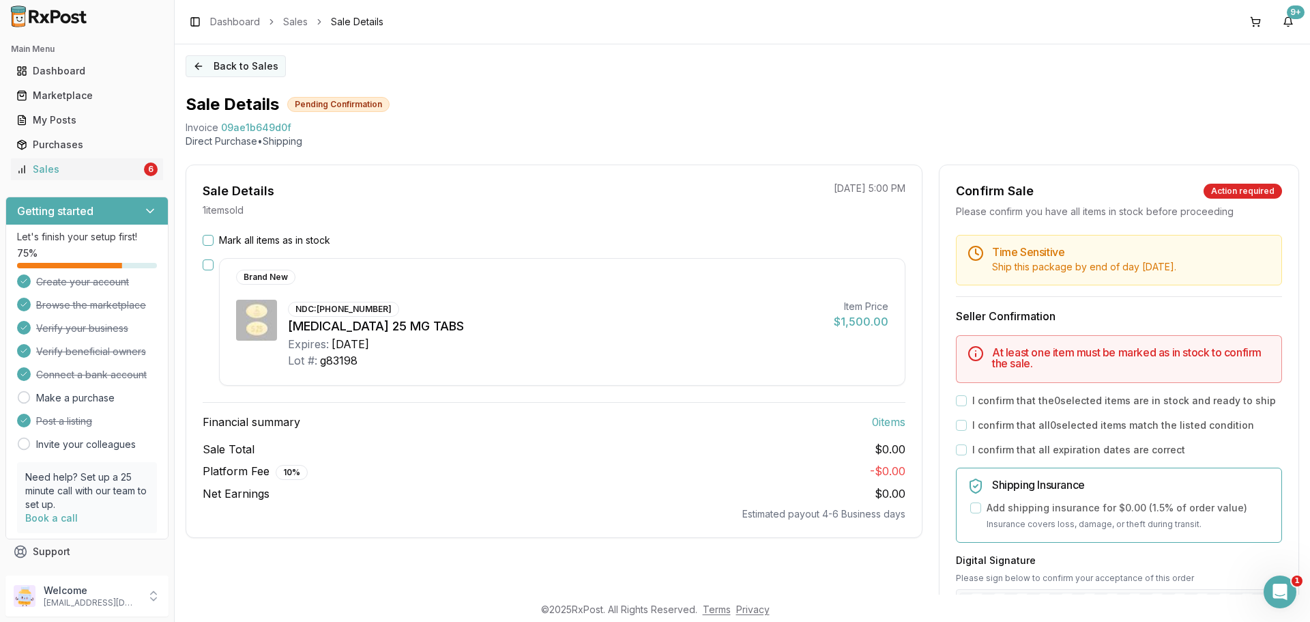
click at [263, 68] on button "Back to Sales" at bounding box center [236, 66] width 100 height 22
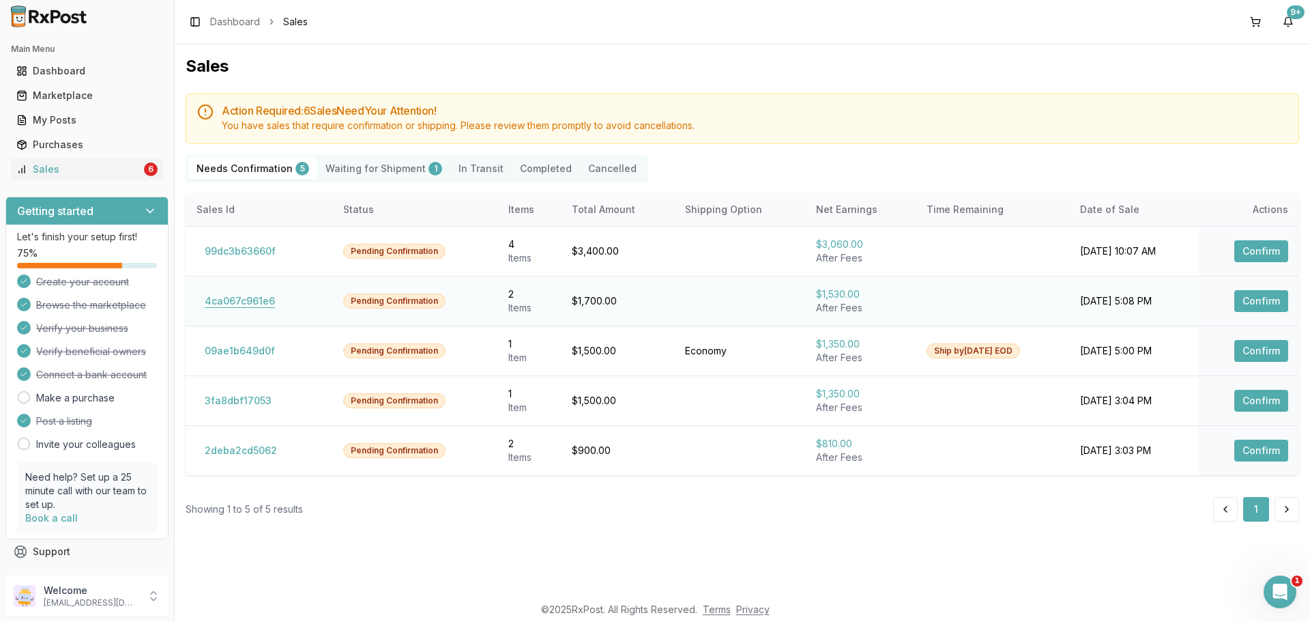
click at [270, 298] on button "4ca067c961e6" at bounding box center [240, 301] width 87 height 22
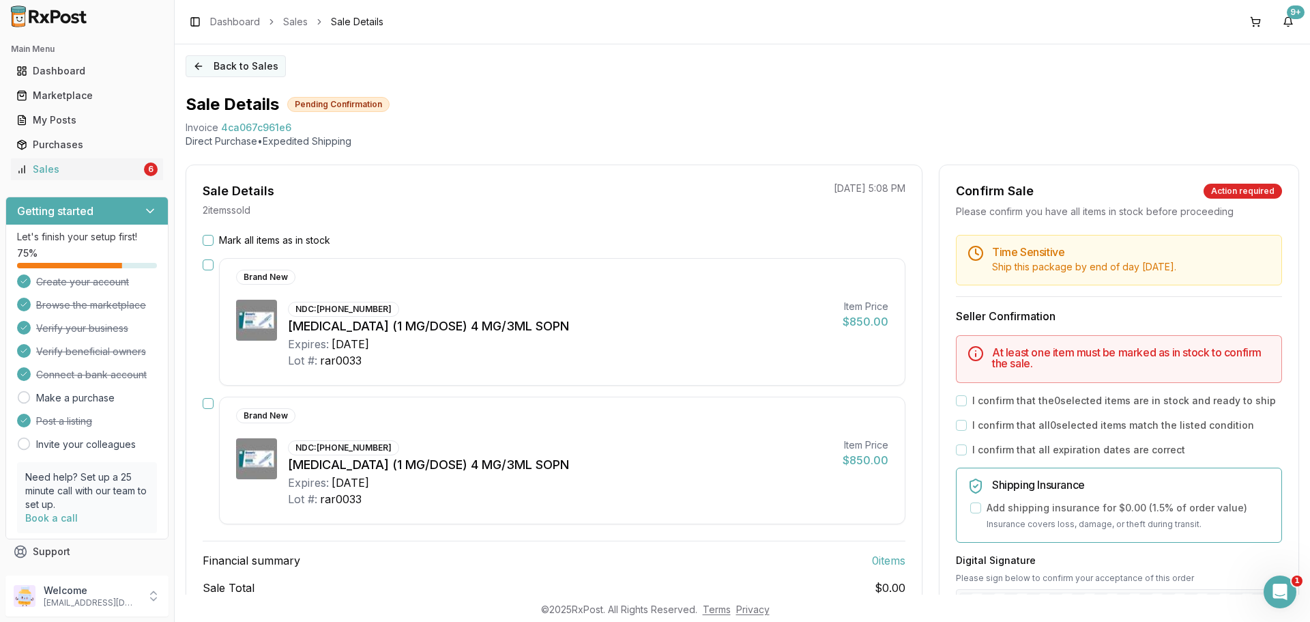
click at [257, 66] on button "Back to Sales" at bounding box center [236, 66] width 100 height 22
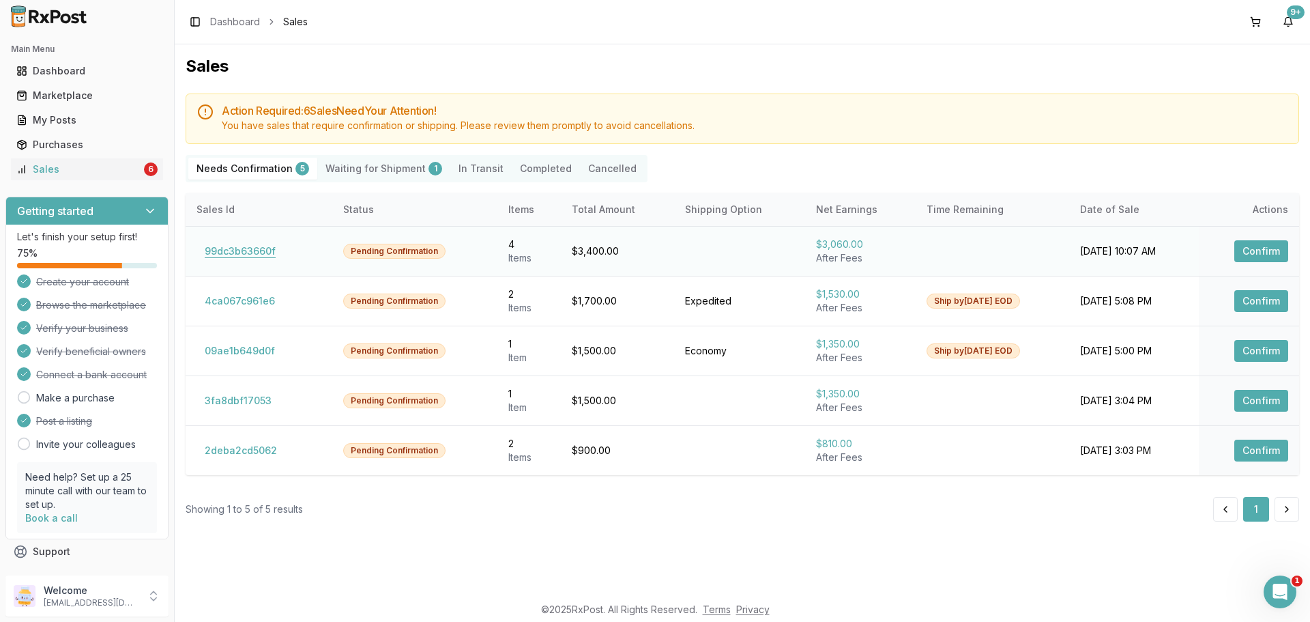
click at [258, 248] on button "99dc3b63660f" at bounding box center [240, 251] width 87 height 22
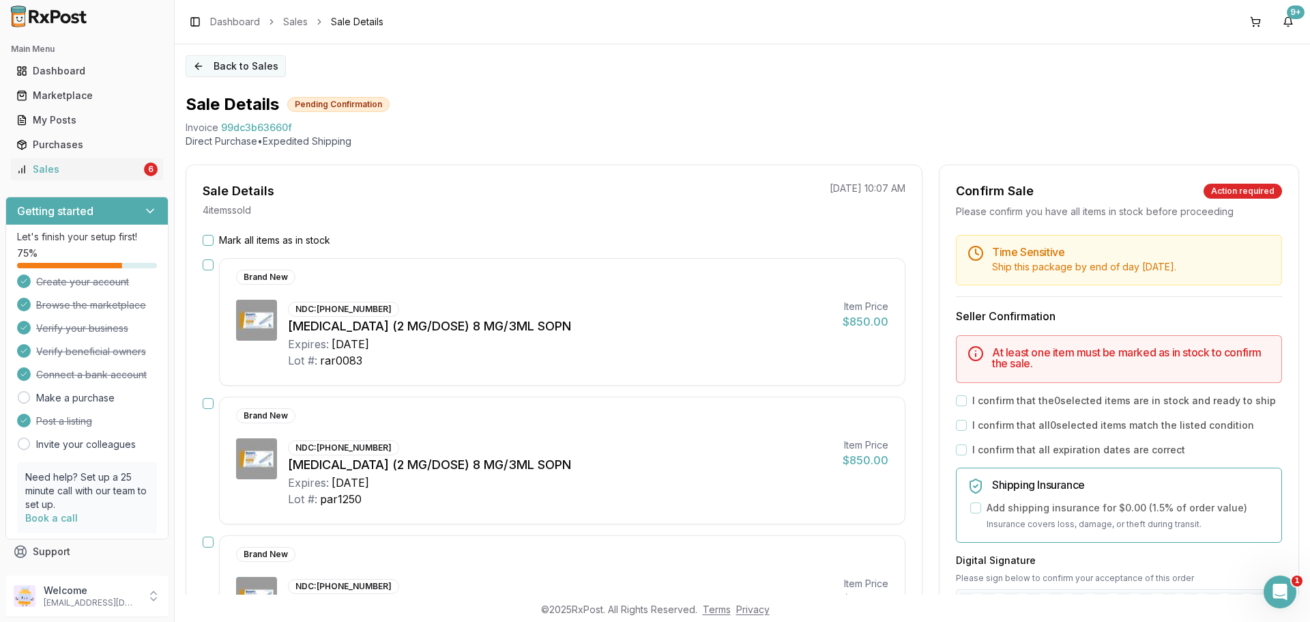
click at [239, 72] on button "Back to Sales" at bounding box center [236, 66] width 100 height 22
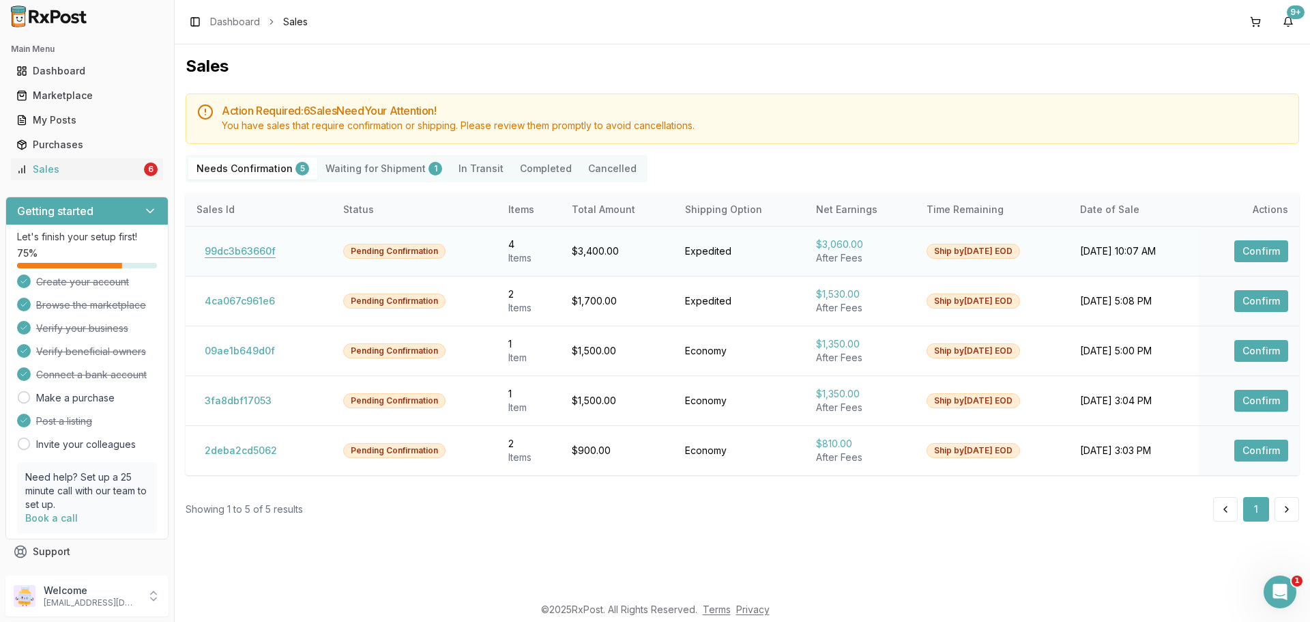
click at [270, 252] on button "99dc3b63660f" at bounding box center [240, 251] width 87 height 22
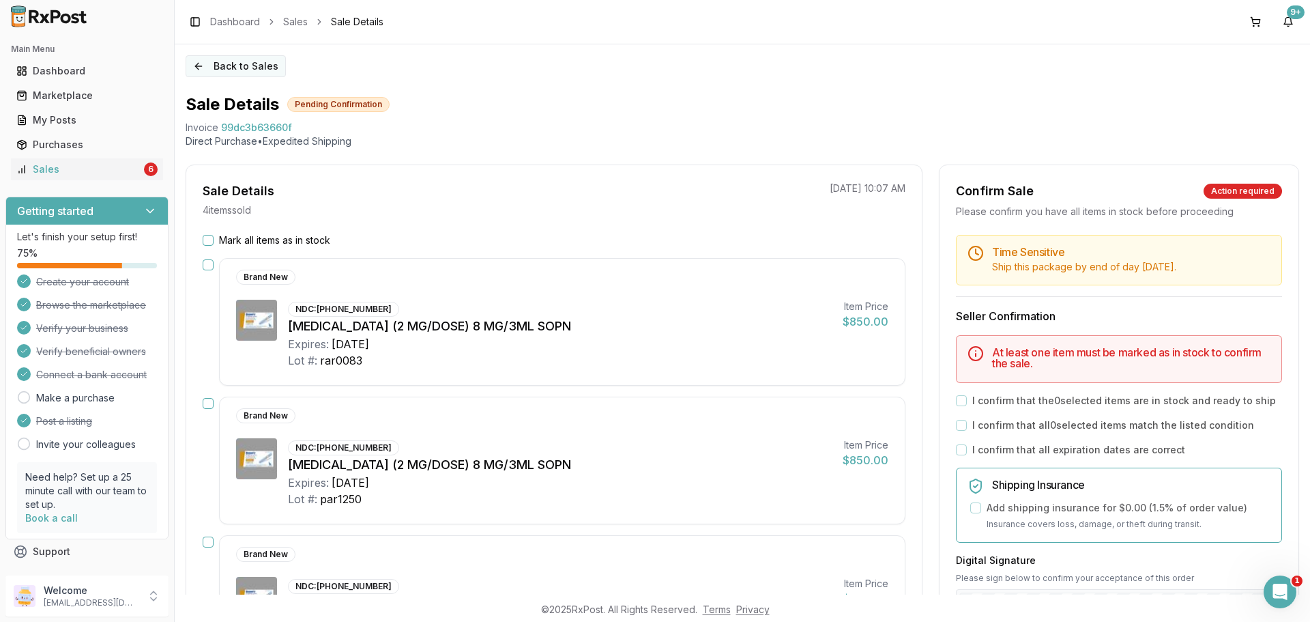
click at [239, 71] on button "Back to Sales" at bounding box center [236, 66] width 100 height 22
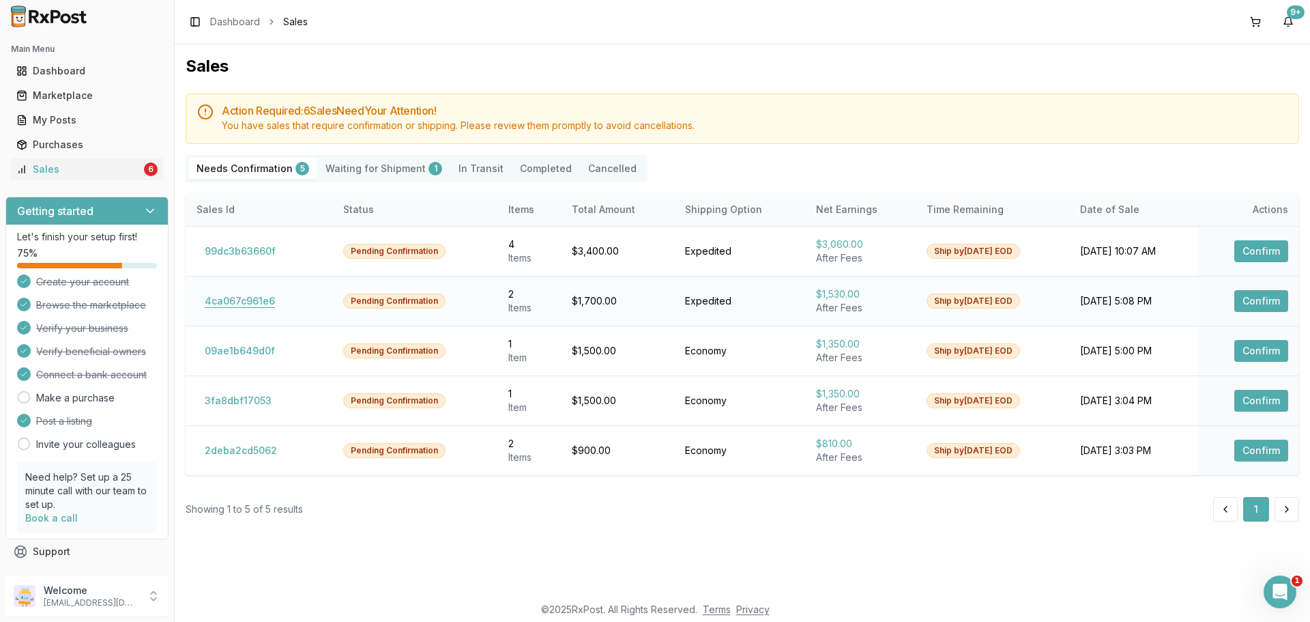
click at [247, 296] on button "4ca067c961e6" at bounding box center [240, 301] width 87 height 22
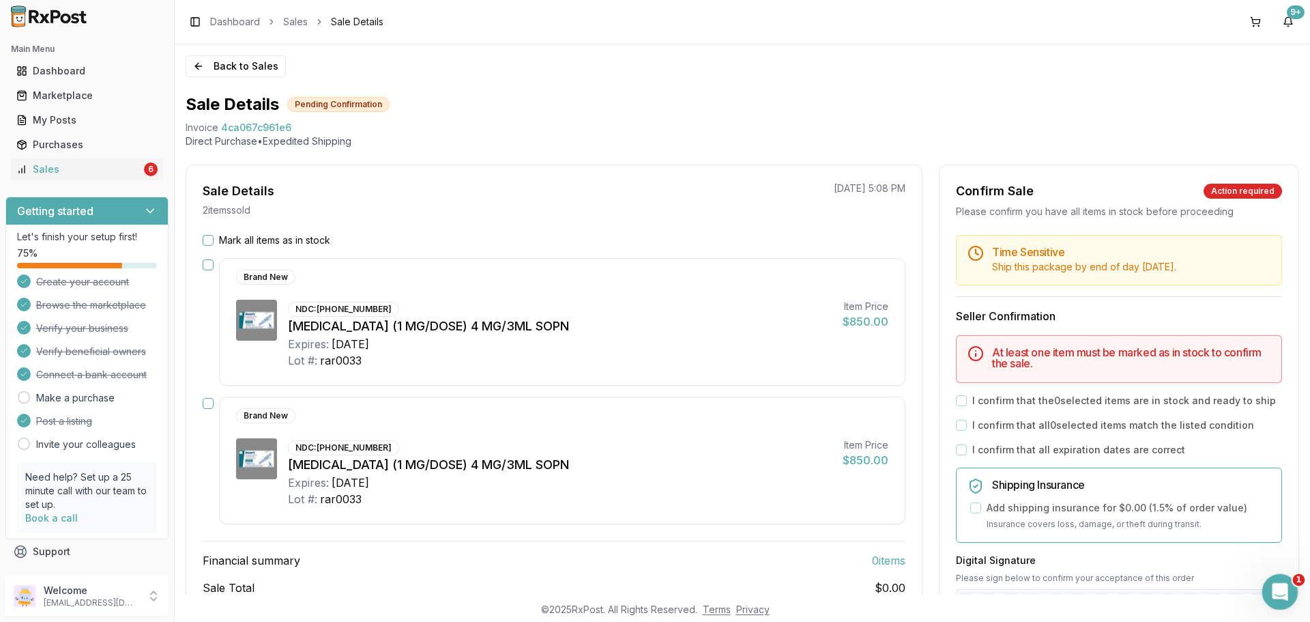
click at [1286, 583] on icon "Open Intercom Messenger" at bounding box center [1278, 590] width 23 height 23
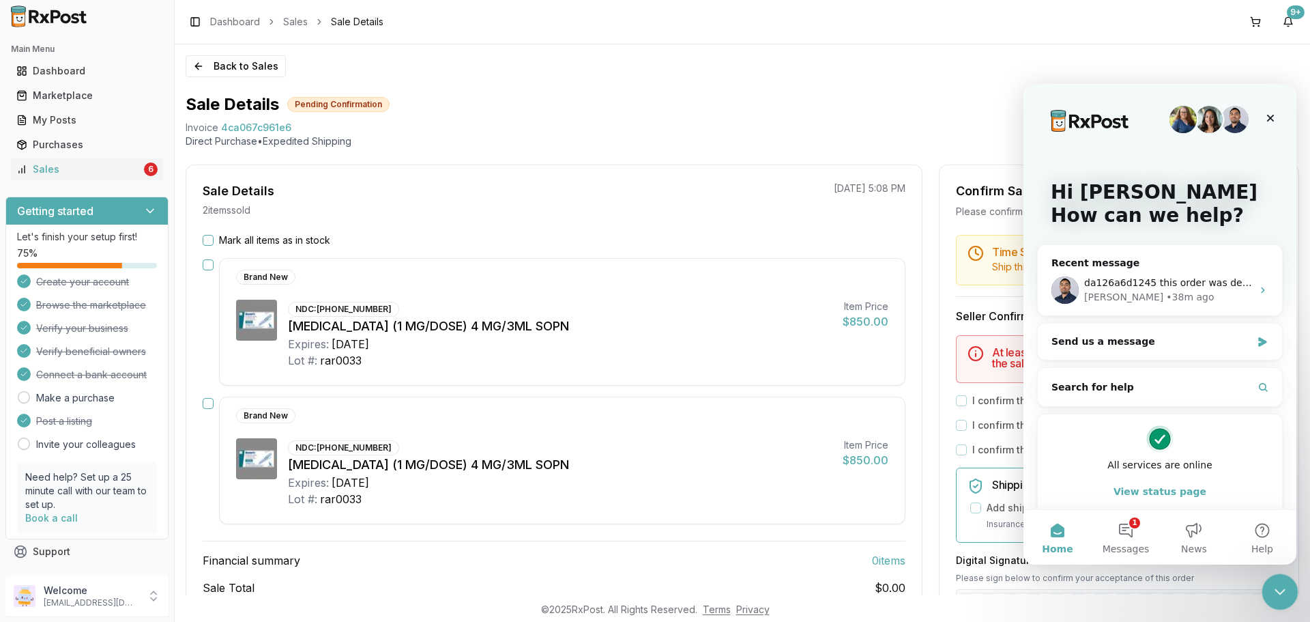
click at [1276, 594] on icon "Close Intercom Messenger" at bounding box center [1278, 589] width 16 height 16
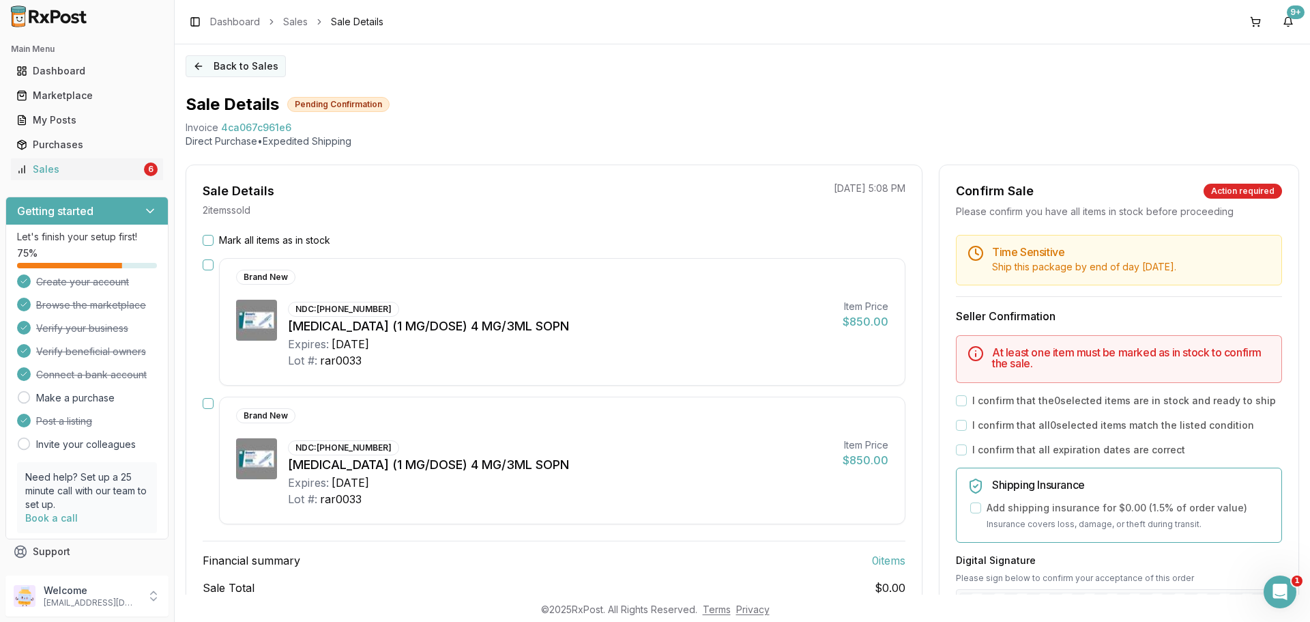
click at [260, 59] on button "Back to Sales" at bounding box center [236, 66] width 100 height 22
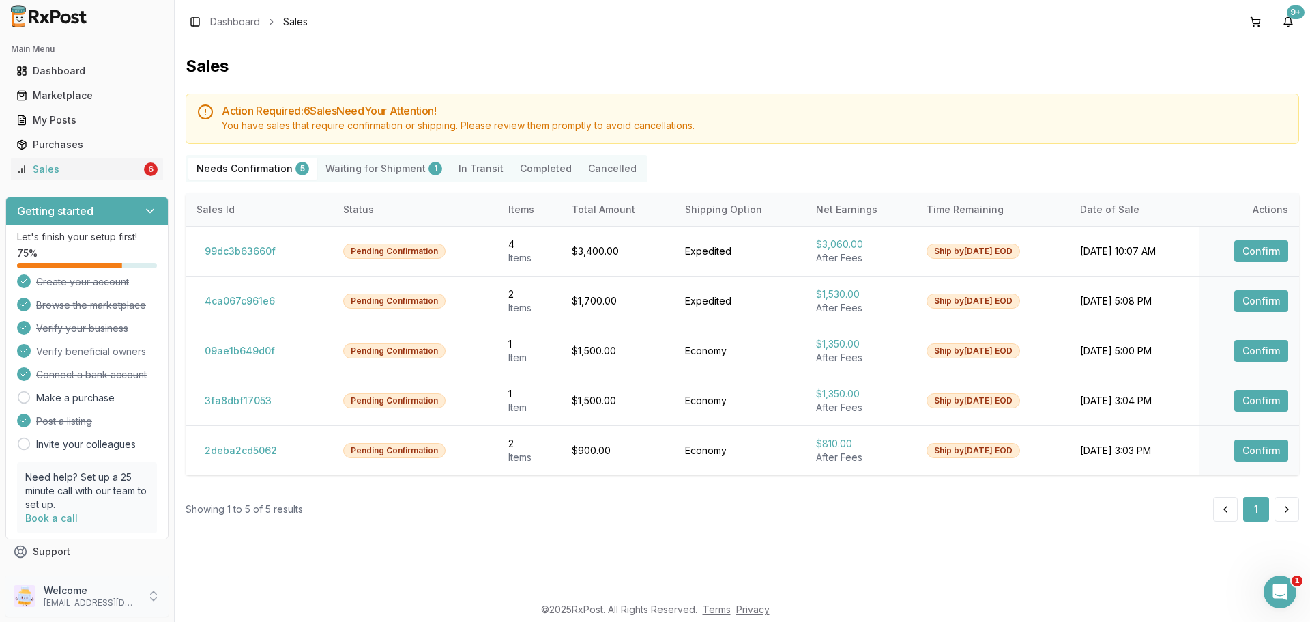
click at [113, 601] on p "[EMAIL_ADDRESS][DOMAIN_NAME]" at bounding box center [91, 602] width 95 height 11
click at [259, 598] on span "Sign Out" at bounding box center [248, 599] width 130 height 14
